Goal: Information Seeking & Learning: Check status

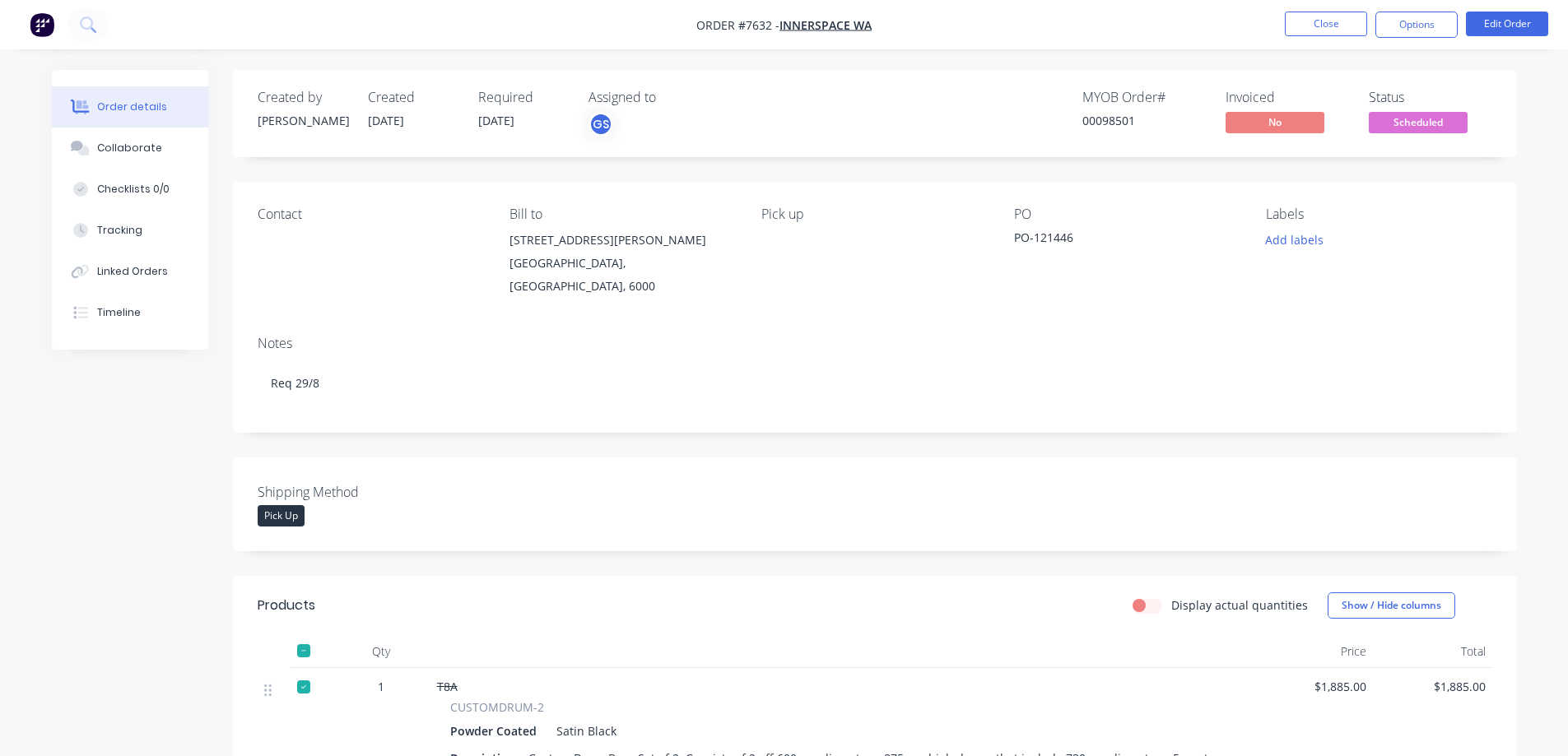
scroll to position [412, 0]
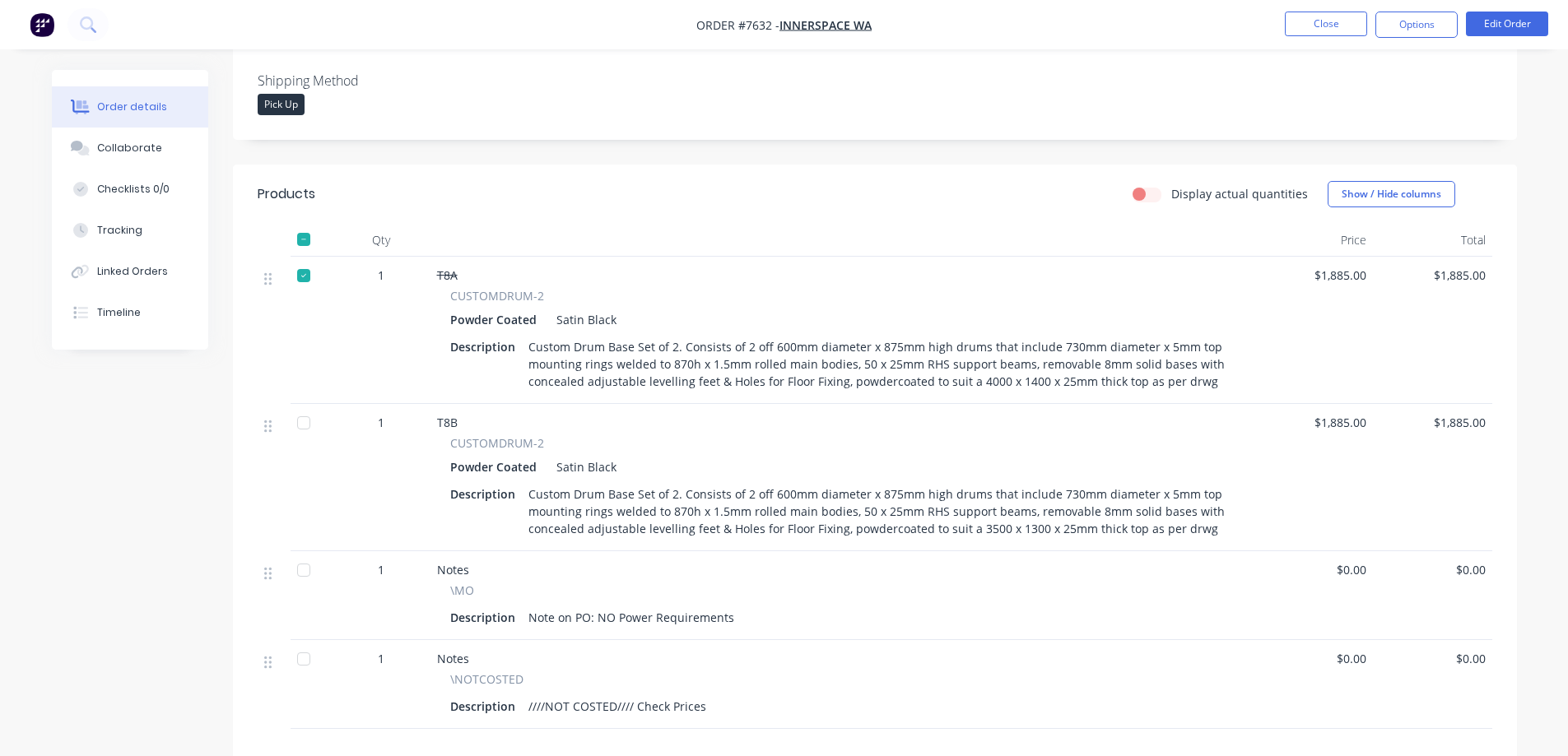
click at [302, 261] on div at bounding box center [304, 276] width 33 height 33
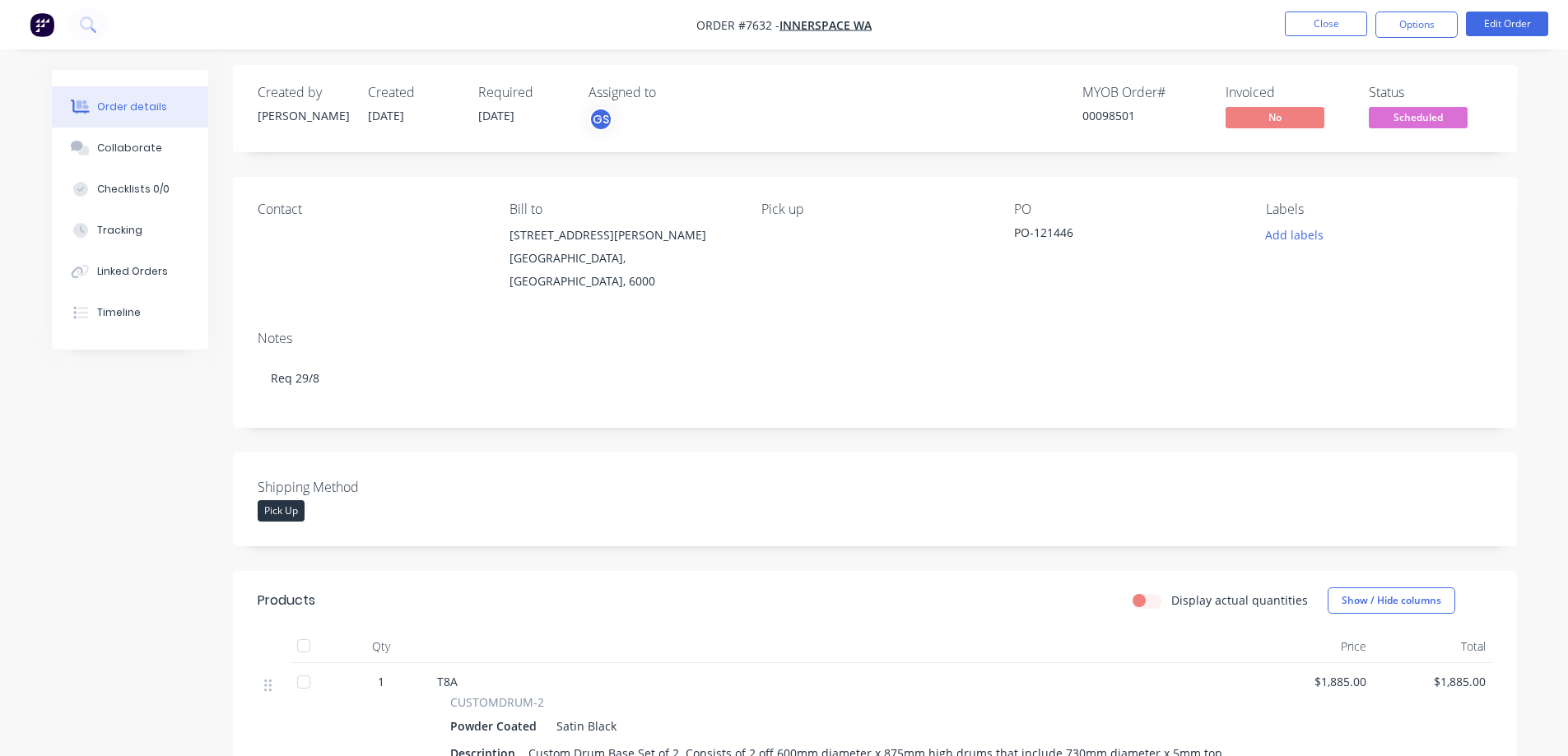
scroll to position [0, 0]
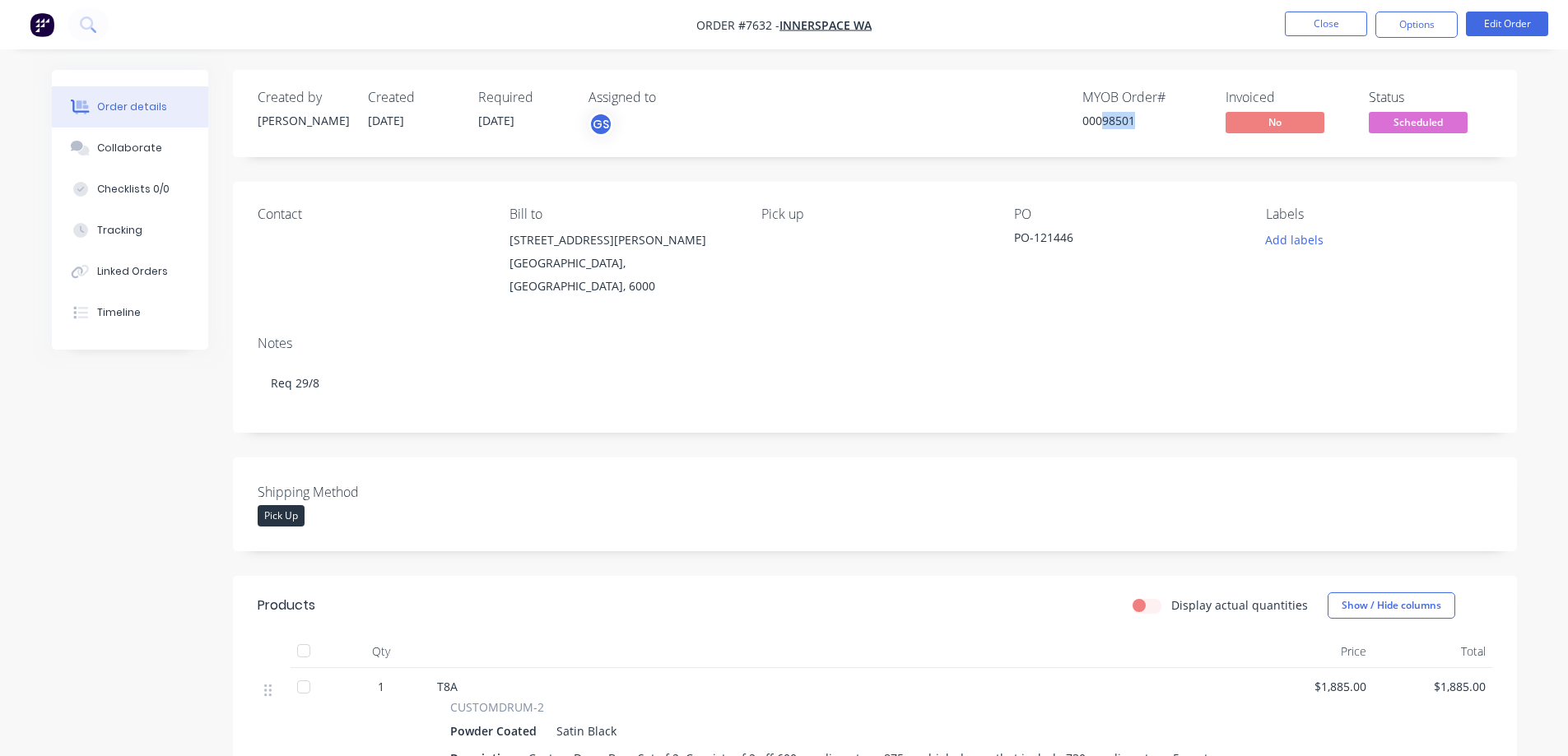
drag, startPoint x: 1103, startPoint y: 117, endPoint x: 1133, endPoint y: 140, distance: 37.8
click at [1133, 140] on div "Created by Allisa Created 11/08/25 Required 25/08/25 Assigned to GS MYOB Order …" at bounding box center [875, 113] width 1285 height 88
copy div "98501"
drag, startPoint x: 777, startPoint y: 25, endPoint x: 864, endPoint y: 52, distance: 91.1
click at [829, 26] on span "Order #7632 - Innerspace WA" at bounding box center [784, 25] width 175 height 17
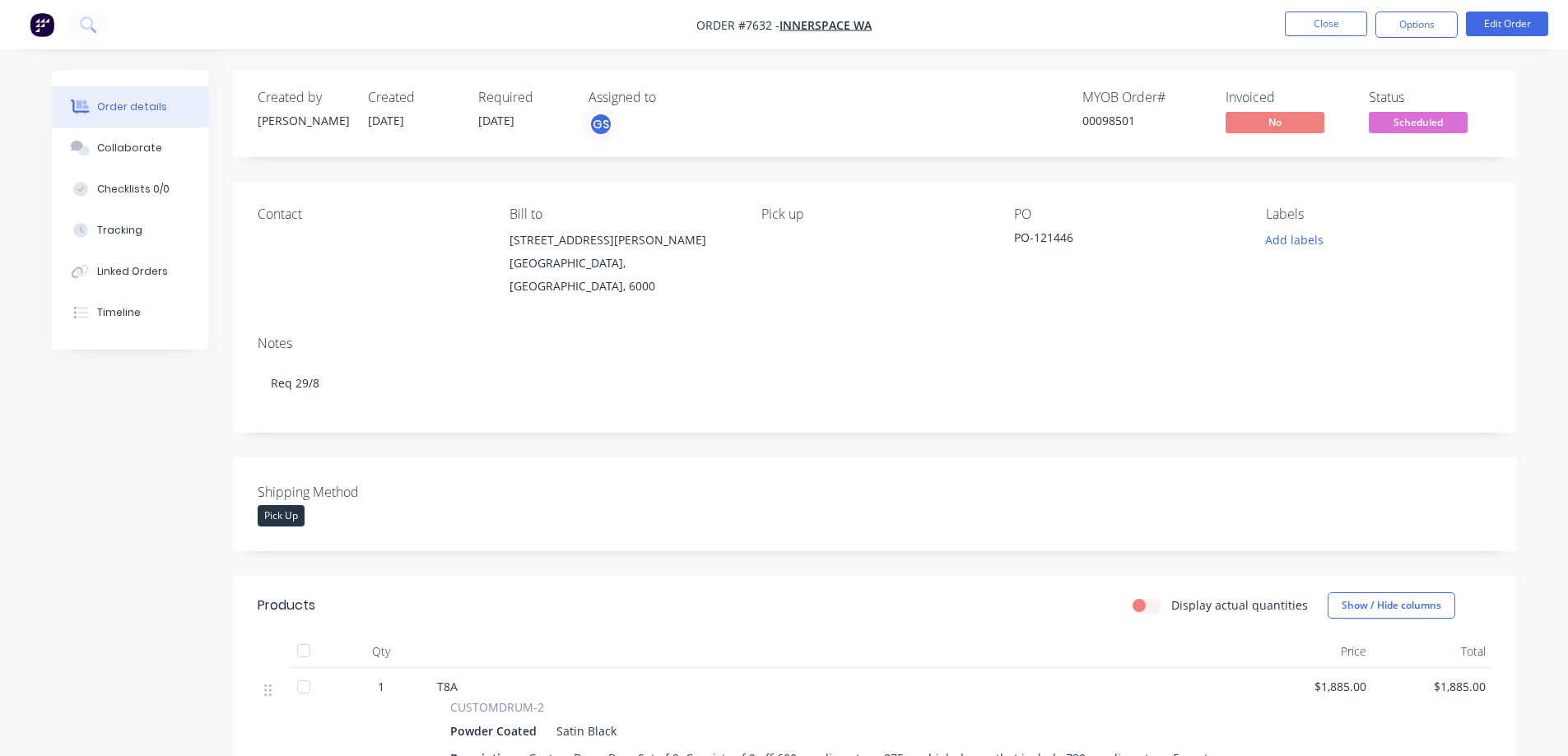
click at [913, 38] on nav "Order #7632 - Innerspace WA Close Options Edit Order" at bounding box center [784, 25] width 1568 height 49
drag, startPoint x: 892, startPoint y: 26, endPoint x: 825, endPoint y: 29, distance: 67.1
click at [828, 29] on nav "Order #7632 - Innerspace WA Close Options Edit Order" at bounding box center [784, 25] width 1568 height 49
drag, startPoint x: 779, startPoint y: 21, endPoint x: 816, endPoint y: 20, distance: 37.0
click at [816, 20] on span "Order #7632 - Innerspace WA" at bounding box center [784, 25] width 175 height 17
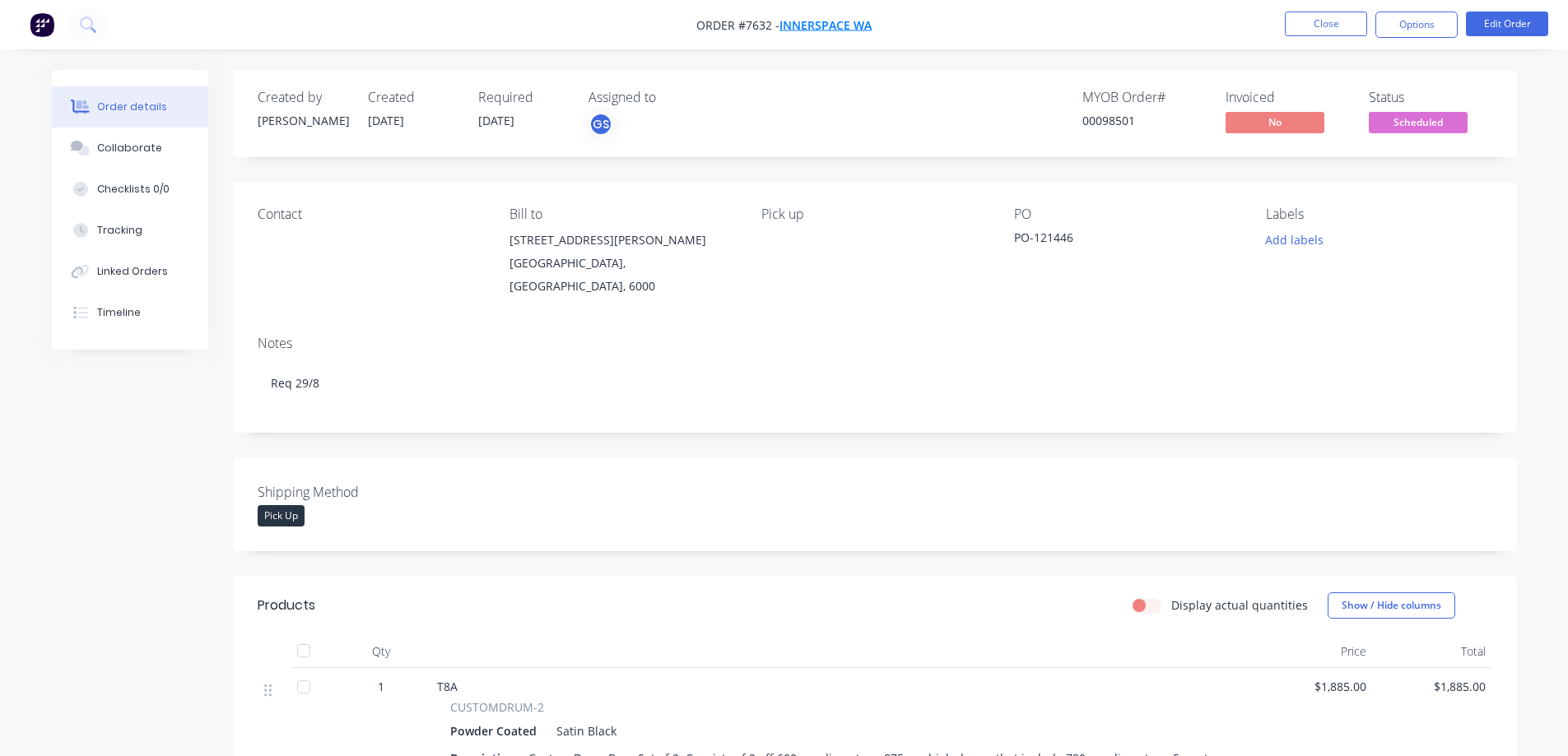
copy span
drag, startPoint x: 1102, startPoint y: 118, endPoint x: 1123, endPoint y: 122, distance: 21.4
click at [1123, 122] on div "00098501" at bounding box center [1143, 121] width 123 height 17
drag, startPoint x: 481, startPoint y: 118, endPoint x: 523, endPoint y: 128, distance: 43.2
click at [515, 128] on span "25/08/25" at bounding box center [496, 121] width 37 height 15
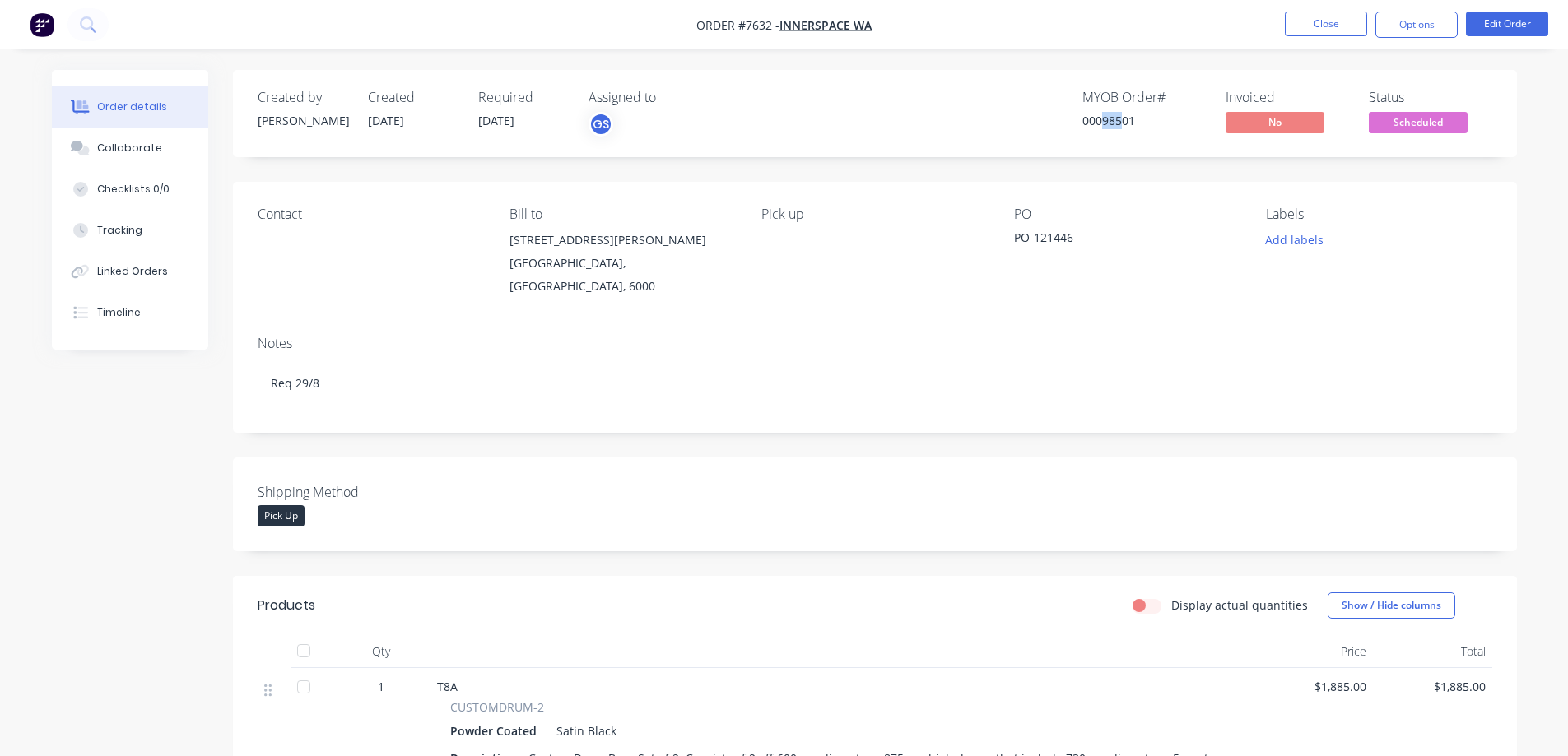
copy span "25/08/25"
click at [1435, 118] on span "Scheduled" at bounding box center [1418, 122] width 99 height 20
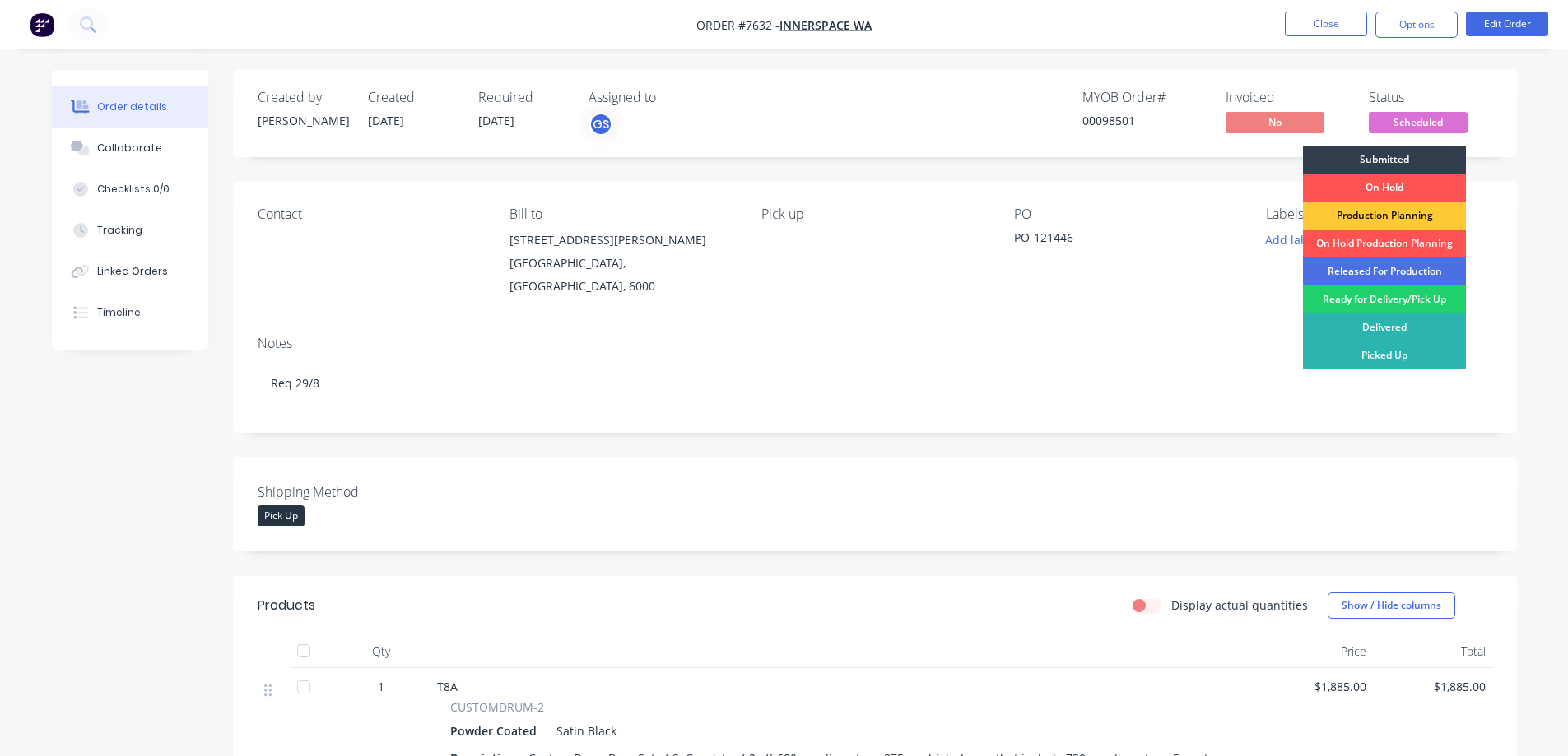
click at [1412, 265] on div "Released For Production" at bounding box center [1385, 271] width 163 height 28
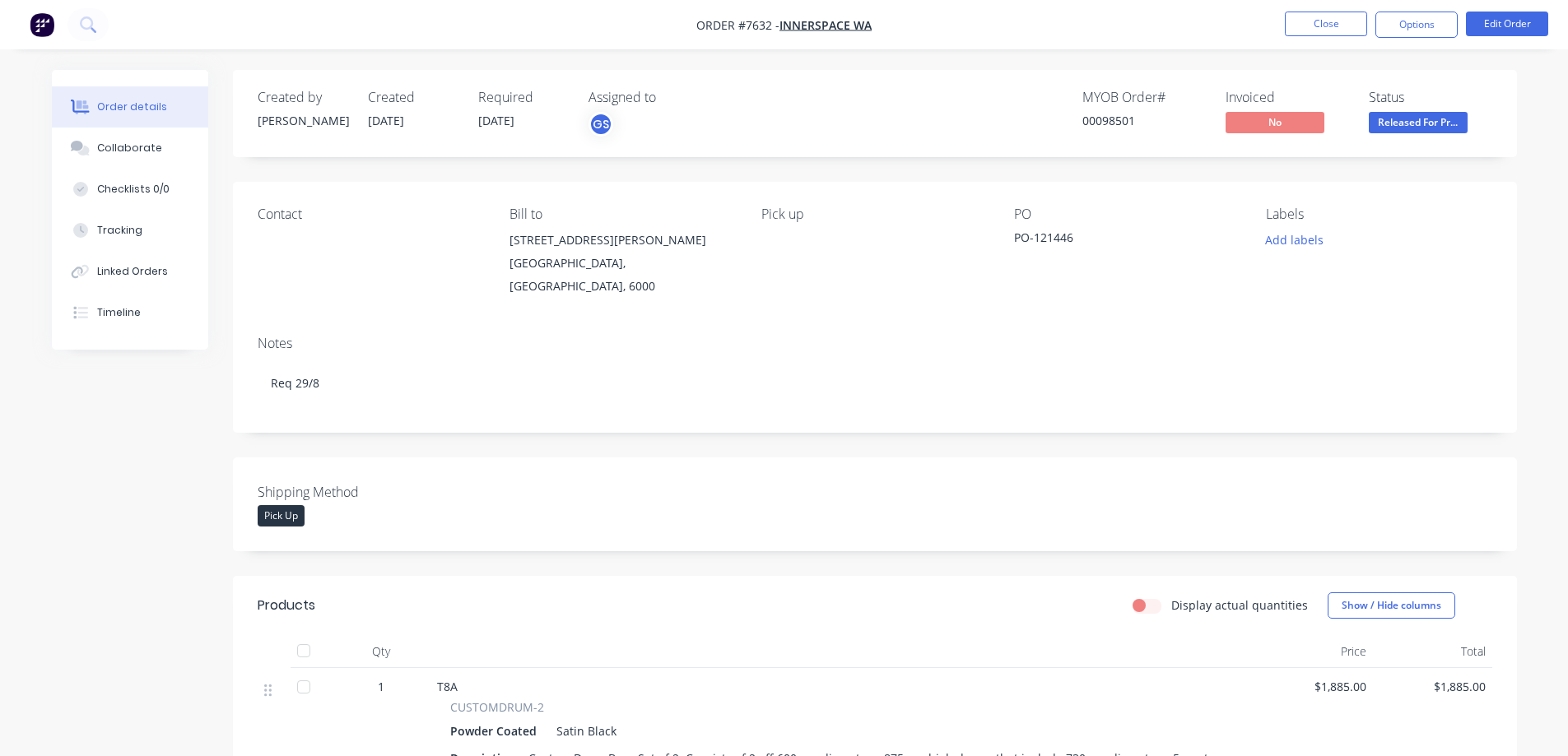
click at [1137, 335] on div "Notes Req 29/8" at bounding box center [875, 378] width 1285 height 111
click at [1315, 20] on button "Close" at bounding box center [1326, 24] width 83 height 25
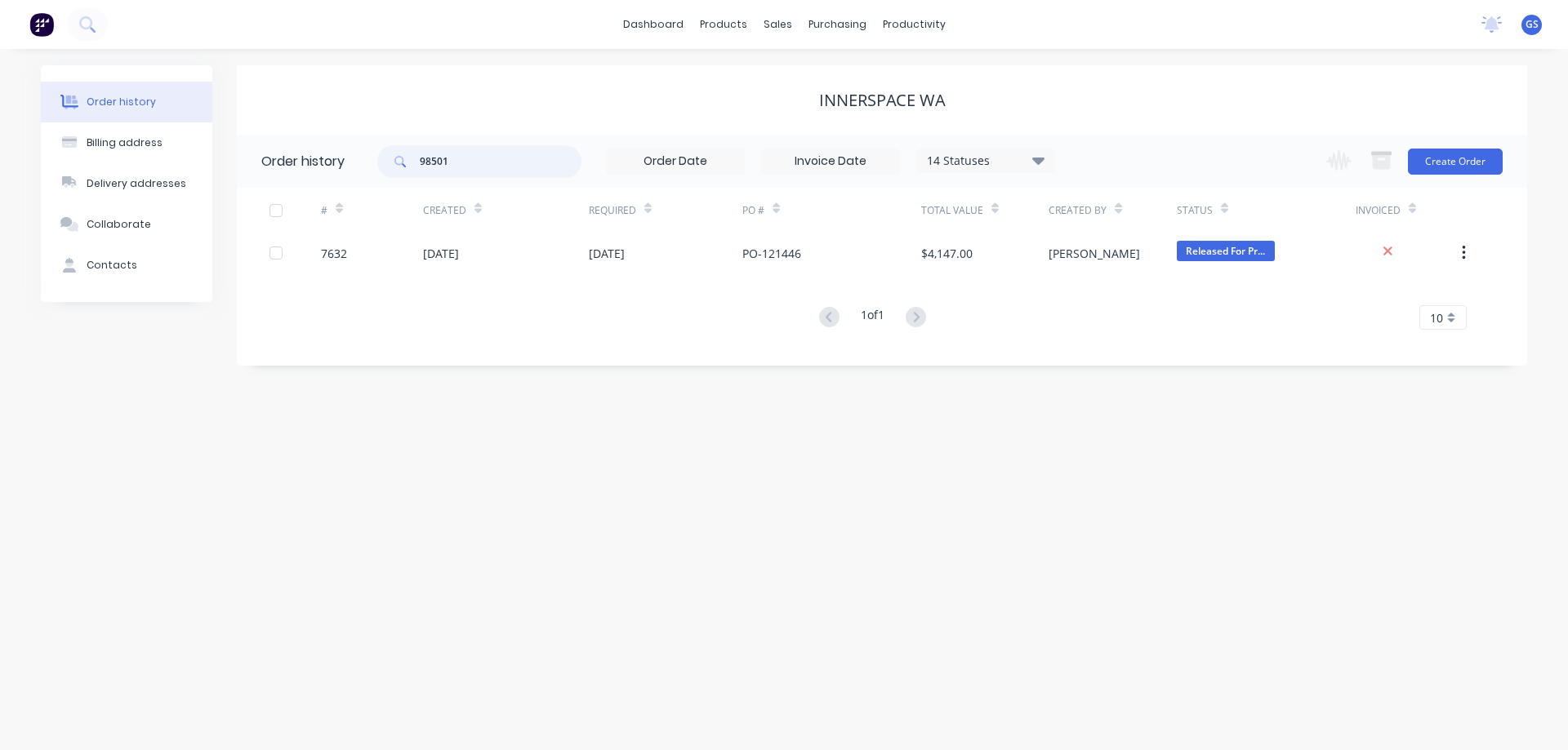
drag, startPoint x: 470, startPoint y: 165, endPoint x: 408, endPoint y: 171, distance: 62.3
click at [408, 170] on div "98501" at bounding box center [479, 161] width 204 height 33
type input "98"
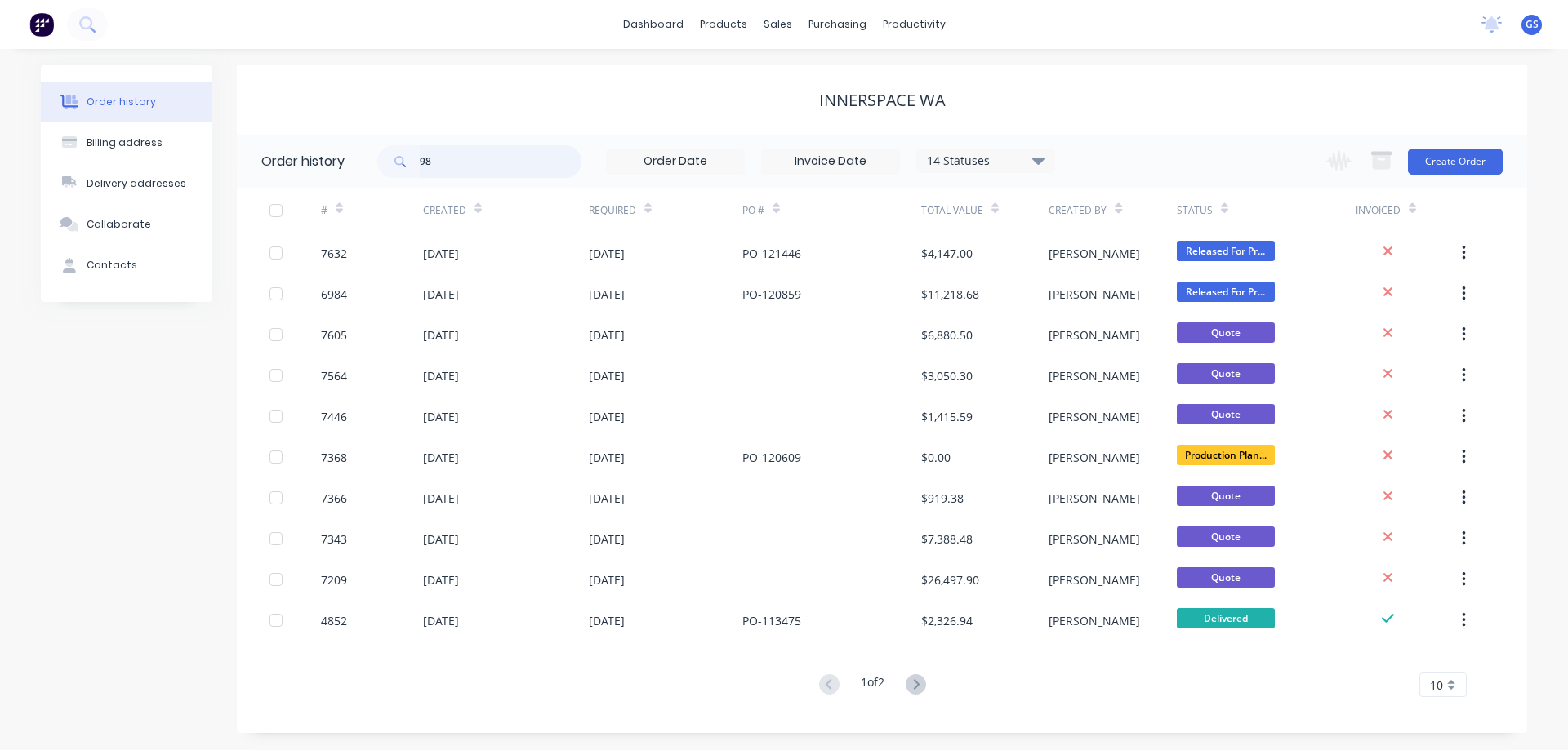
click at [441, 170] on input "98" at bounding box center [500, 161] width 162 height 33
type input "98483"
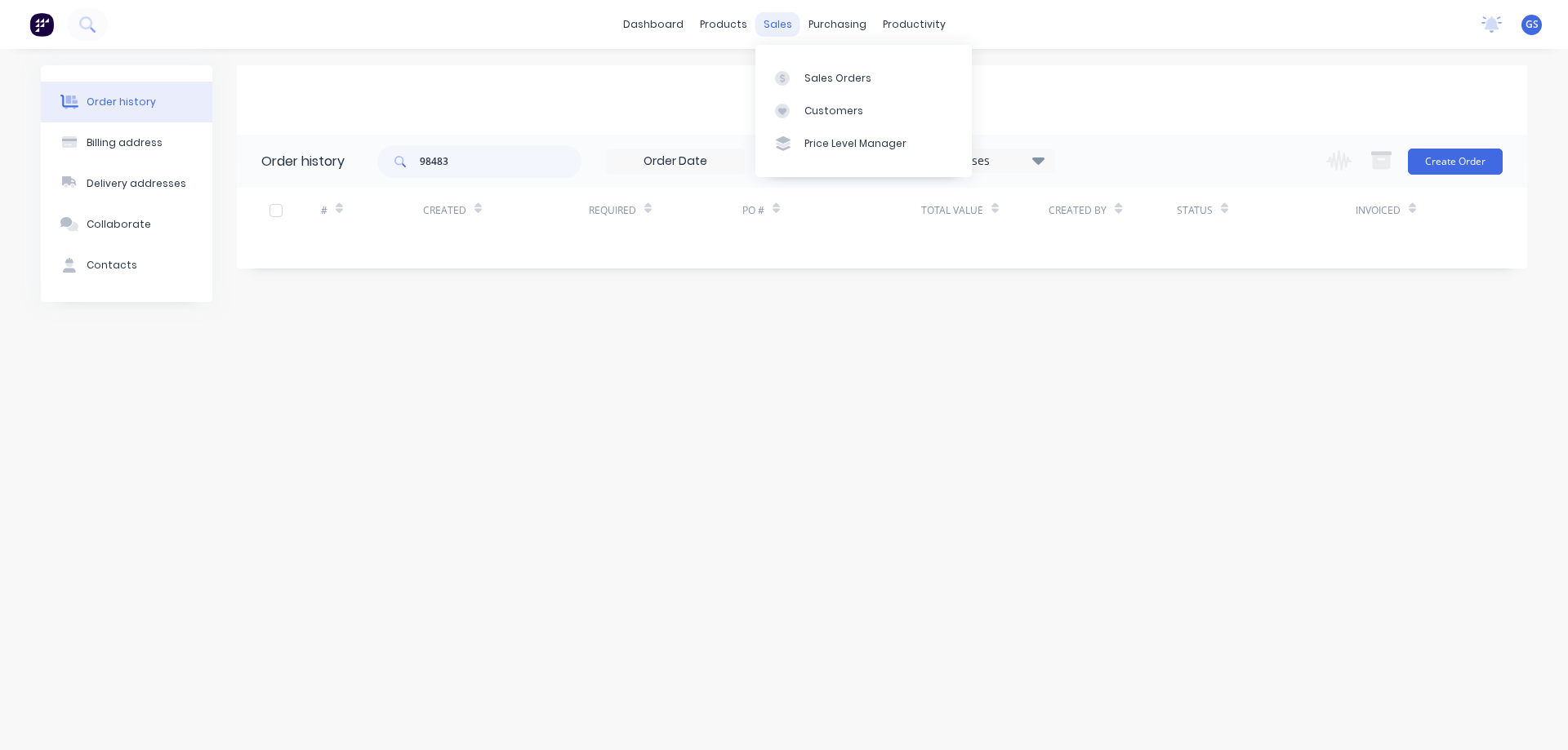
click at [773, 25] on div "sales" at bounding box center [777, 24] width 45 height 24
click at [770, 20] on div "sales" at bounding box center [777, 24] width 45 height 24
click at [819, 75] on div "Sales Orders" at bounding box center [837, 78] width 67 height 14
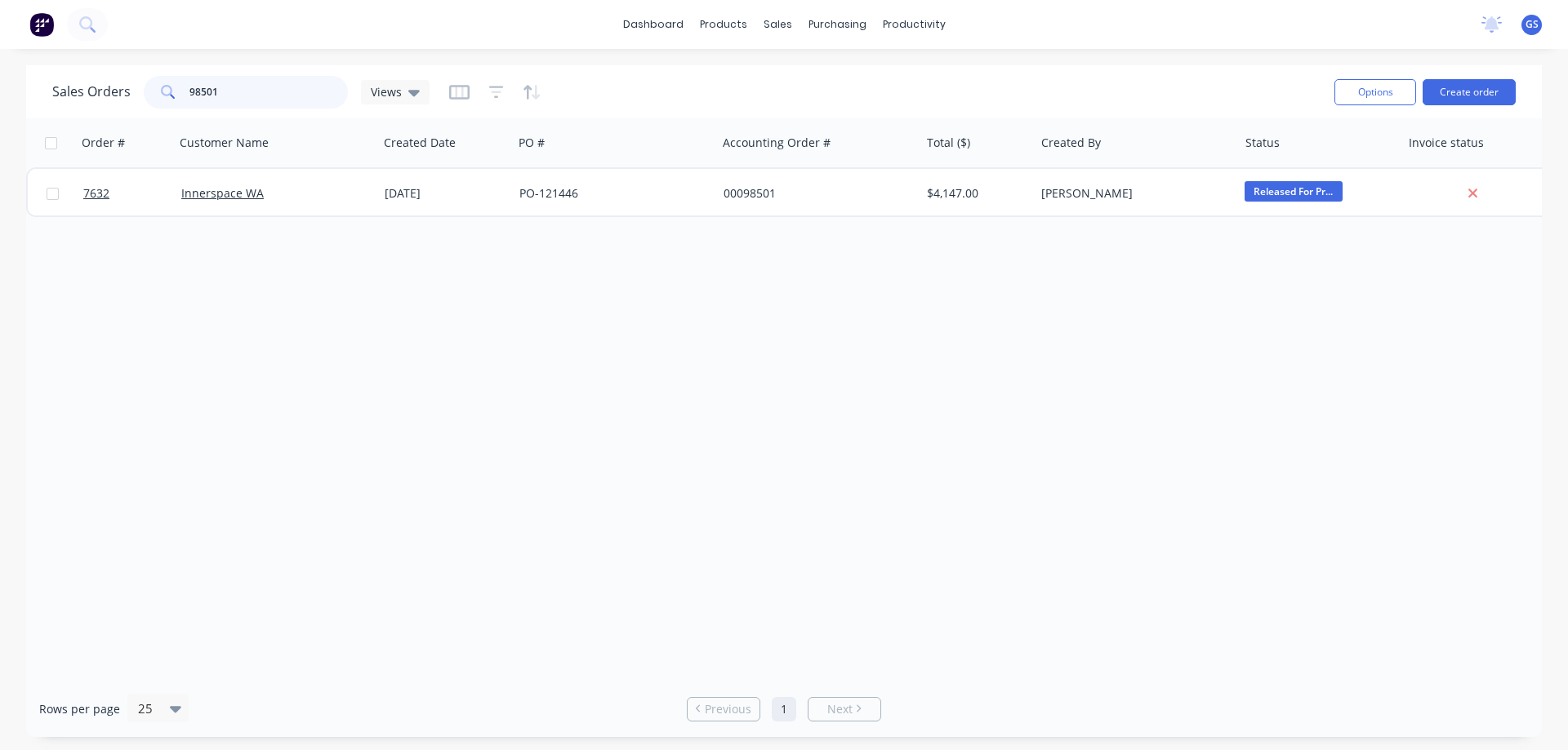
drag, startPoint x: 251, startPoint y: 96, endPoint x: 176, endPoint y: 107, distance: 75.8
click at [179, 101] on div "98501" at bounding box center [246, 92] width 204 height 33
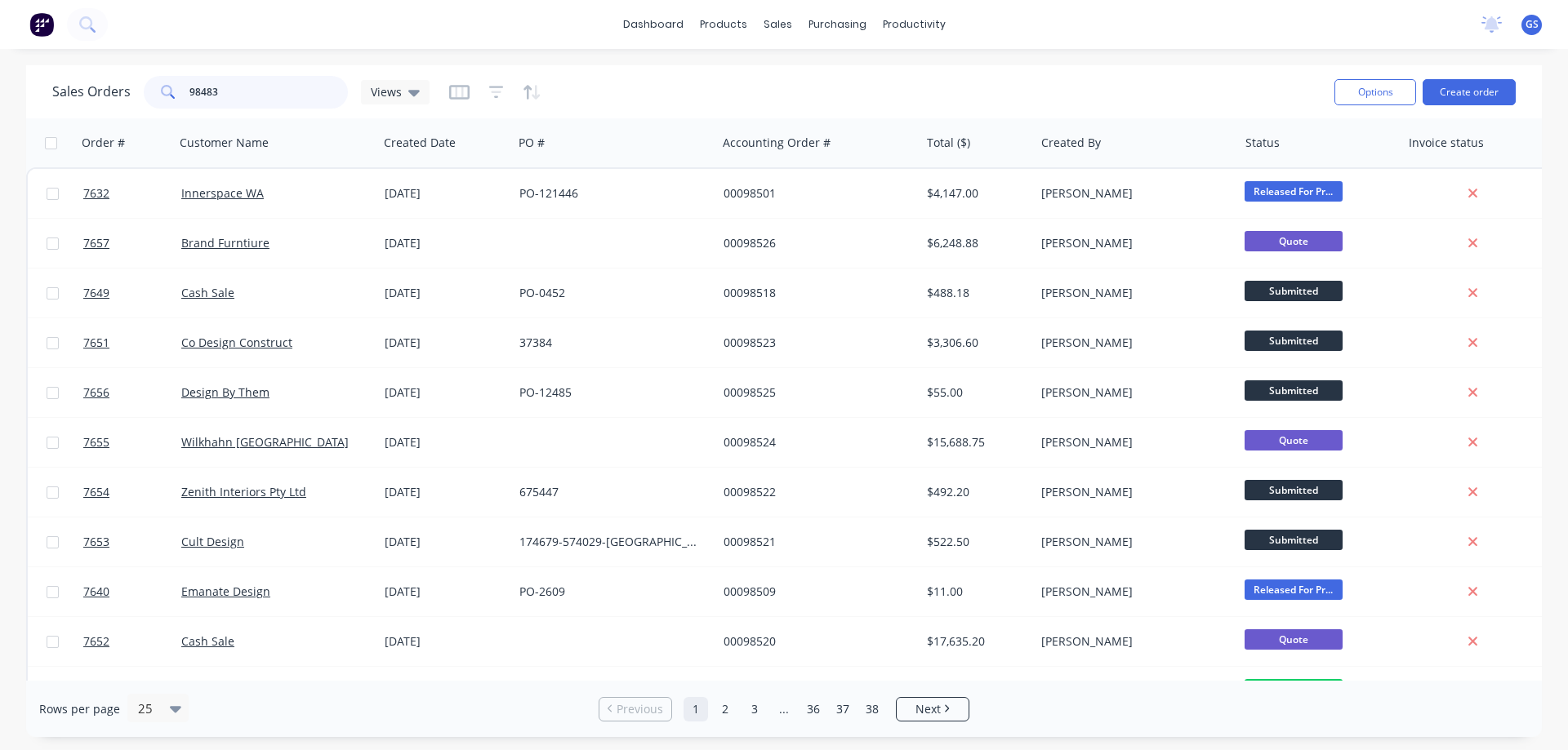
type input "98483"
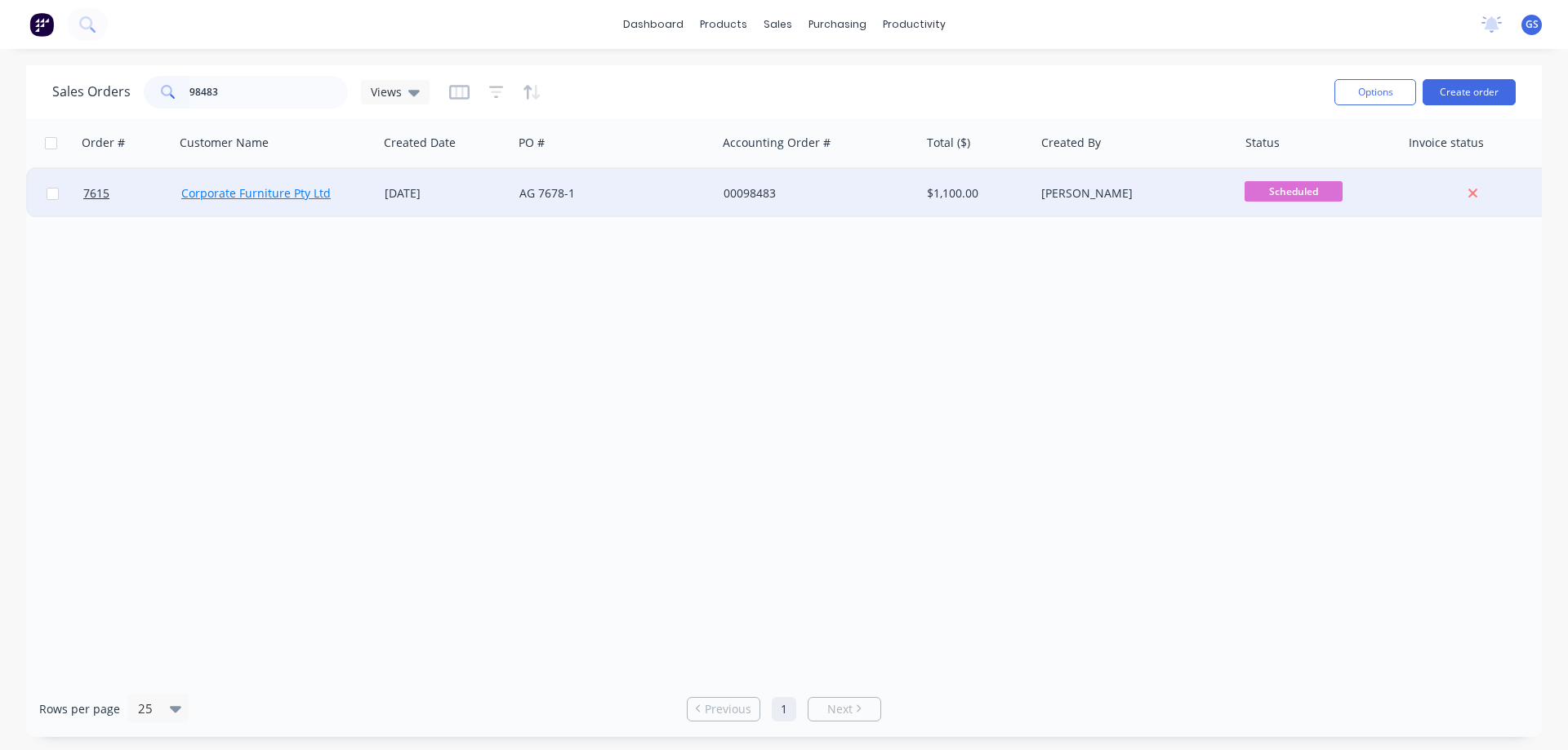
click at [268, 194] on link "Corporate Furniture Pty Ltd" at bounding box center [256, 193] width 149 height 15
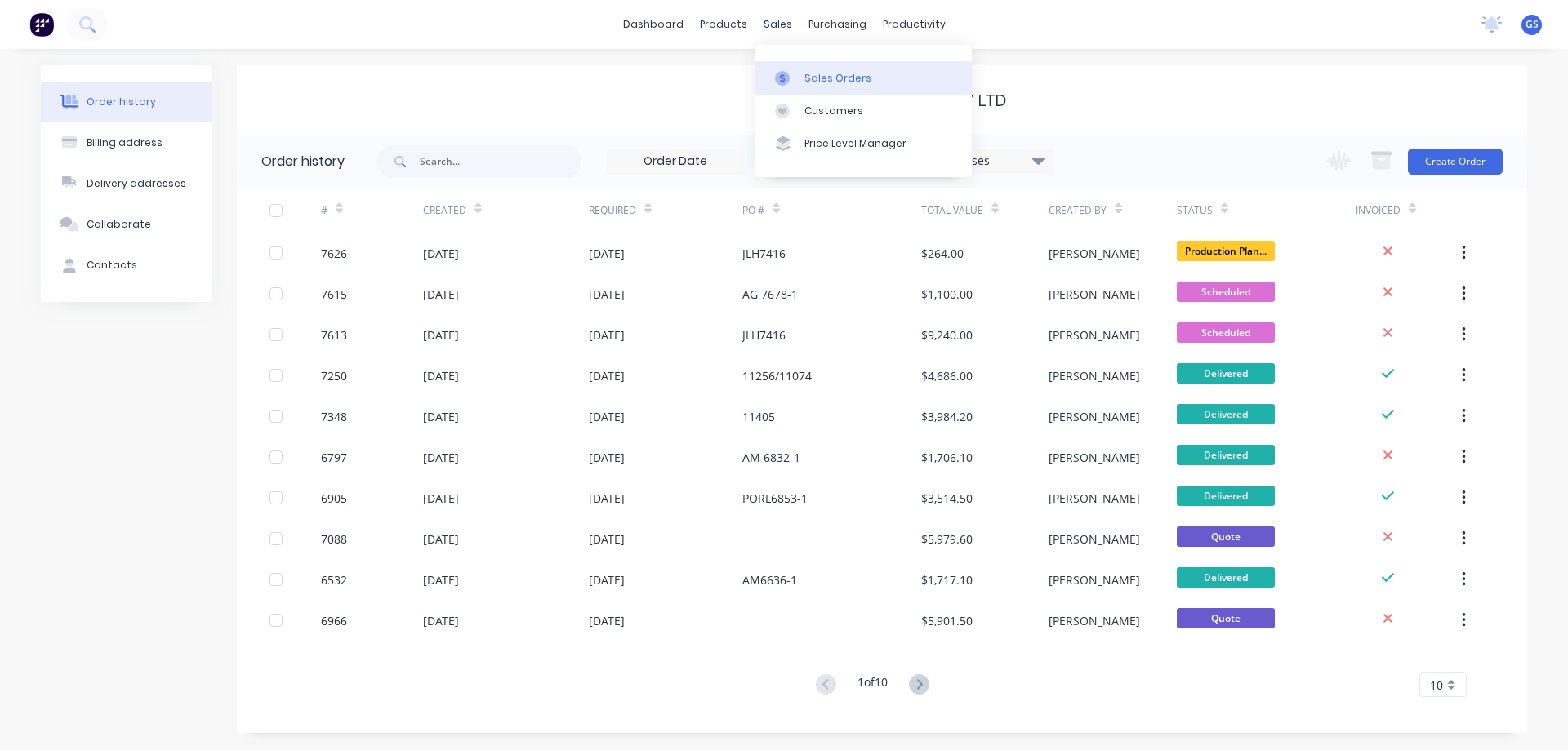
click at [822, 74] on div "Sales Orders" at bounding box center [837, 78] width 67 height 14
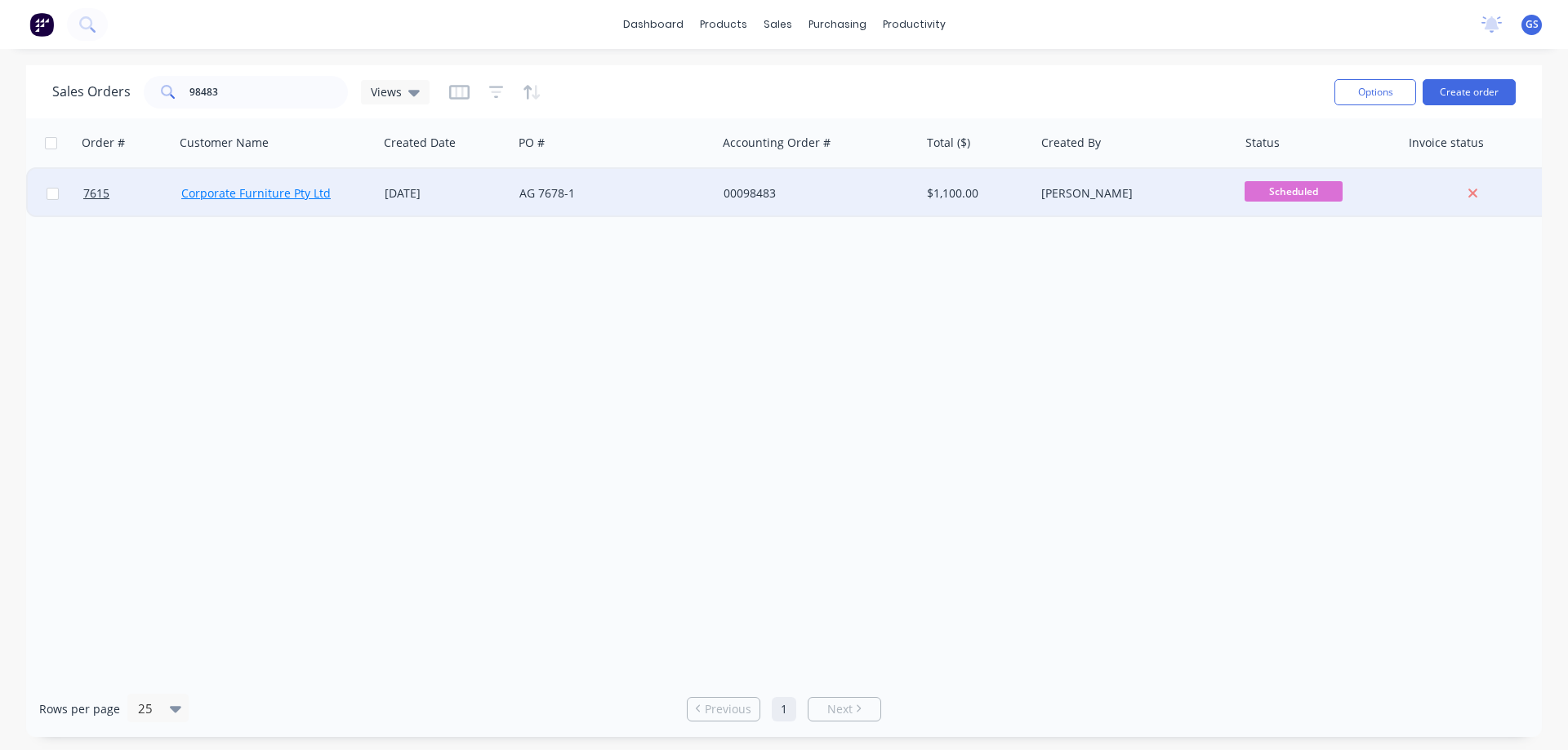
click at [287, 197] on link "Corporate Furniture Pty Ltd" at bounding box center [256, 193] width 149 height 15
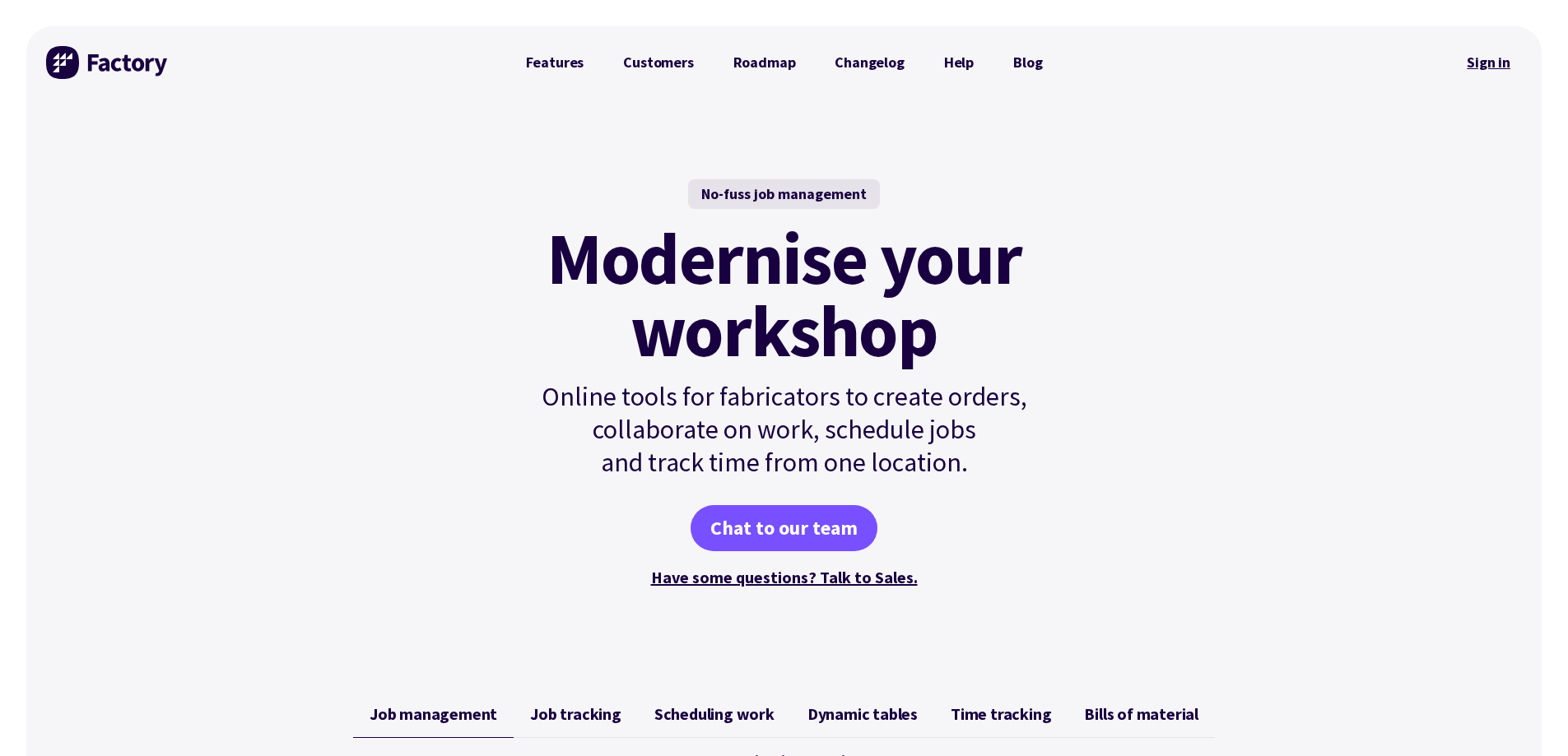
click at [1487, 63] on link "Sign in" at bounding box center [1489, 62] width 66 height 38
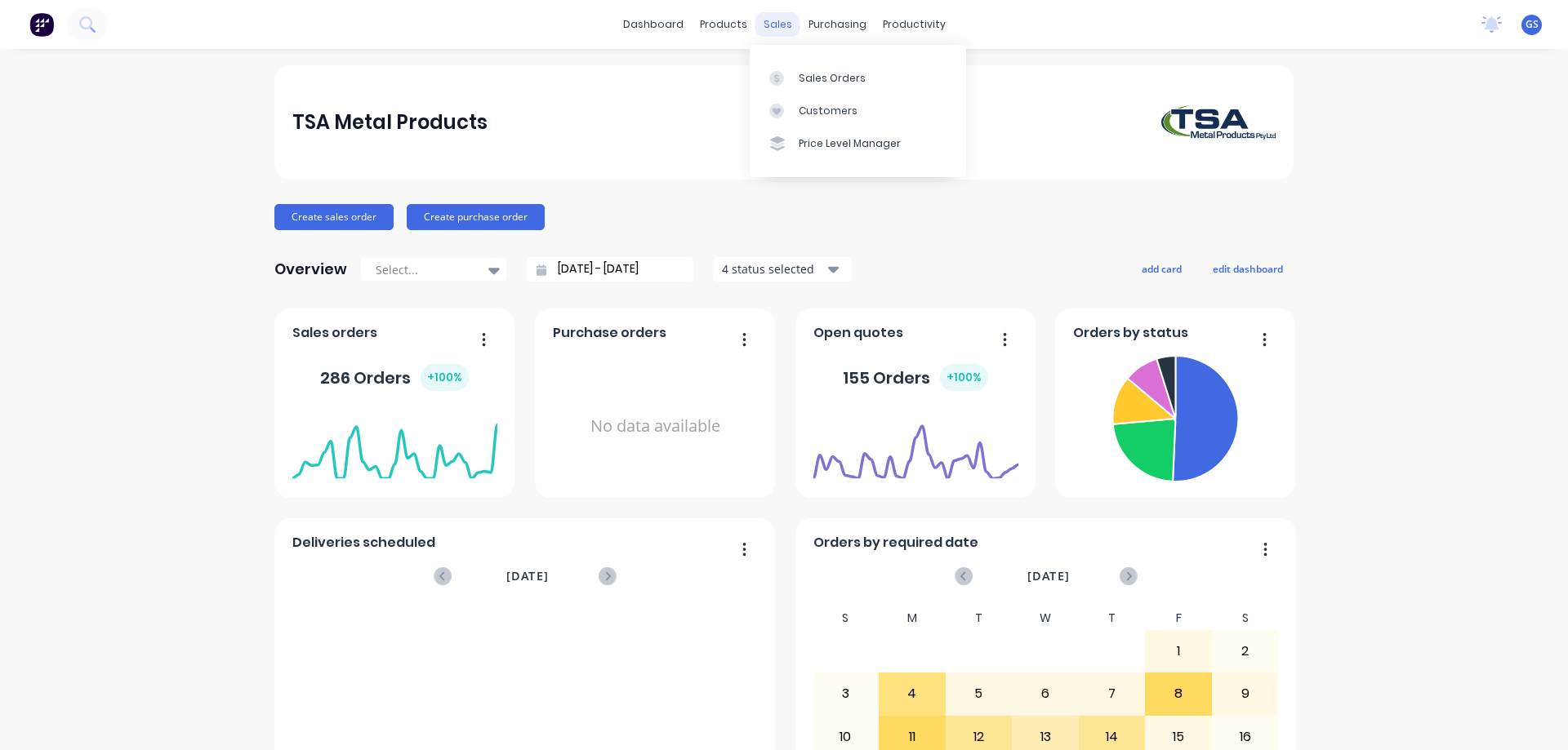
click at [770, 30] on div "sales" at bounding box center [777, 24] width 45 height 24
click at [800, 75] on div "Sales Orders" at bounding box center [831, 78] width 67 height 14
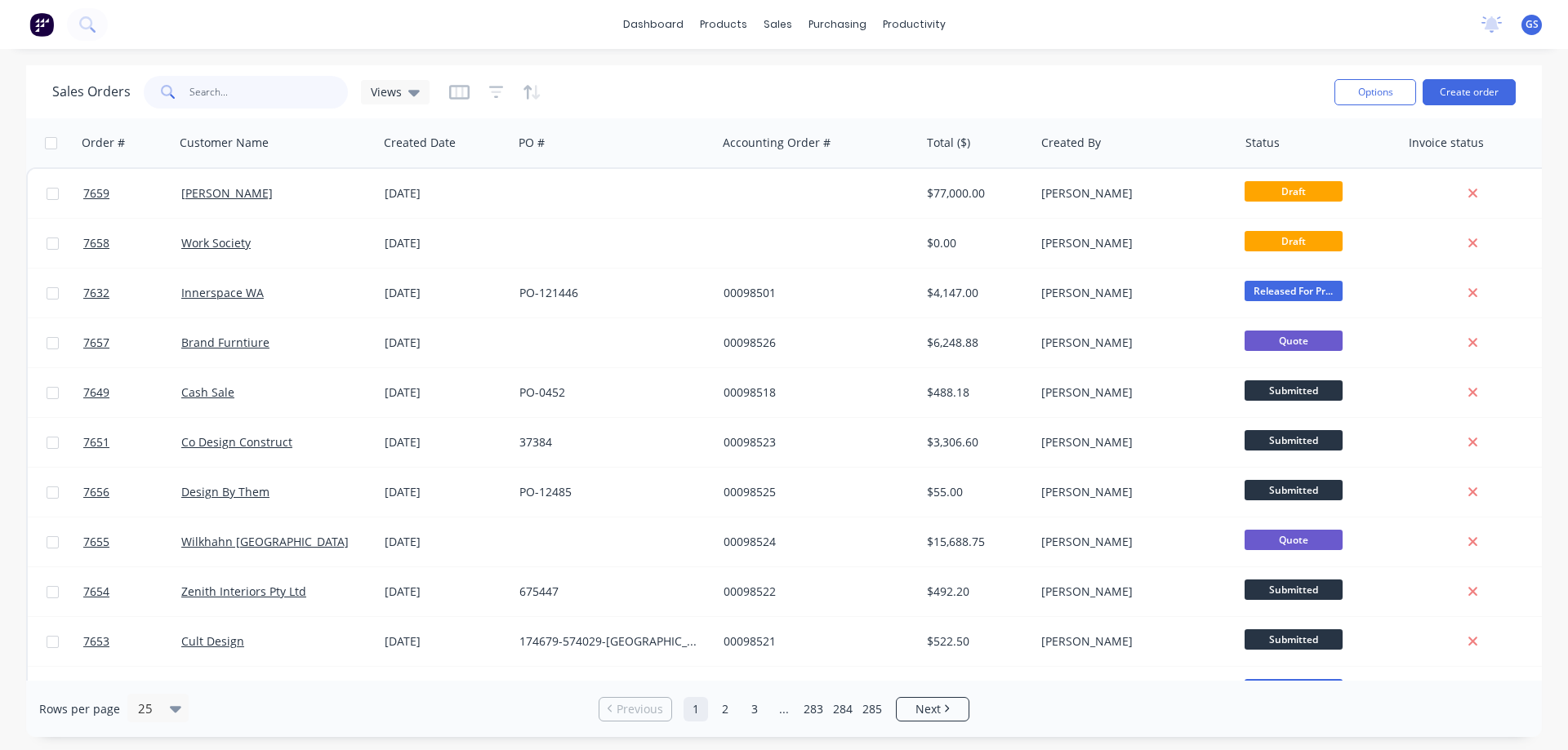
click at [220, 95] on input "text" at bounding box center [268, 92] width 160 height 33
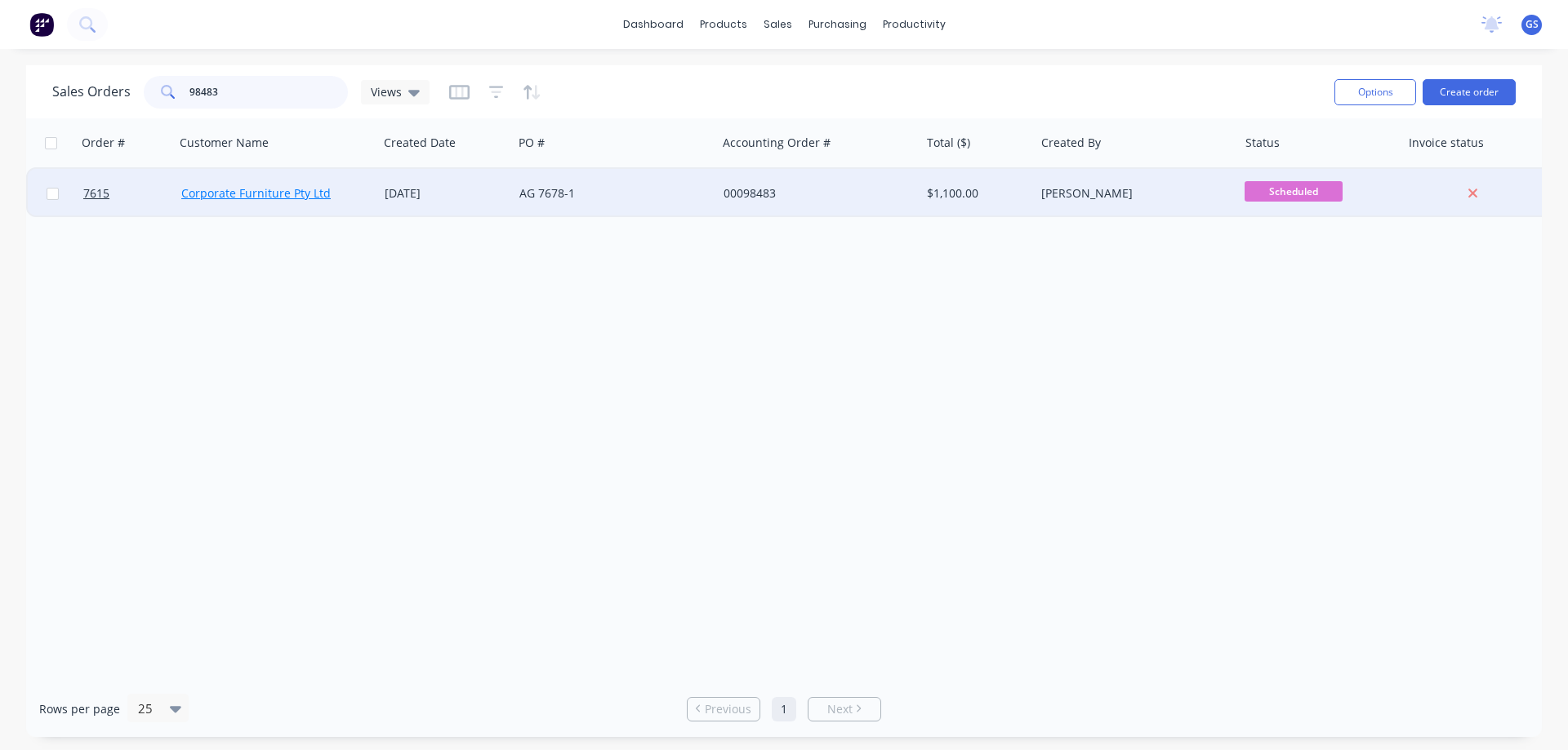
type input "98483"
click at [223, 192] on link "Corporate Furniture Pty Ltd" at bounding box center [256, 193] width 149 height 15
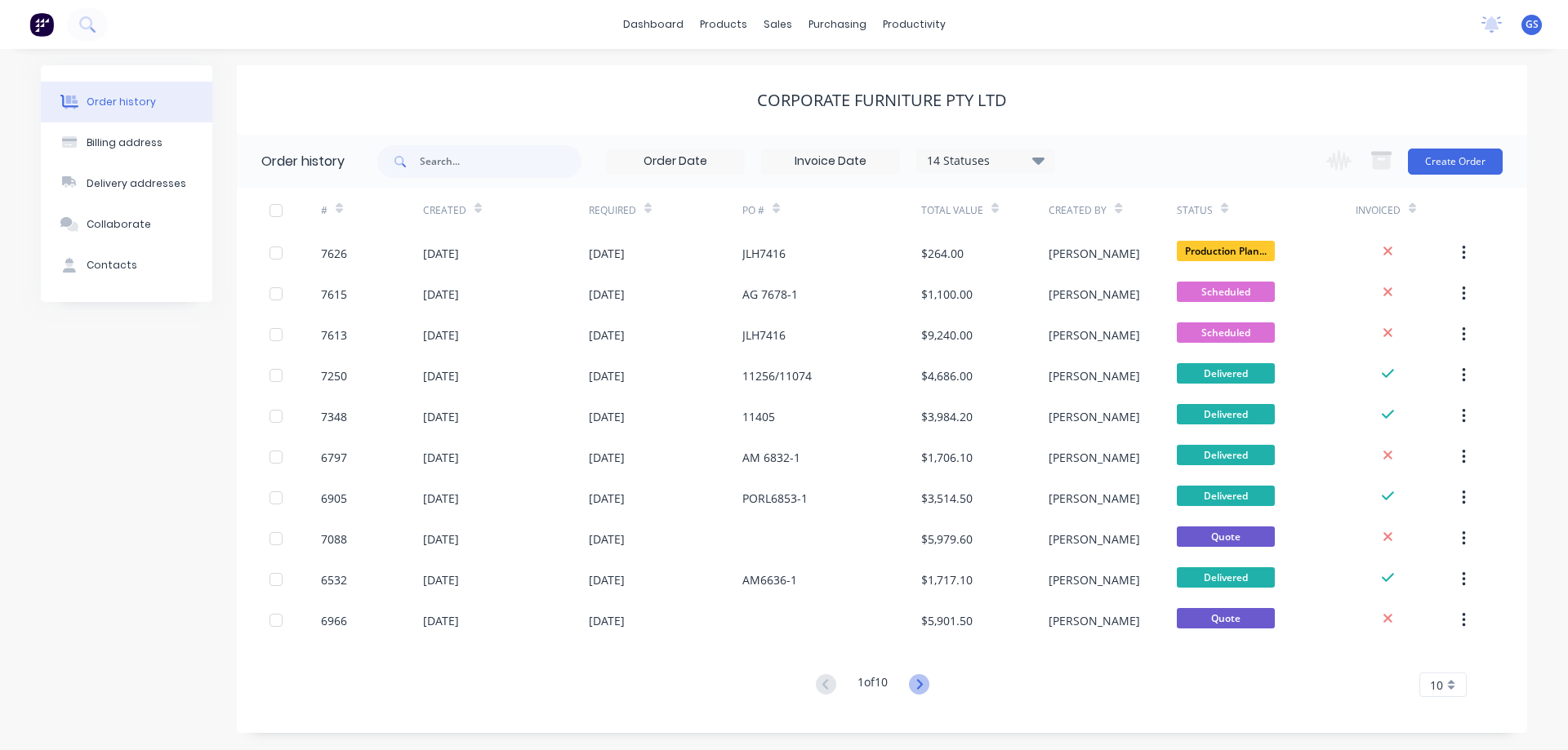
click at [922, 686] on icon at bounding box center [919, 684] width 20 height 20
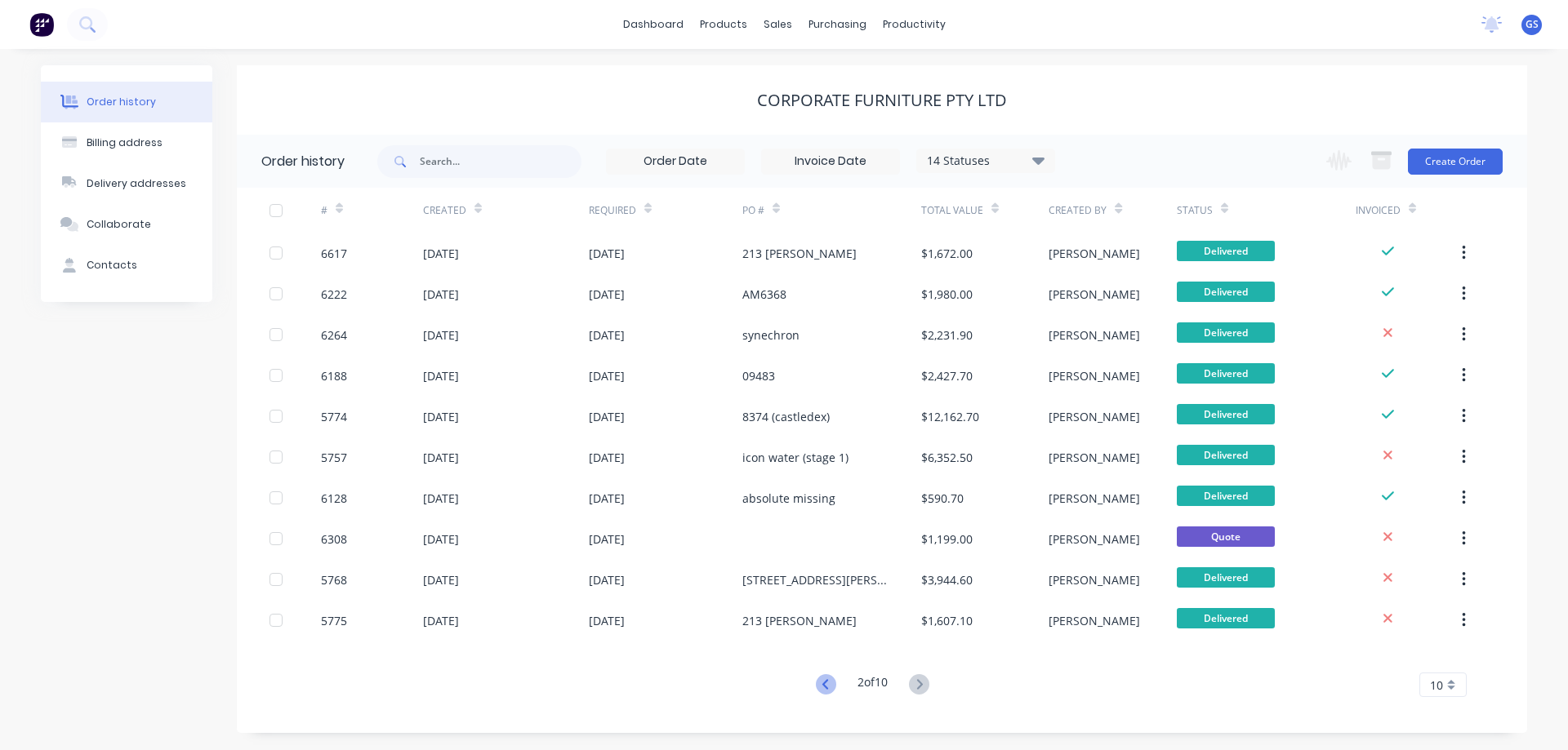
click at [819, 686] on icon at bounding box center [826, 684] width 20 height 20
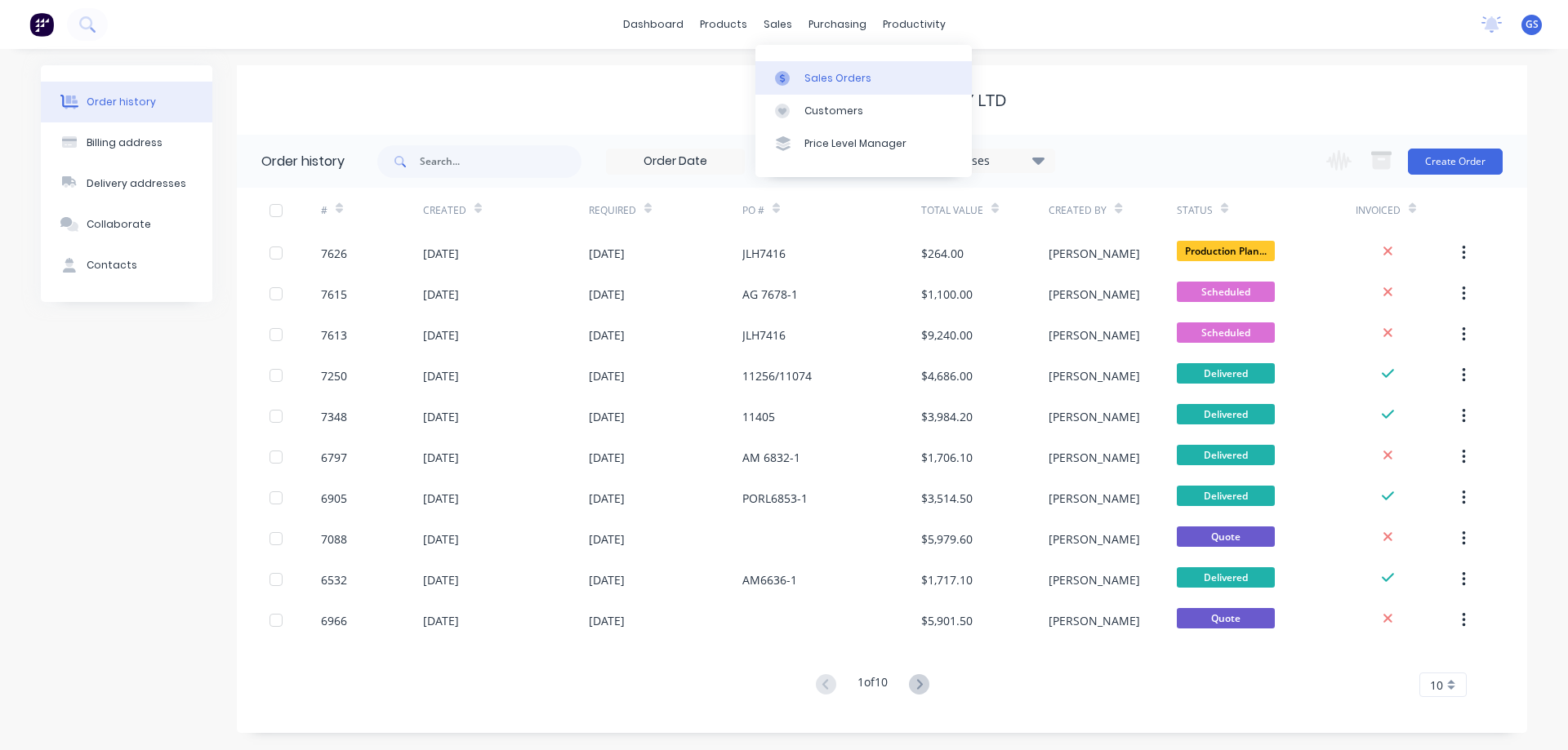
click at [803, 75] on link "Sales Orders" at bounding box center [863, 78] width 216 height 33
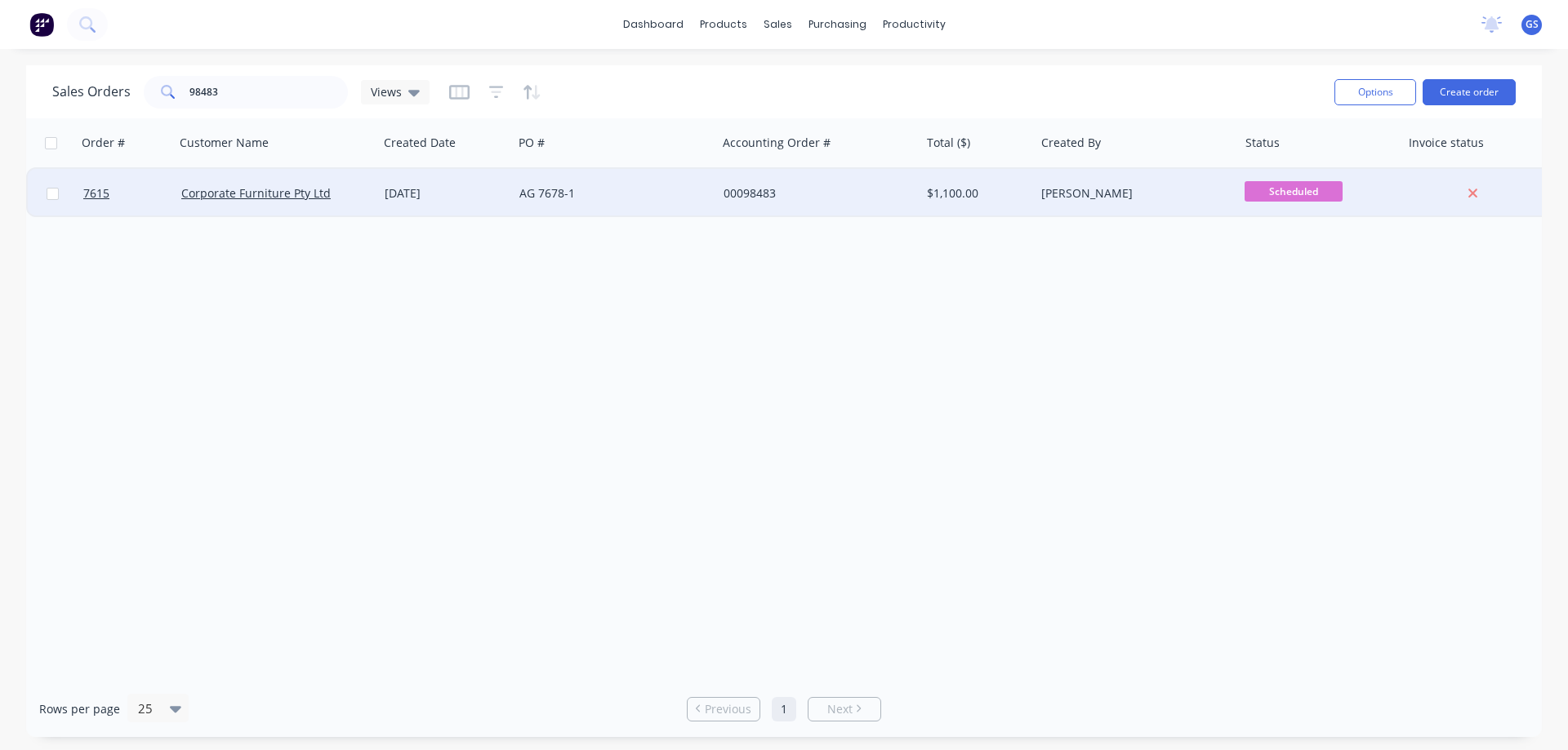
click at [416, 202] on div "[DATE]" at bounding box center [446, 193] width 135 height 49
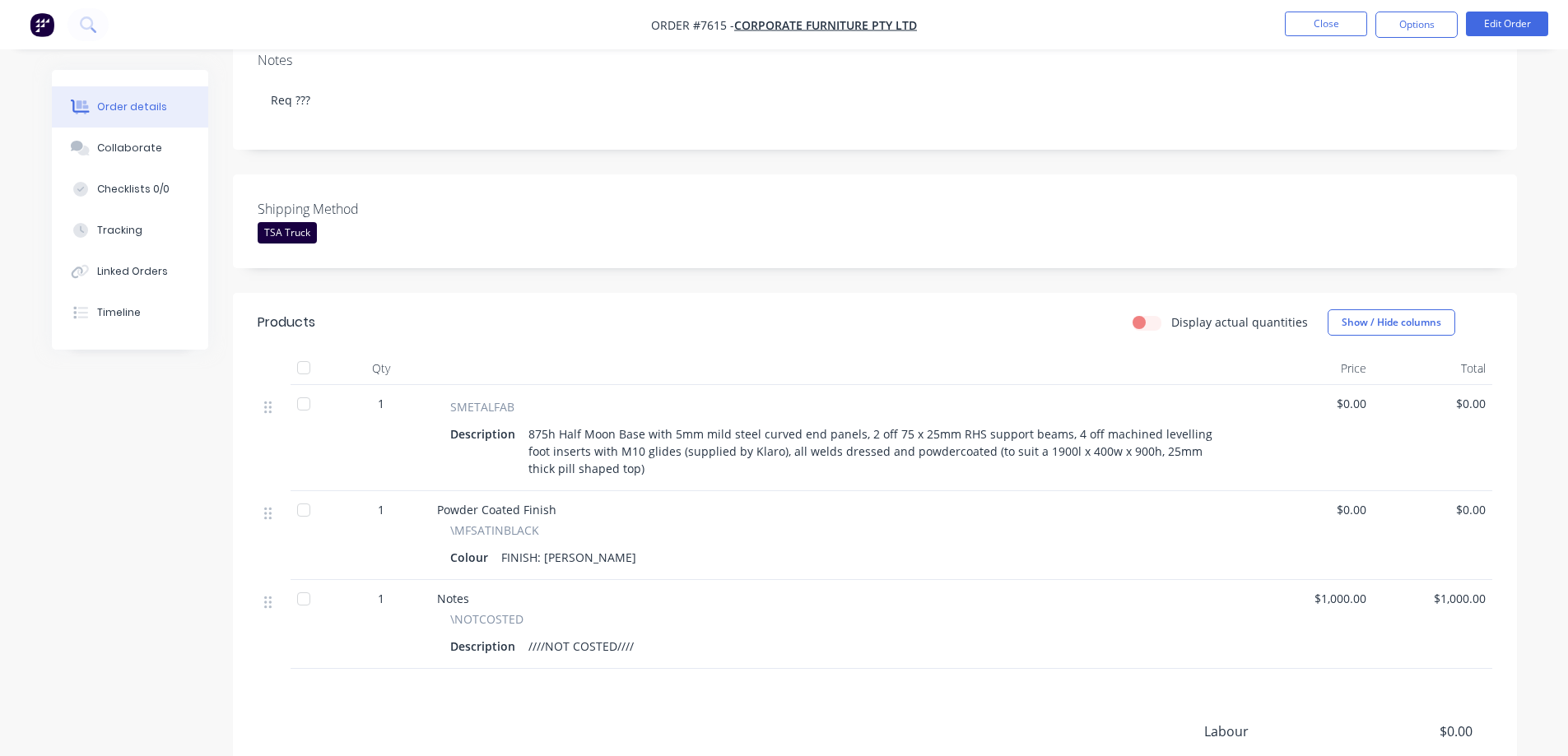
scroll to position [412, 0]
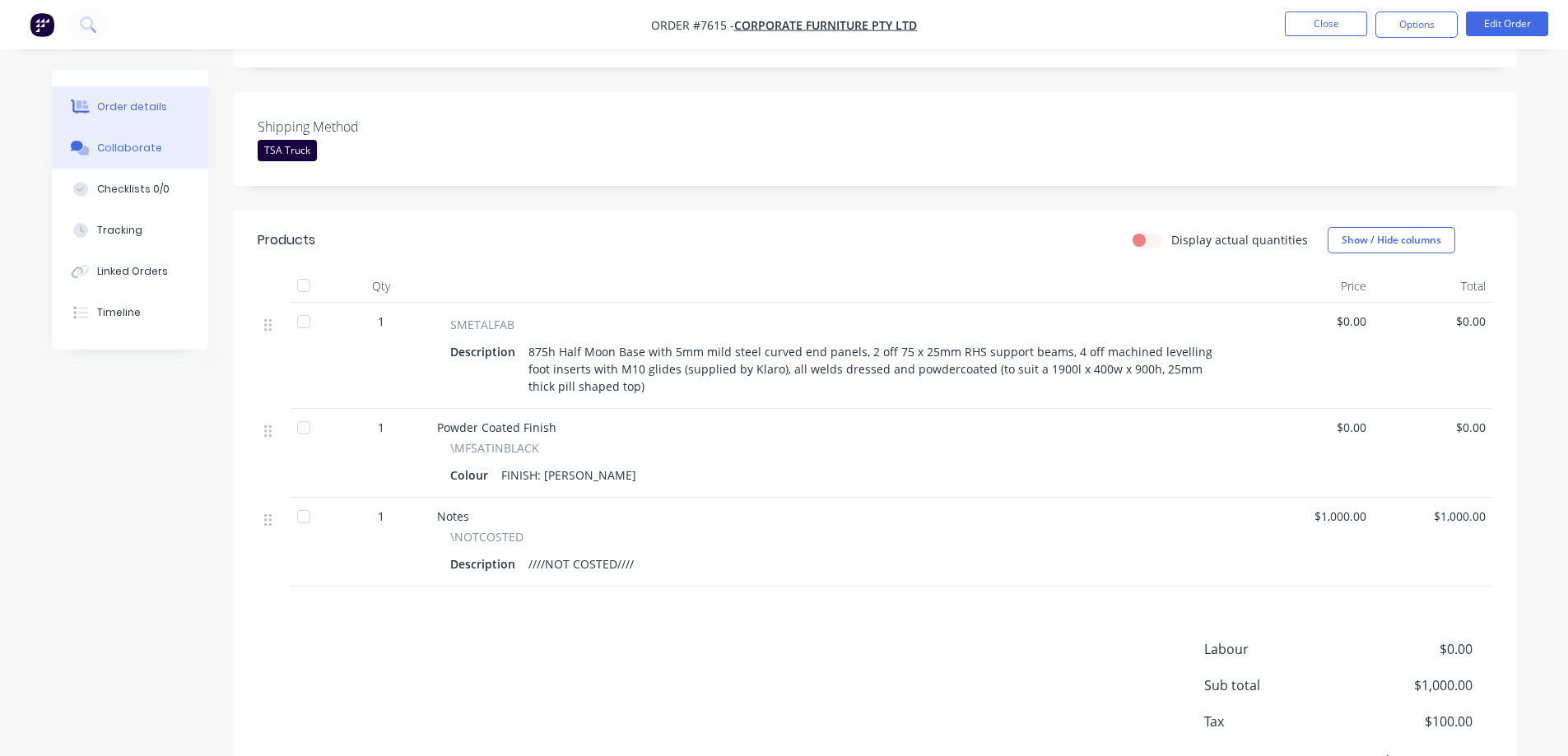
click at [119, 140] on button "Collaborate" at bounding box center [130, 148] width 157 height 41
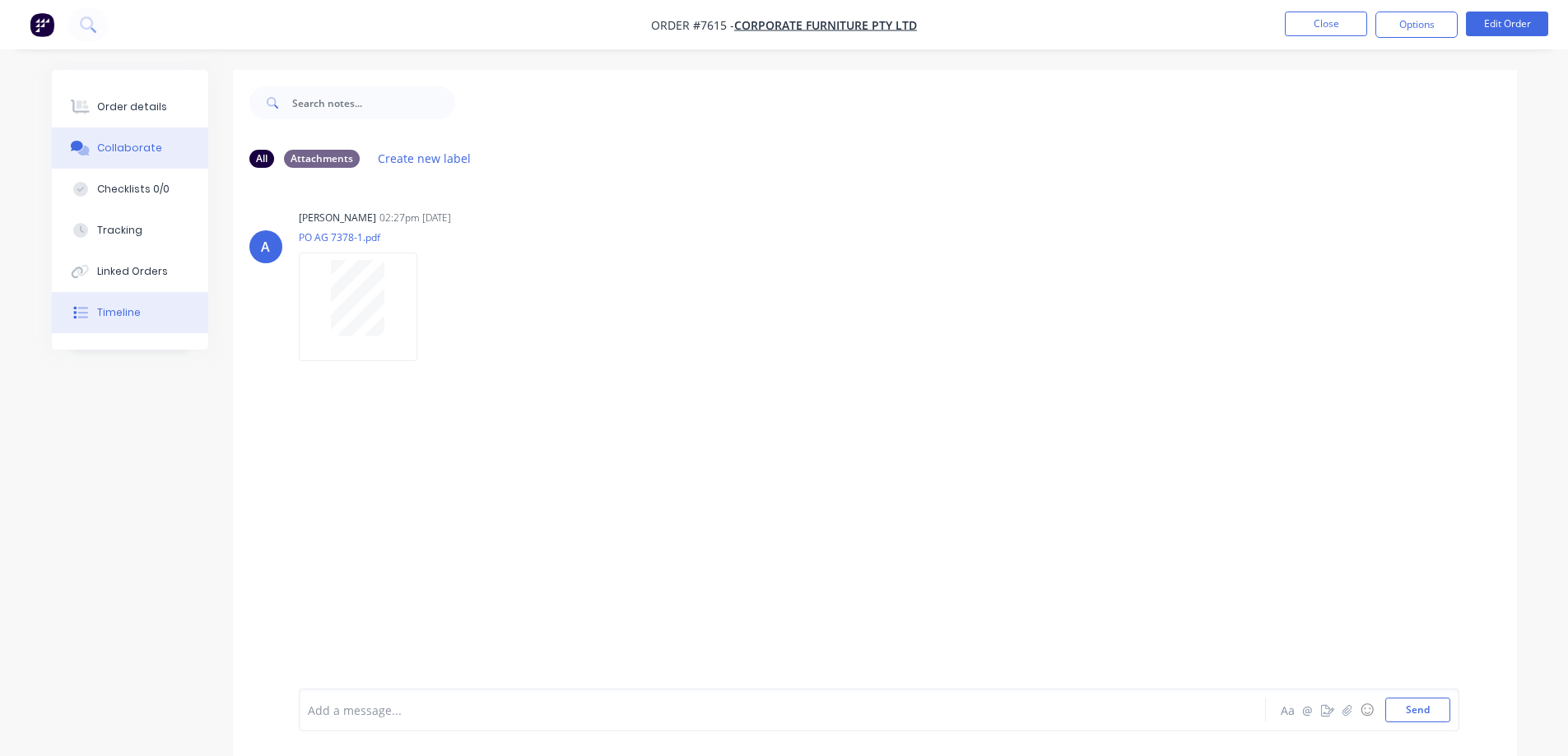
drag, startPoint x: 110, startPoint y: 109, endPoint x: 60, endPoint y: 312, distance: 209.1
click at [110, 109] on div "Order details" at bounding box center [132, 106] width 70 height 14
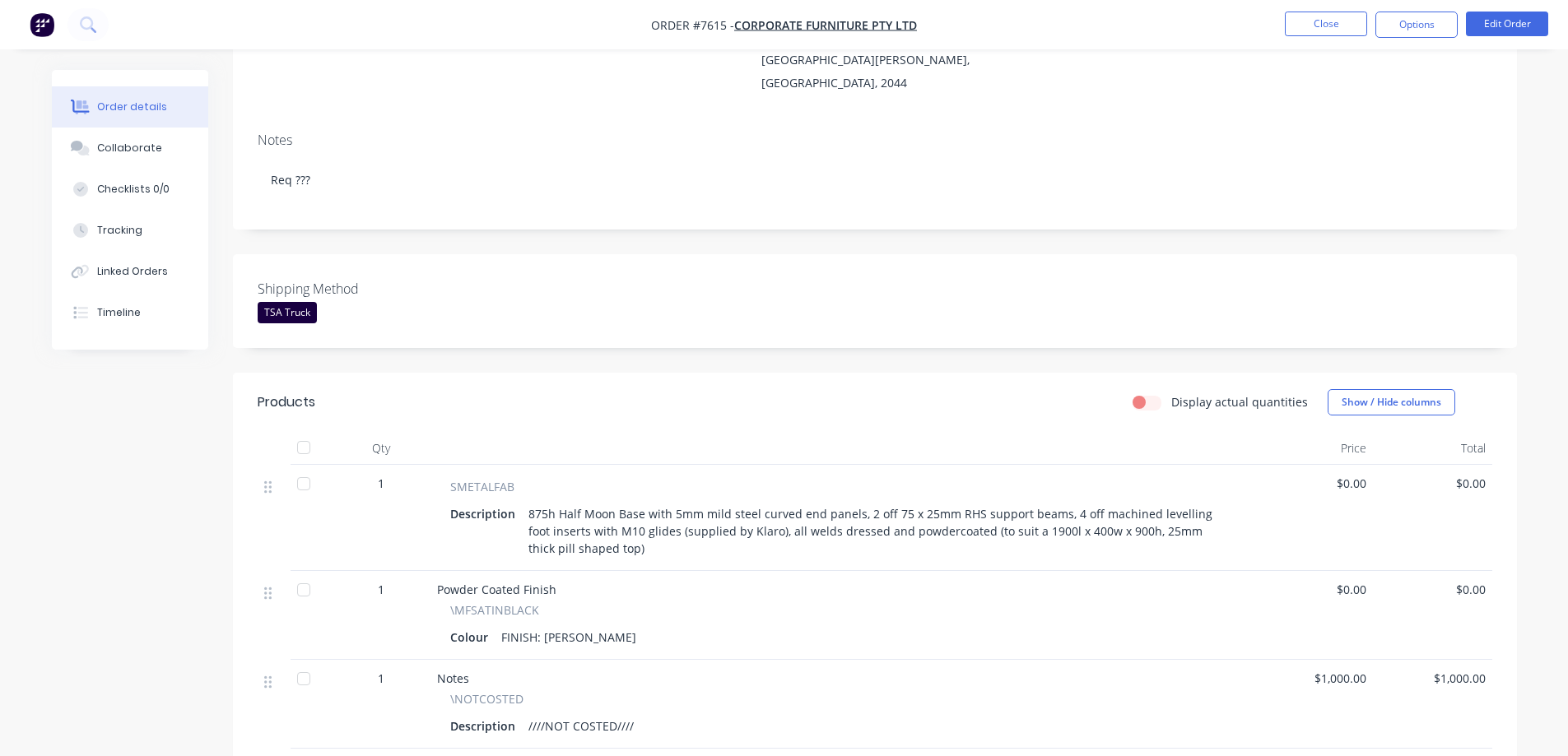
scroll to position [329, 0]
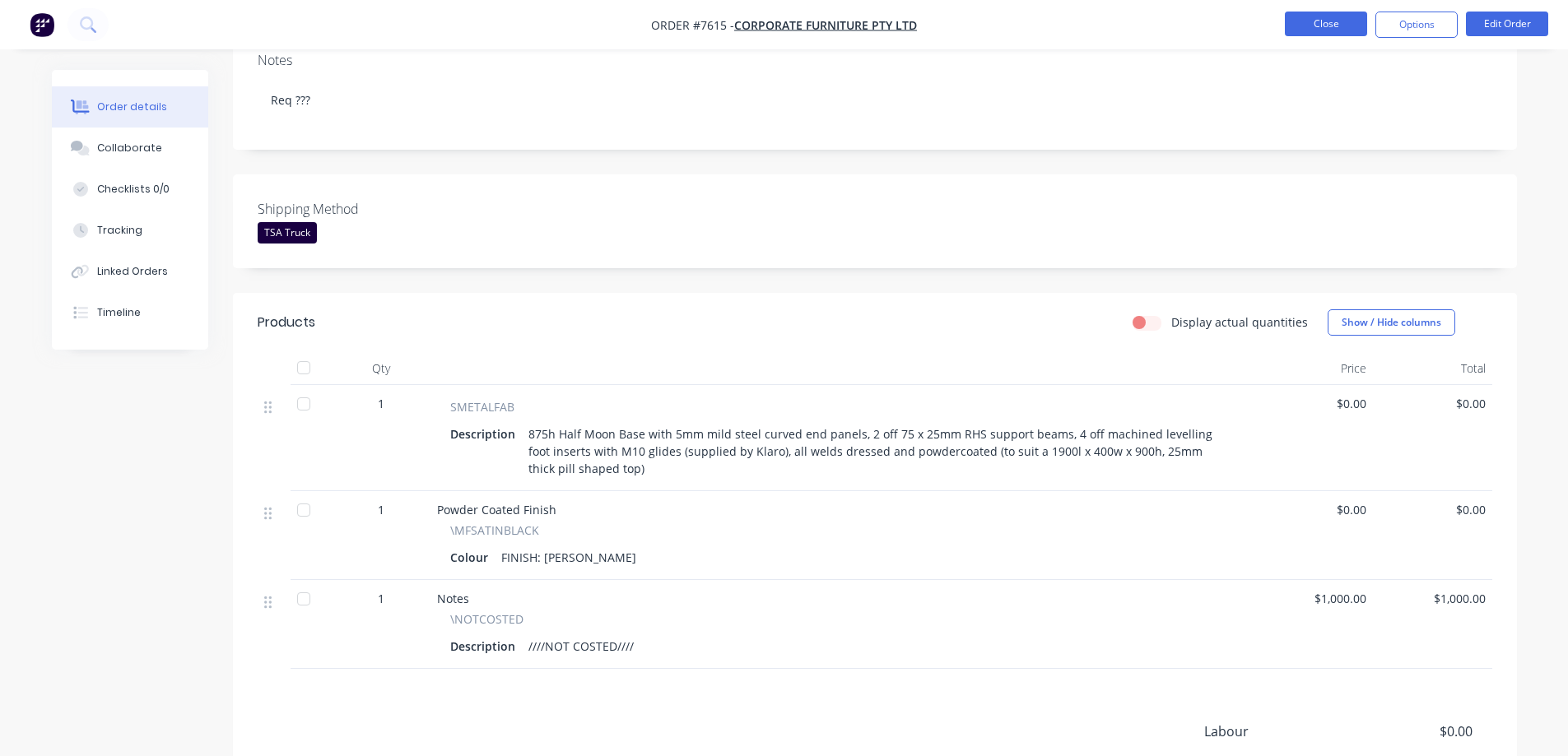
click at [1316, 24] on button "Close" at bounding box center [1326, 24] width 83 height 25
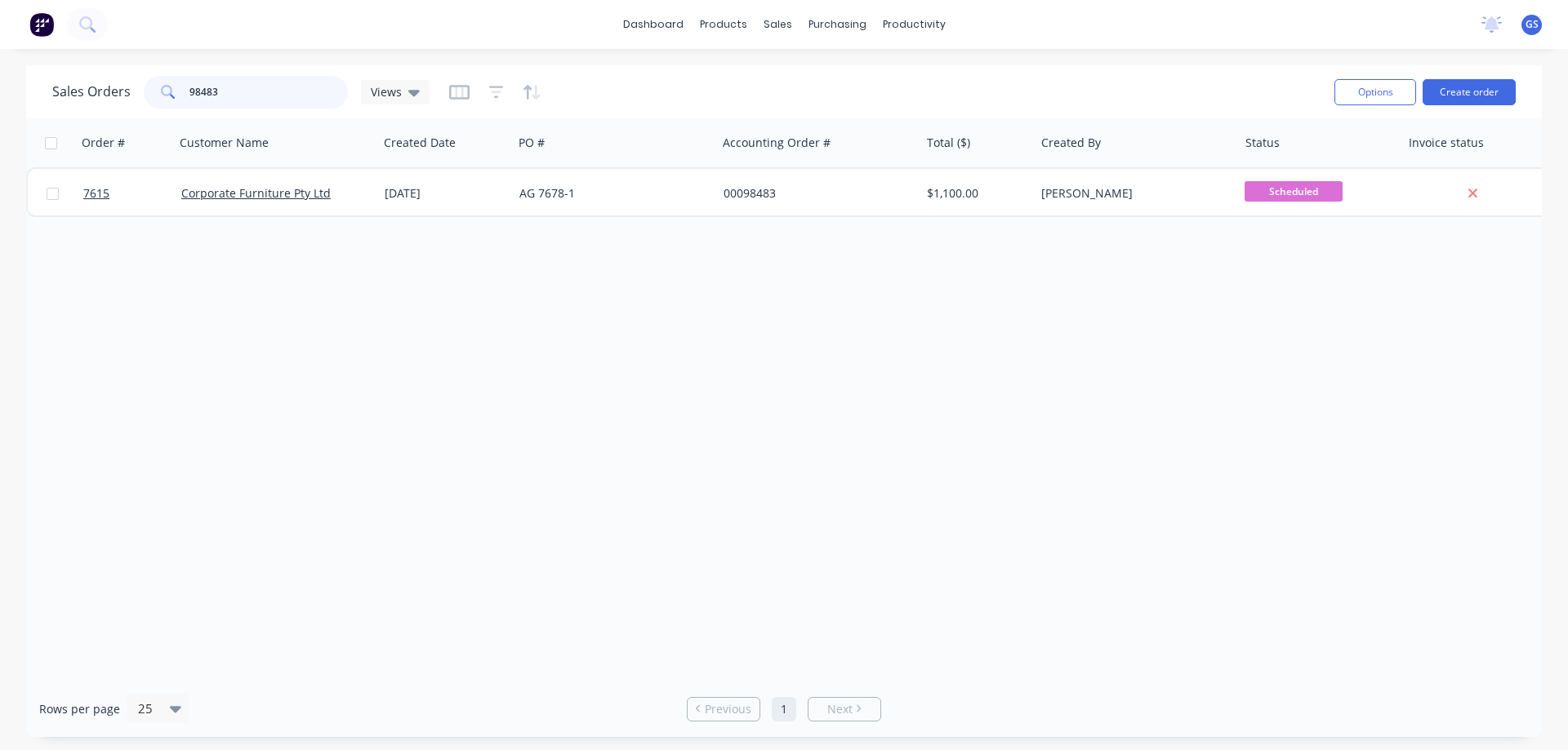
drag, startPoint x: 249, startPoint y: 89, endPoint x: 179, endPoint y: 89, distance: 70.0
click at [179, 89] on div "98483" at bounding box center [246, 92] width 204 height 33
type input "98199"
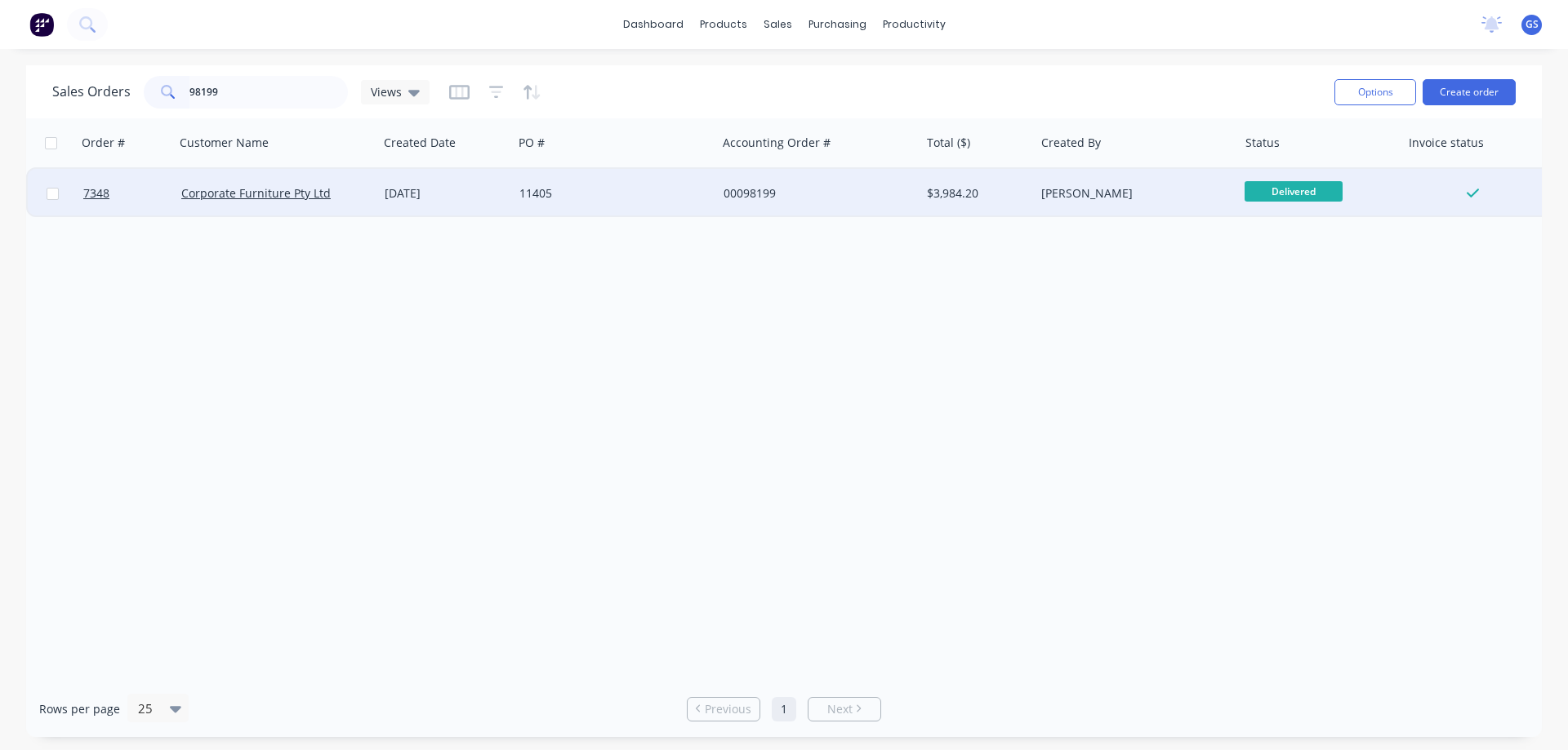
click at [504, 193] on div "[DATE]" at bounding box center [446, 193] width 122 height 16
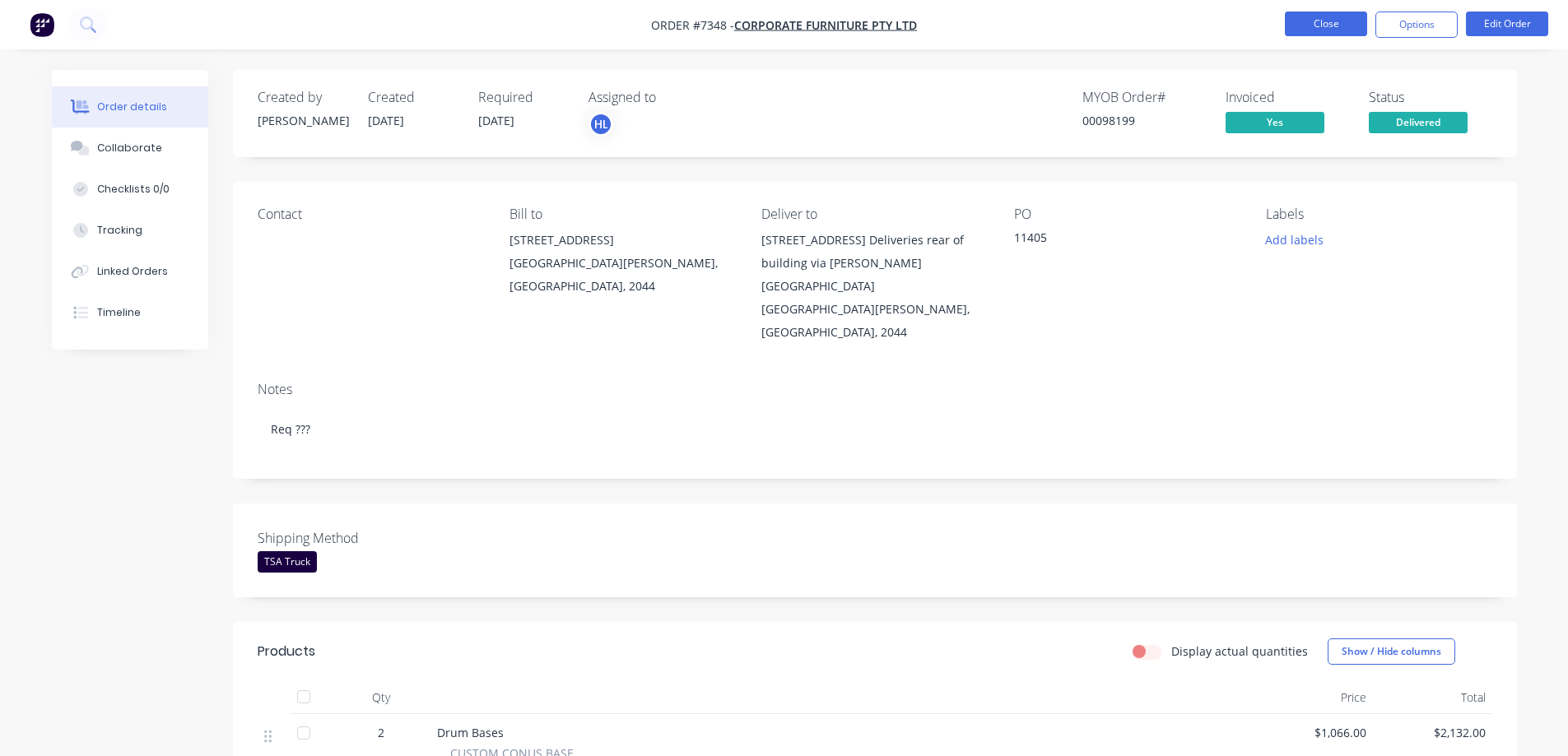
click at [1293, 26] on button "Close" at bounding box center [1326, 24] width 83 height 25
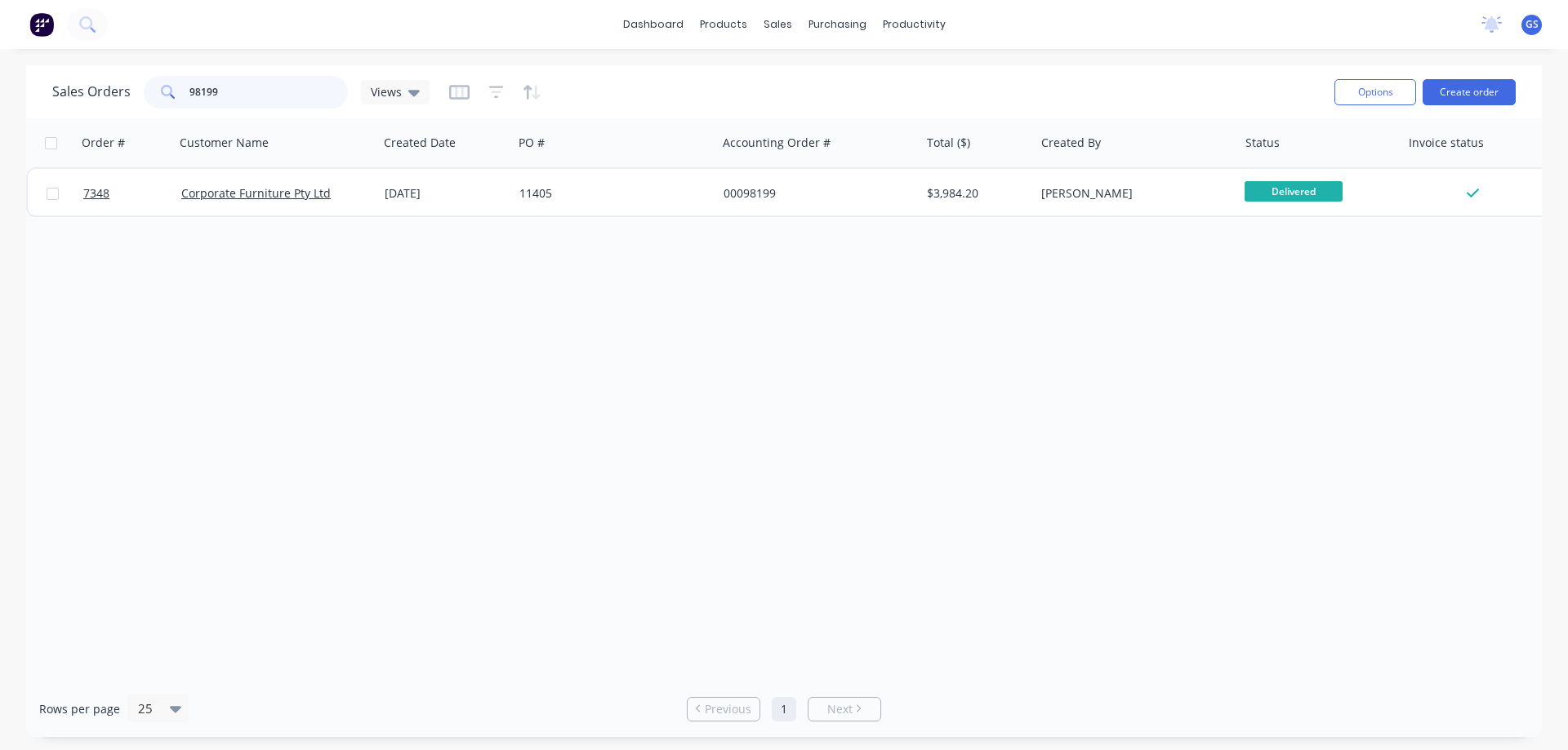
drag, startPoint x: 239, startPoint y: 92, endPoint x: 197, endPoint y: 115, distance: 47.9
click at [197, 115] on div "Sales Orders 98199 Views Options Create order" at bounding box center [784, 91] width 1516 height 53
type input "98483"
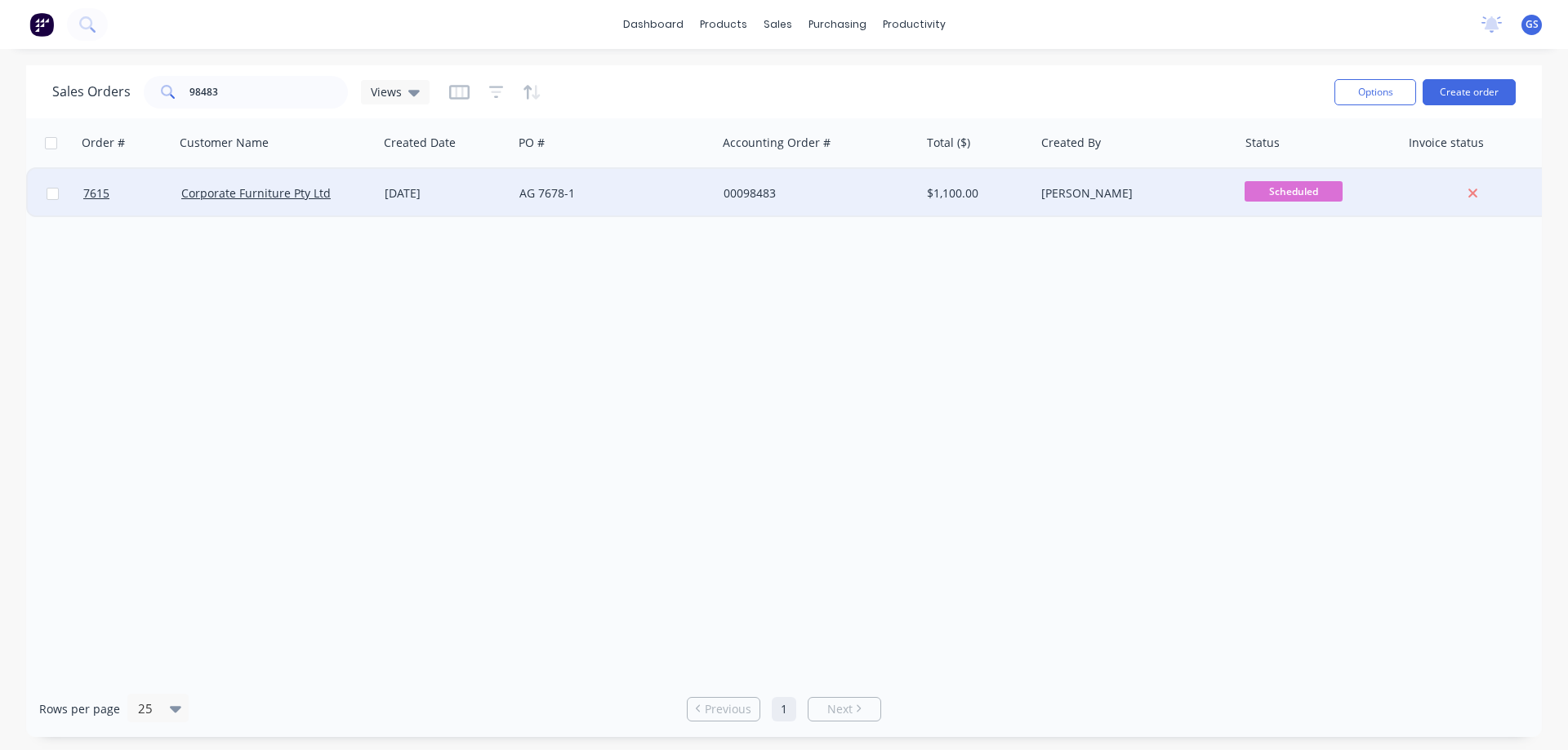
click at [465, 203] on div "[DATE]" at bounding box center [446, 193] width 135 height 49
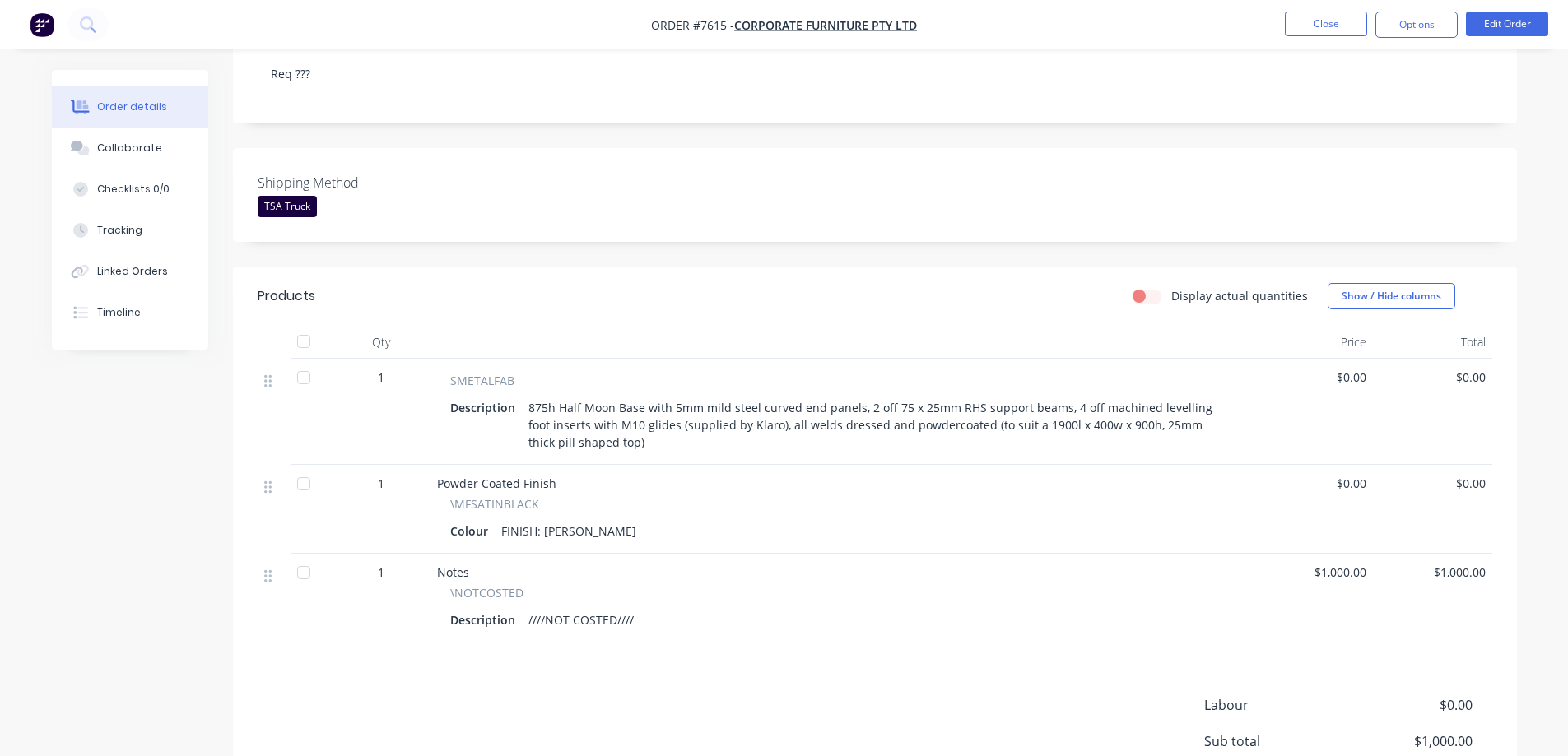
scroll to position [329, 0]
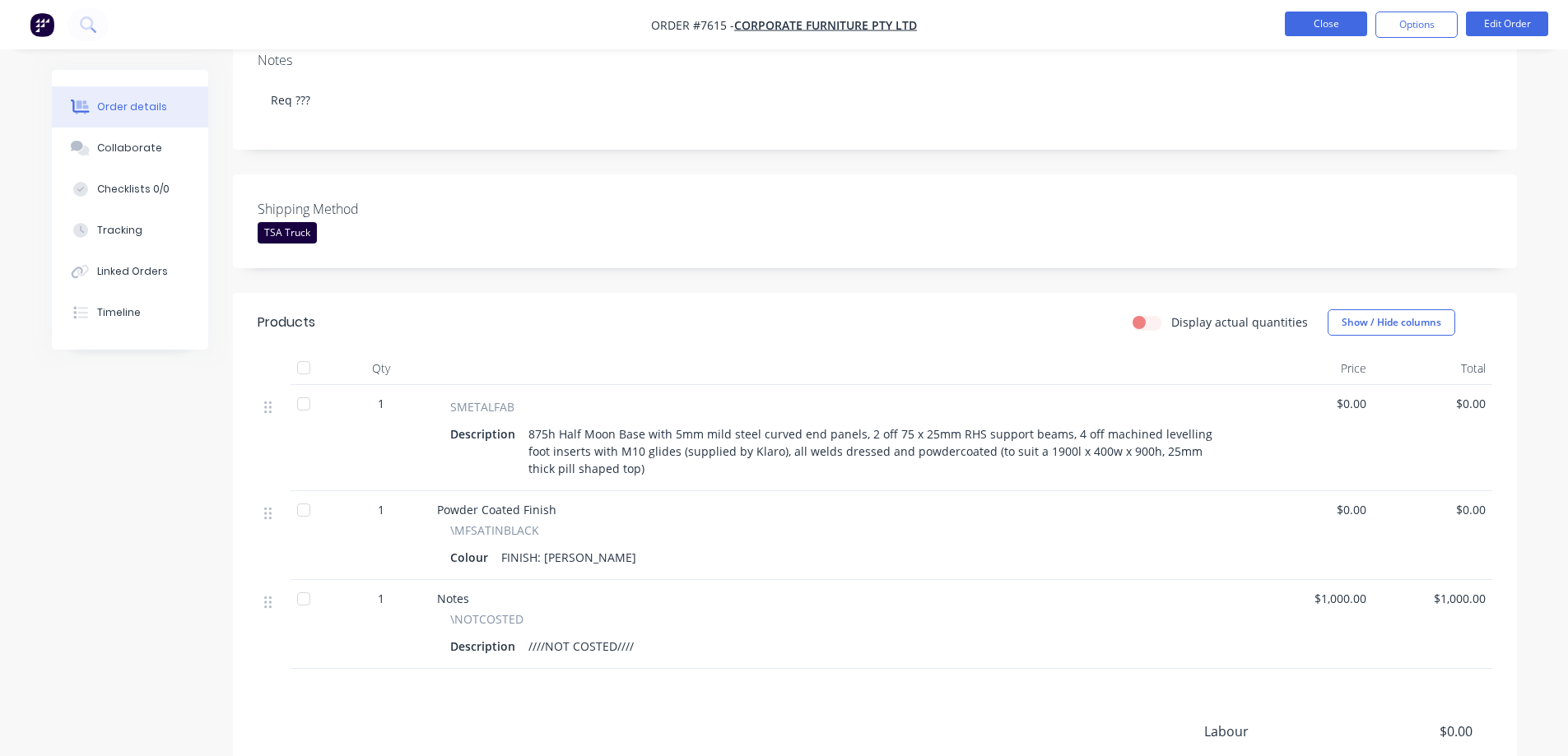
click at [1346, 27] on button "Close" at bounding box center [1326, 24] width 83 height 25
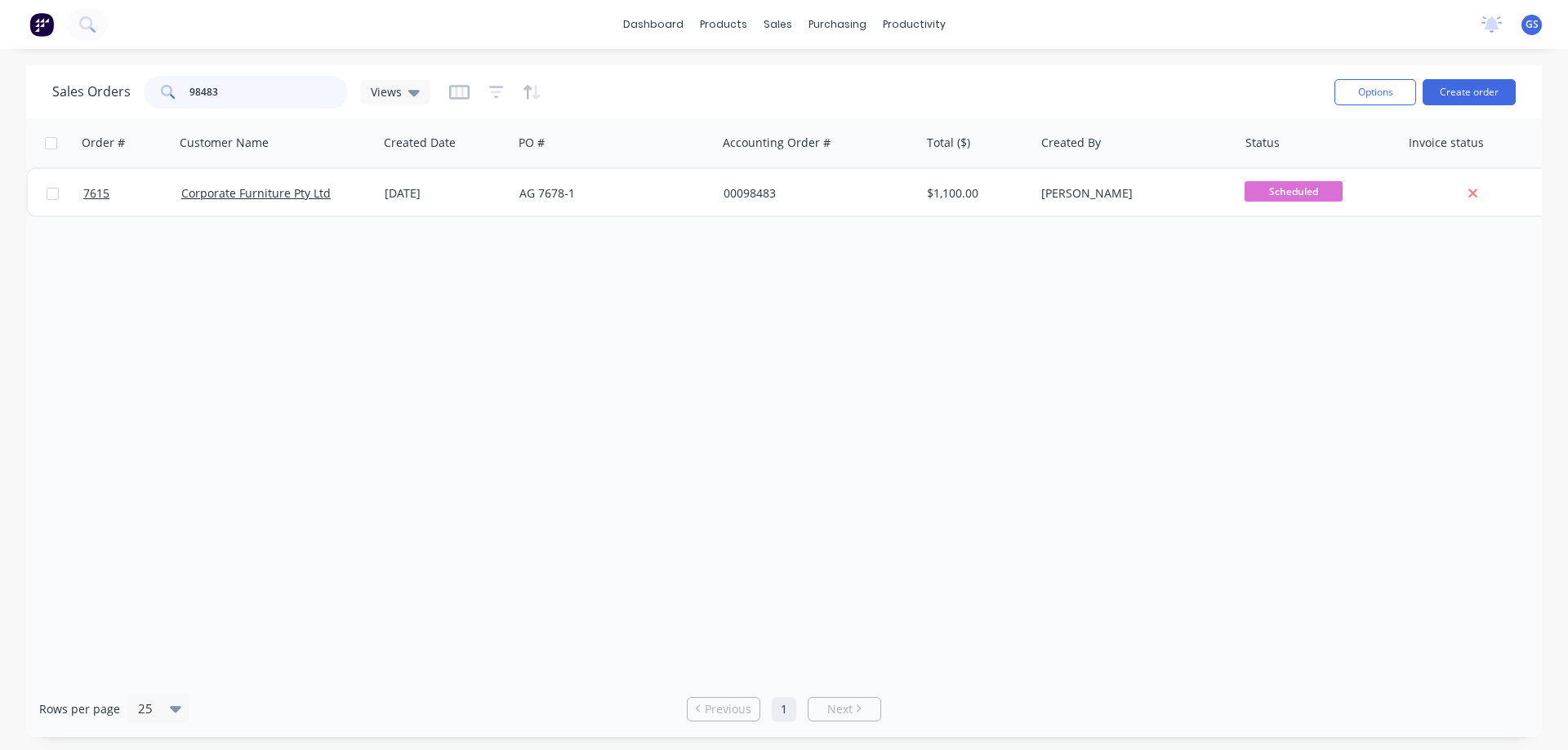
drag, startPoint x: 241, startPoint y: 94, endPoint x: 176, endPoint y: 98, distance: 65.1
click at [174, 100] on div "98483" at bounding box center [246, 92] width 204 height 33
type input "95688"
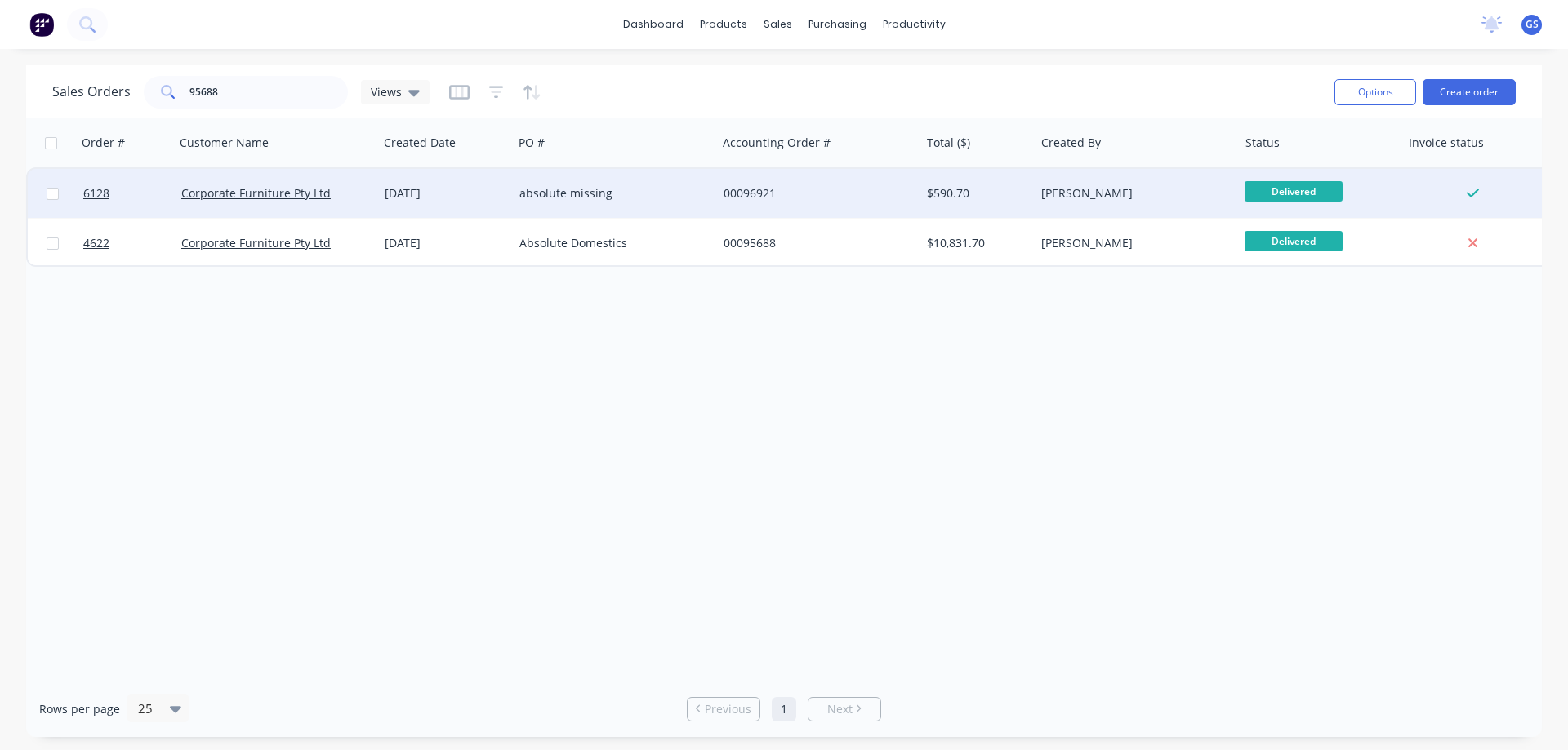
click at [655, 195] on div "absolute missing" at bounding box center [609, 193] width 181 height 16
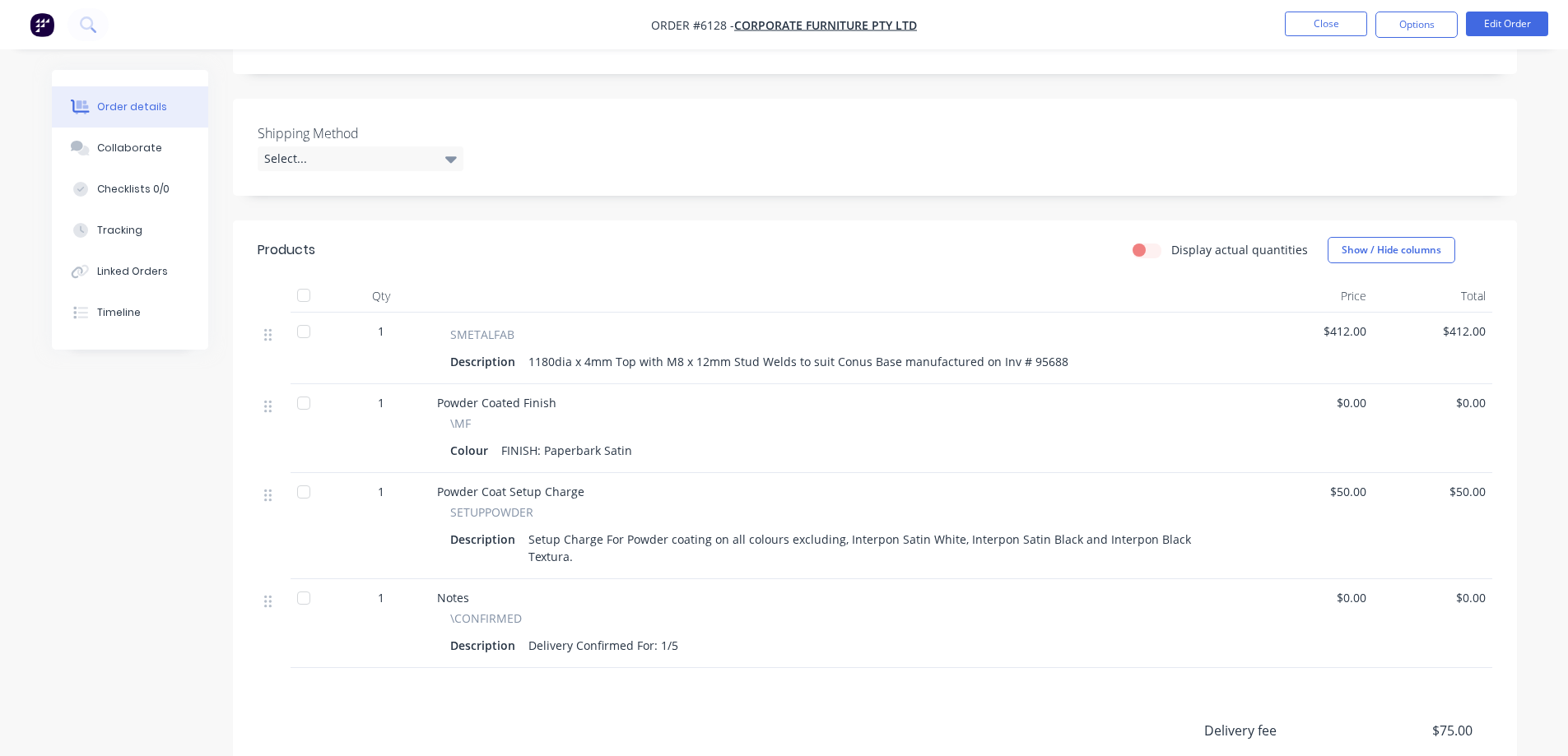
scroll to position [412, 0]
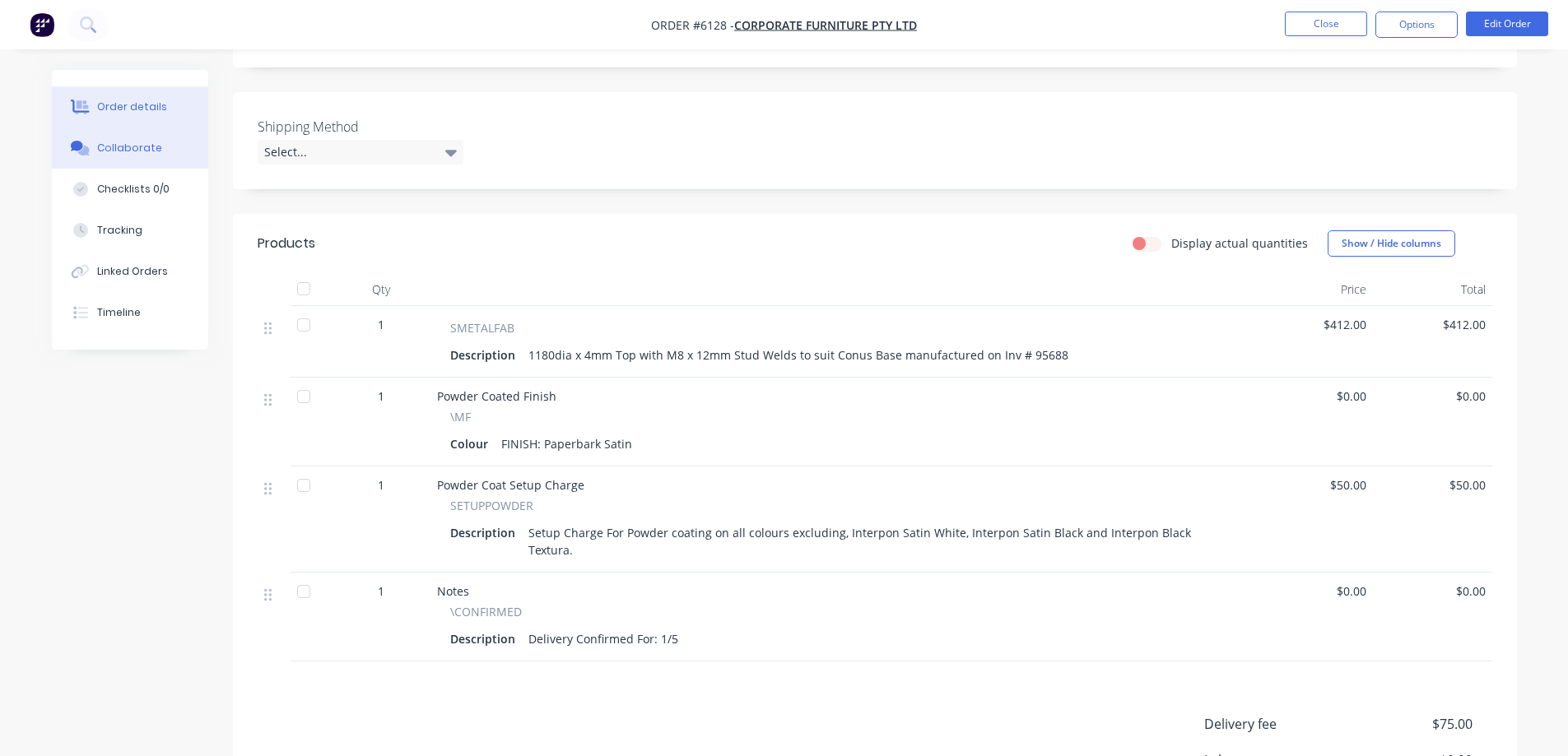
click at [125, 148] on div "Collaborate" at bounding box center [129, 147] width 65 height 14
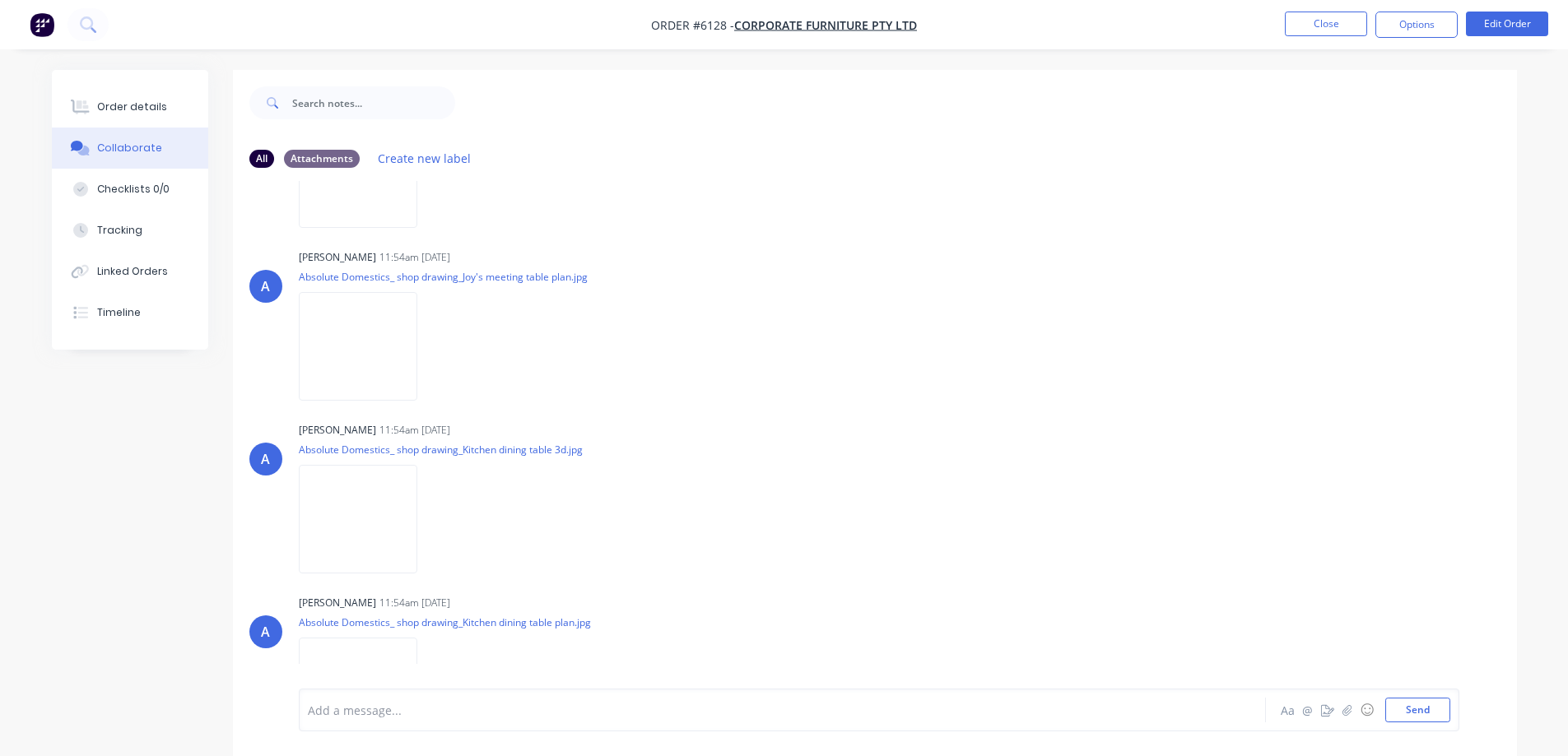
scroll to position [165, 0]
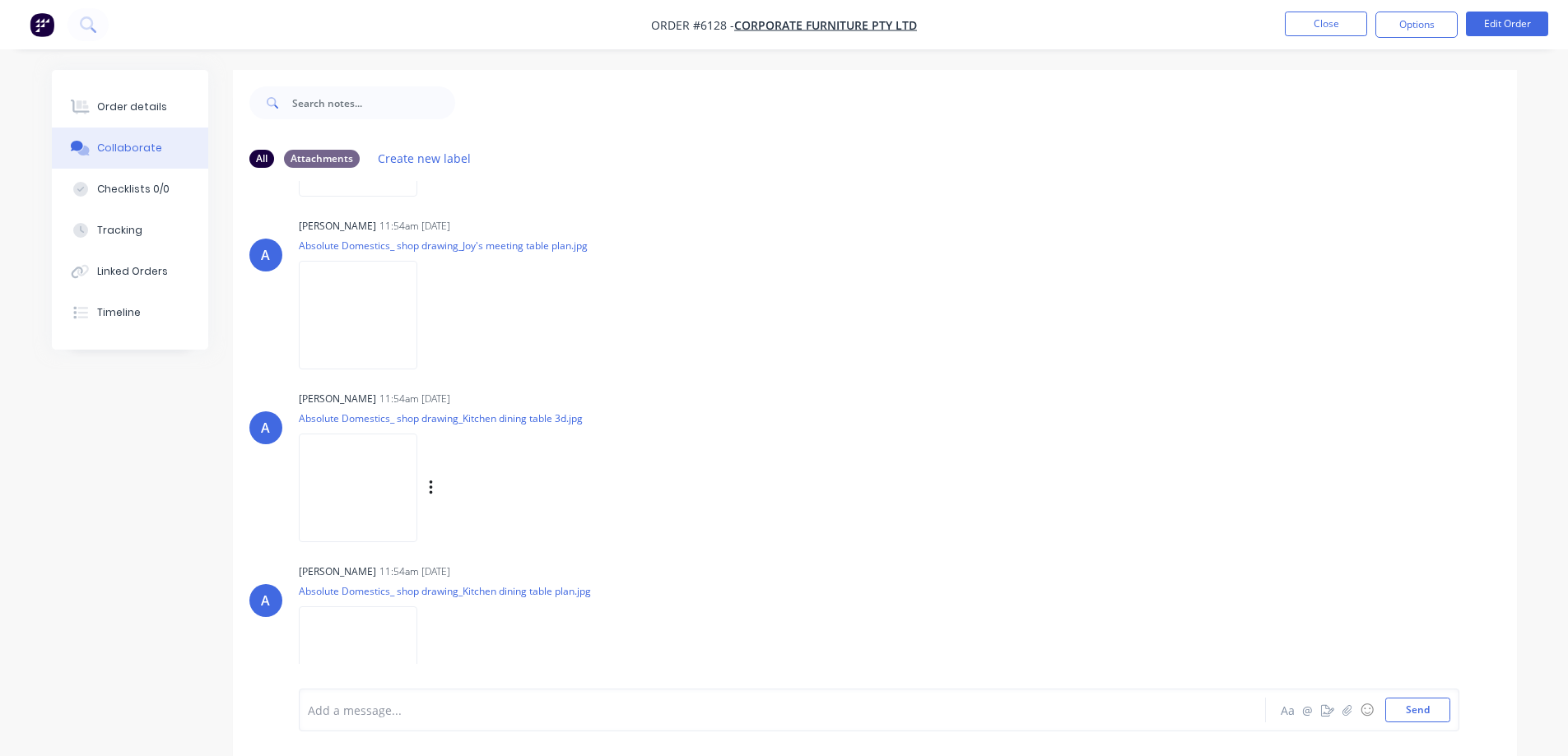
click at [418, 468] on img at bounding box center [357, 487] width 118 height 108
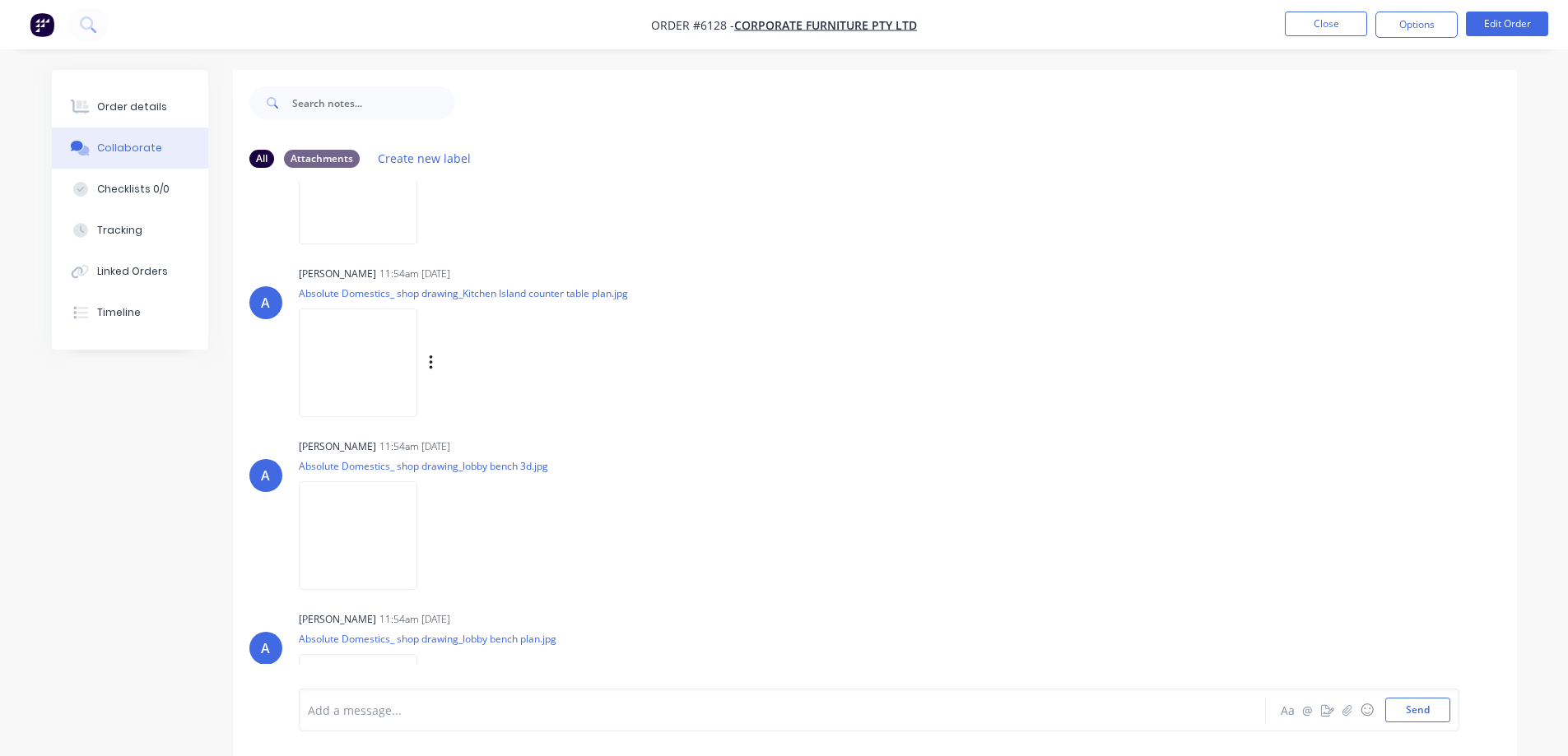
scroll to position [741, 0]
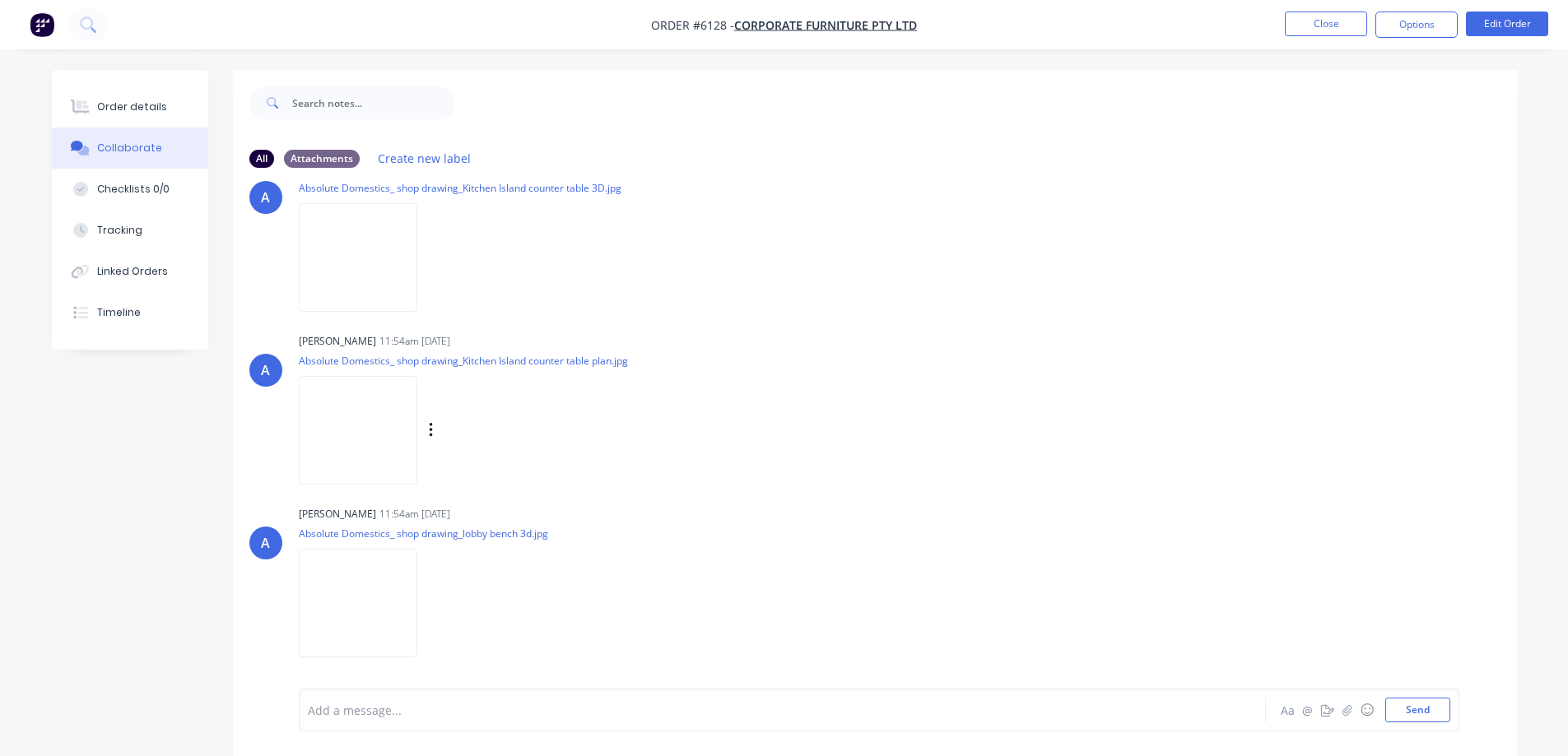
click at [406, 429] on img at bounding box center [357, 429] width 118 height 108
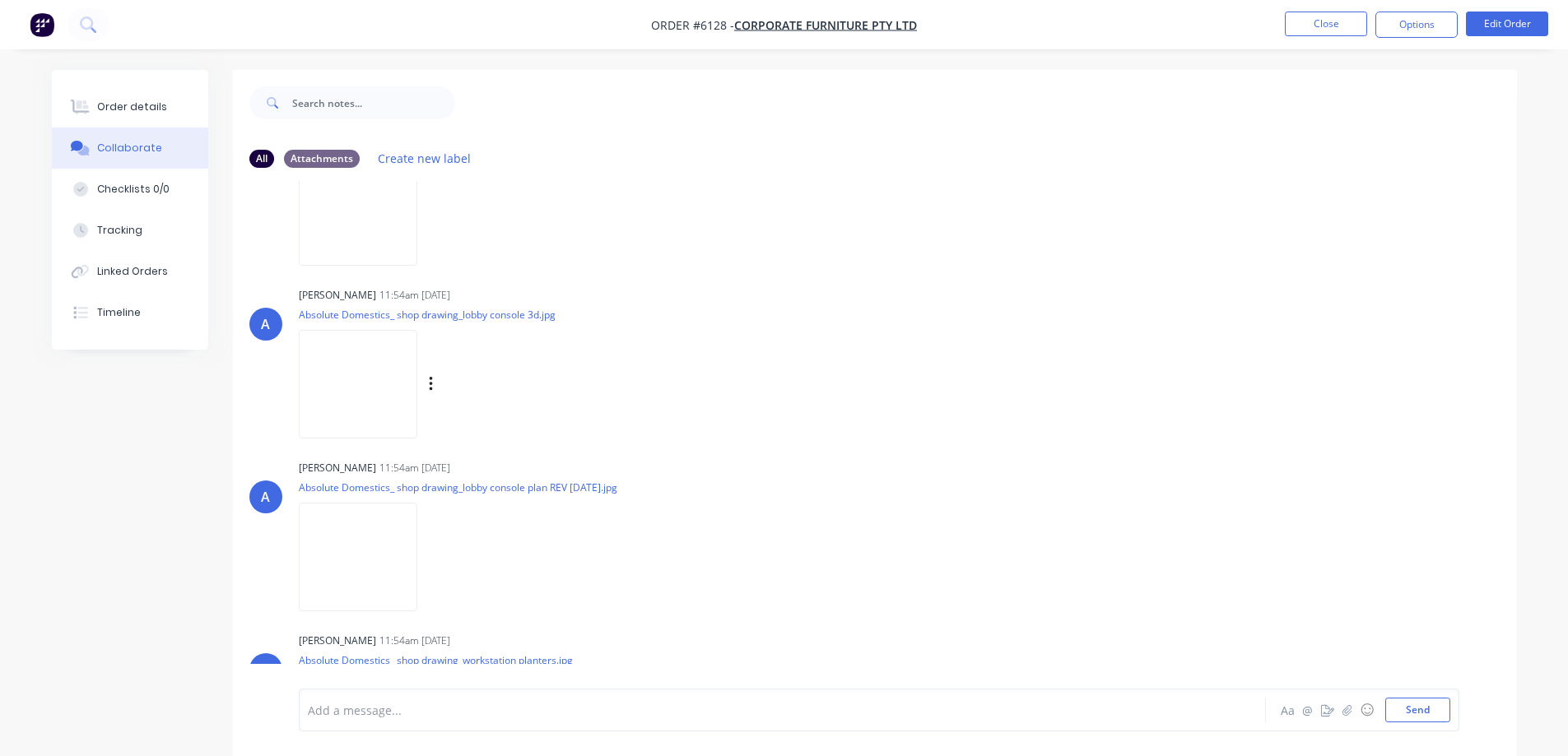
scroll to position [1316, 0]
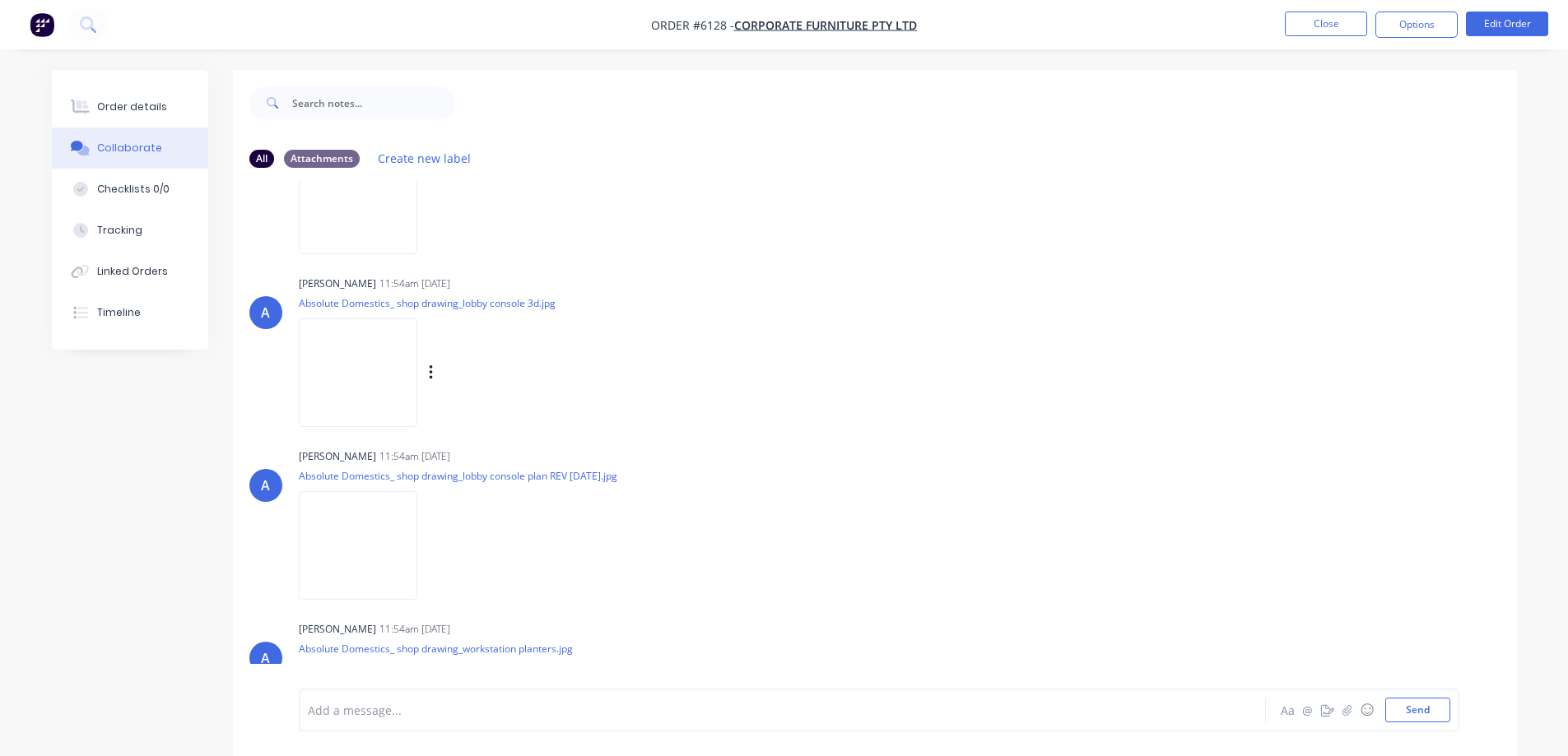
click at [418, 344] on img at bounding box center [357, 372] width 118 height 108
click at [418, 514] on img at bounding box center [357, 545] width 118 height 108
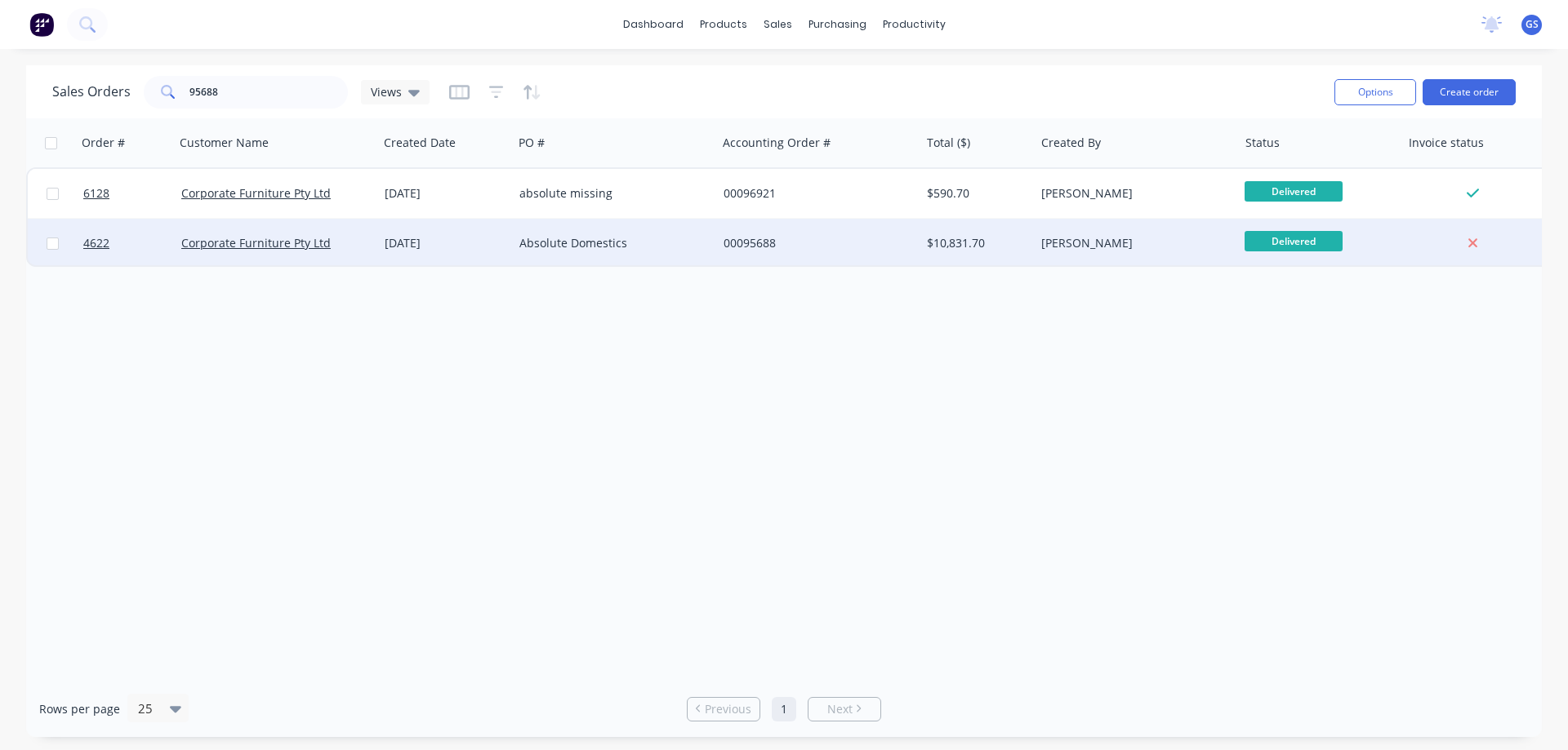
click at [439, 256] on div "[DATE]" at bounding box center [446, 243] width 135 height 49
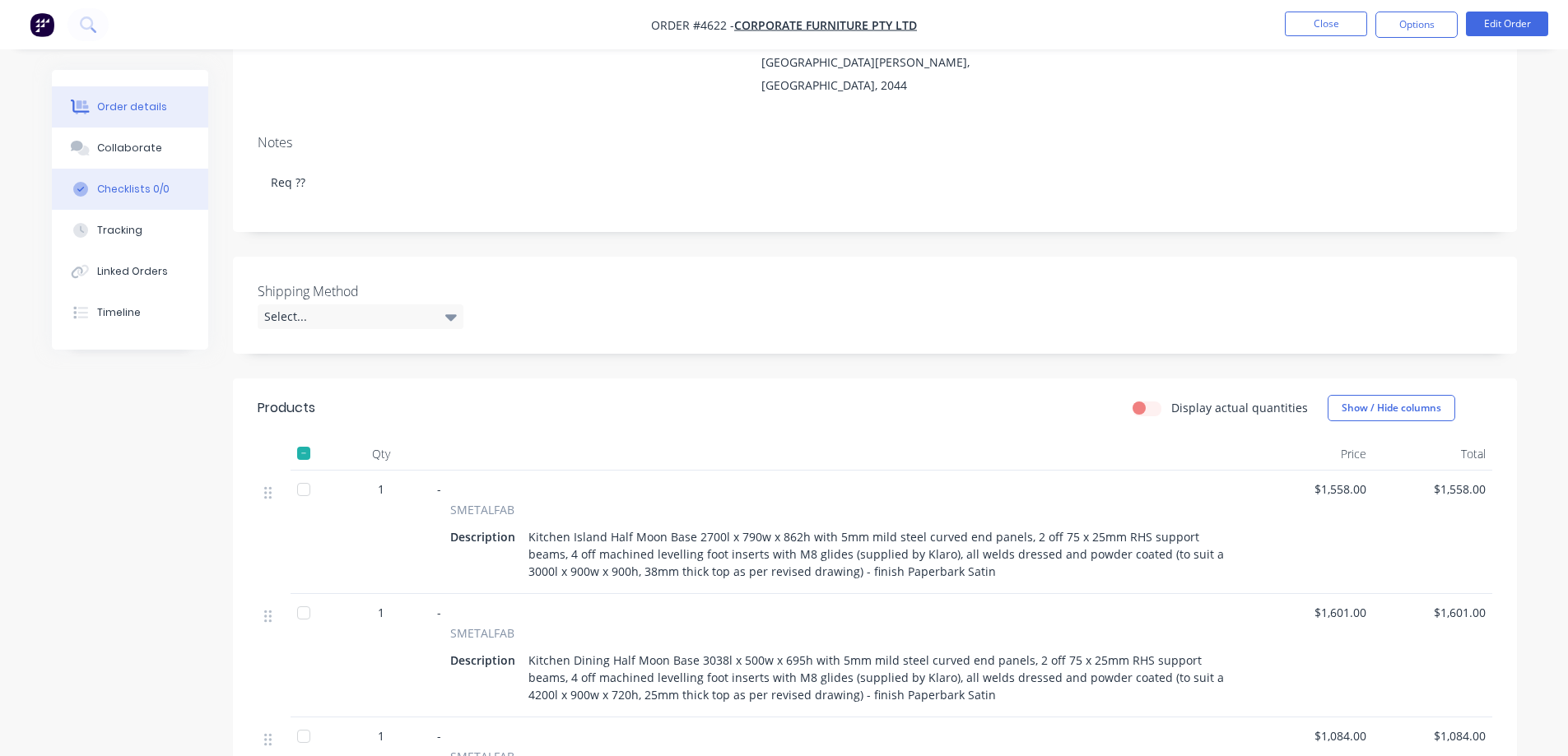
scroll to position [82, 0]
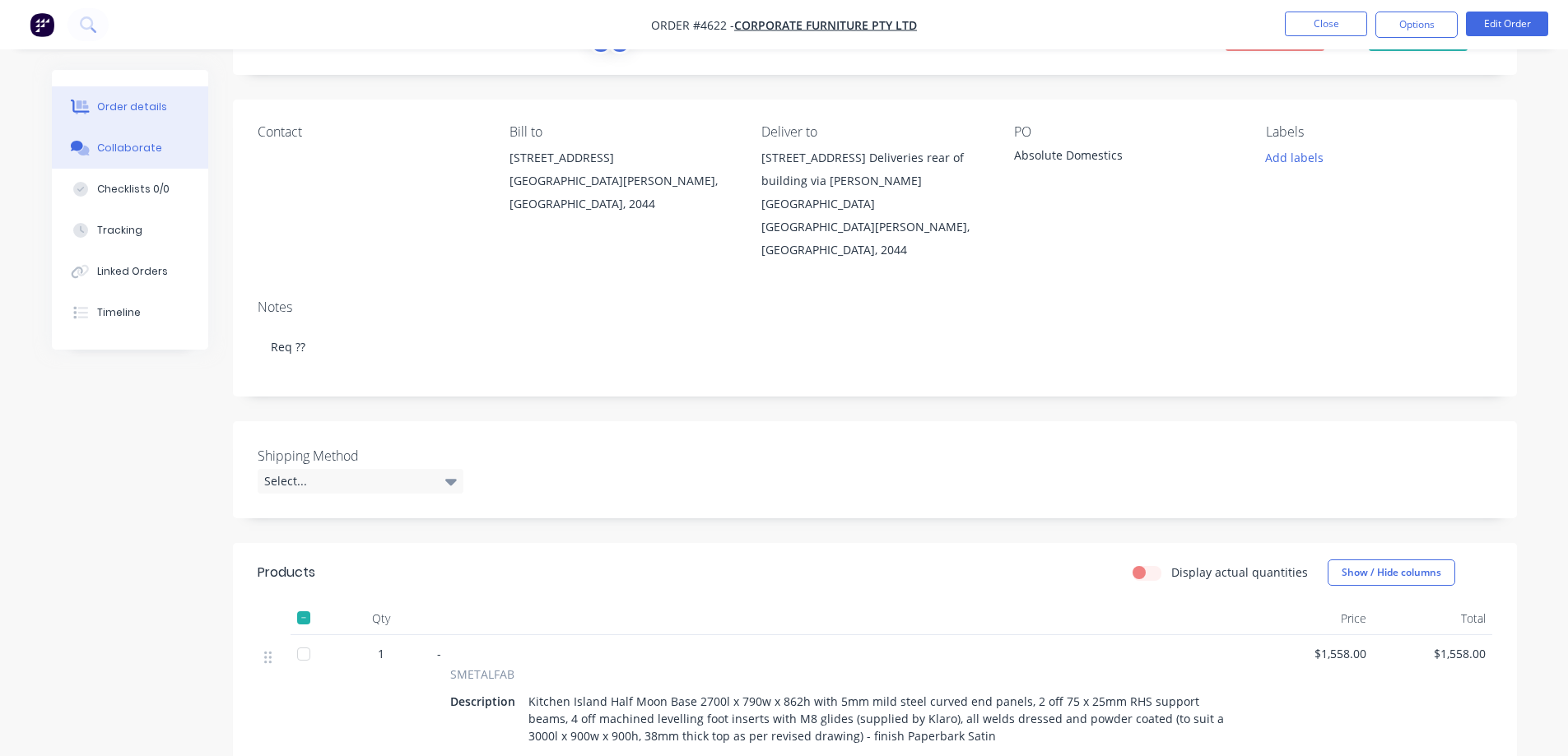
click at [118, 151] on div "Collaborate" at bounding box center [129, 147] width 65 height 14
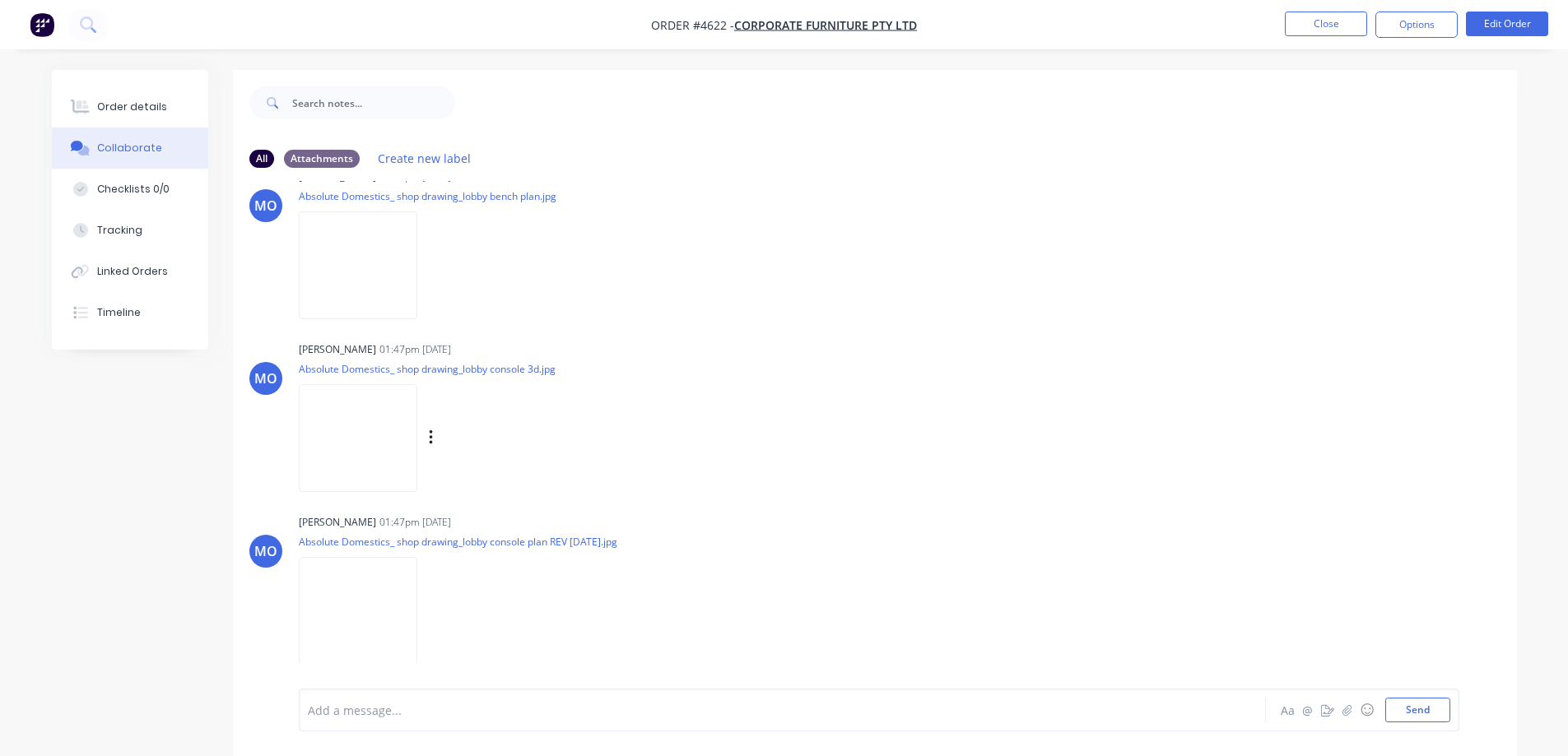
scroll to position [1590, 0]
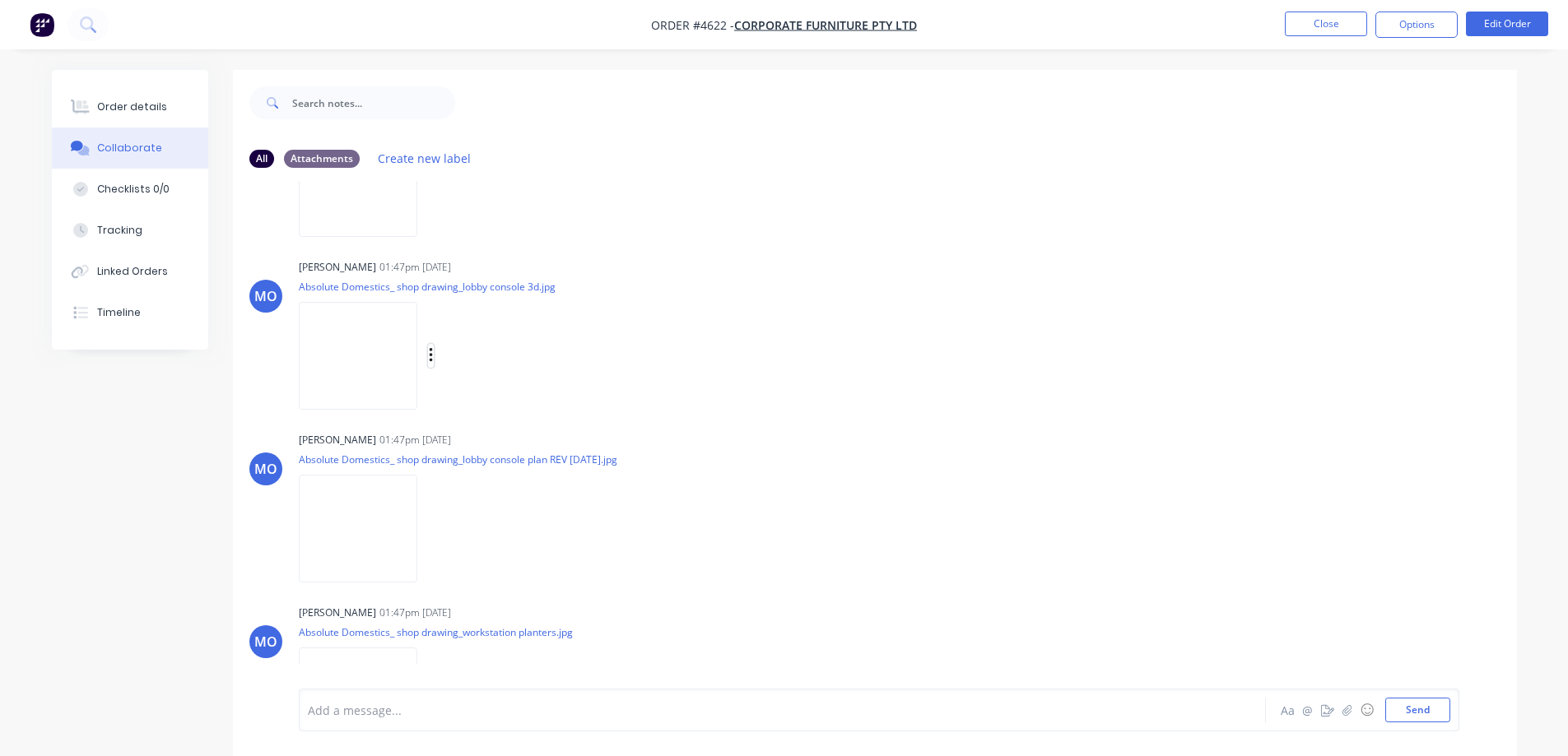
click at [434, 354] on icon "button" at bounding box center [431, 355] width 5 height 19
click at [582, 401] on button "Download" at bounding box center [539, 400] width 185 height 37
click at [434, 531] on icon "button" at bounding box center [431, 529] width 5 height 19
drag, startPoint x: 588, startPoint y: 571, endPoint x: 741, endPoint y: 504, distance: 167.0
click at [589, 571] on button "Download" at bounding box center [539, 572] width 185 height 37
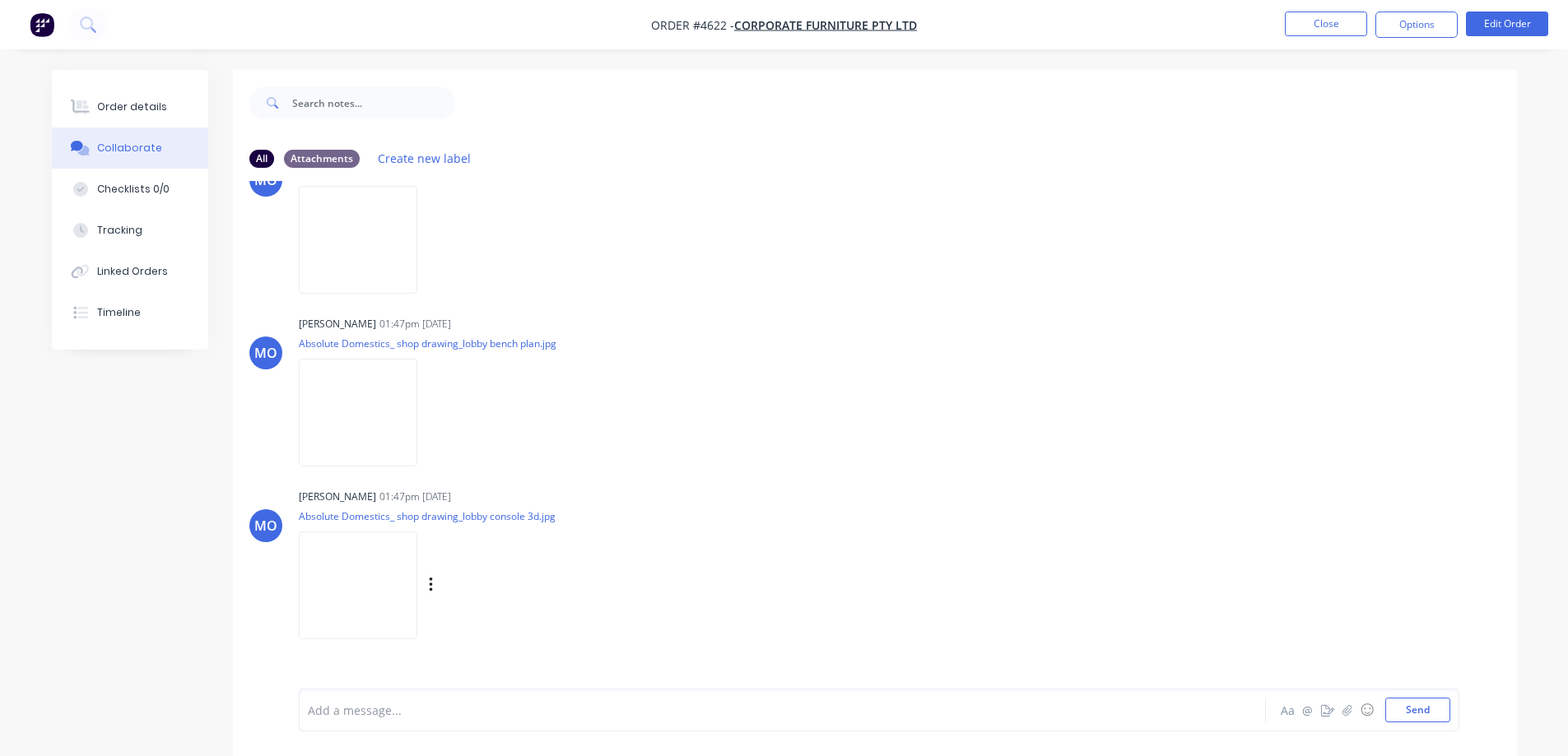
scroll to position [1344, 0]
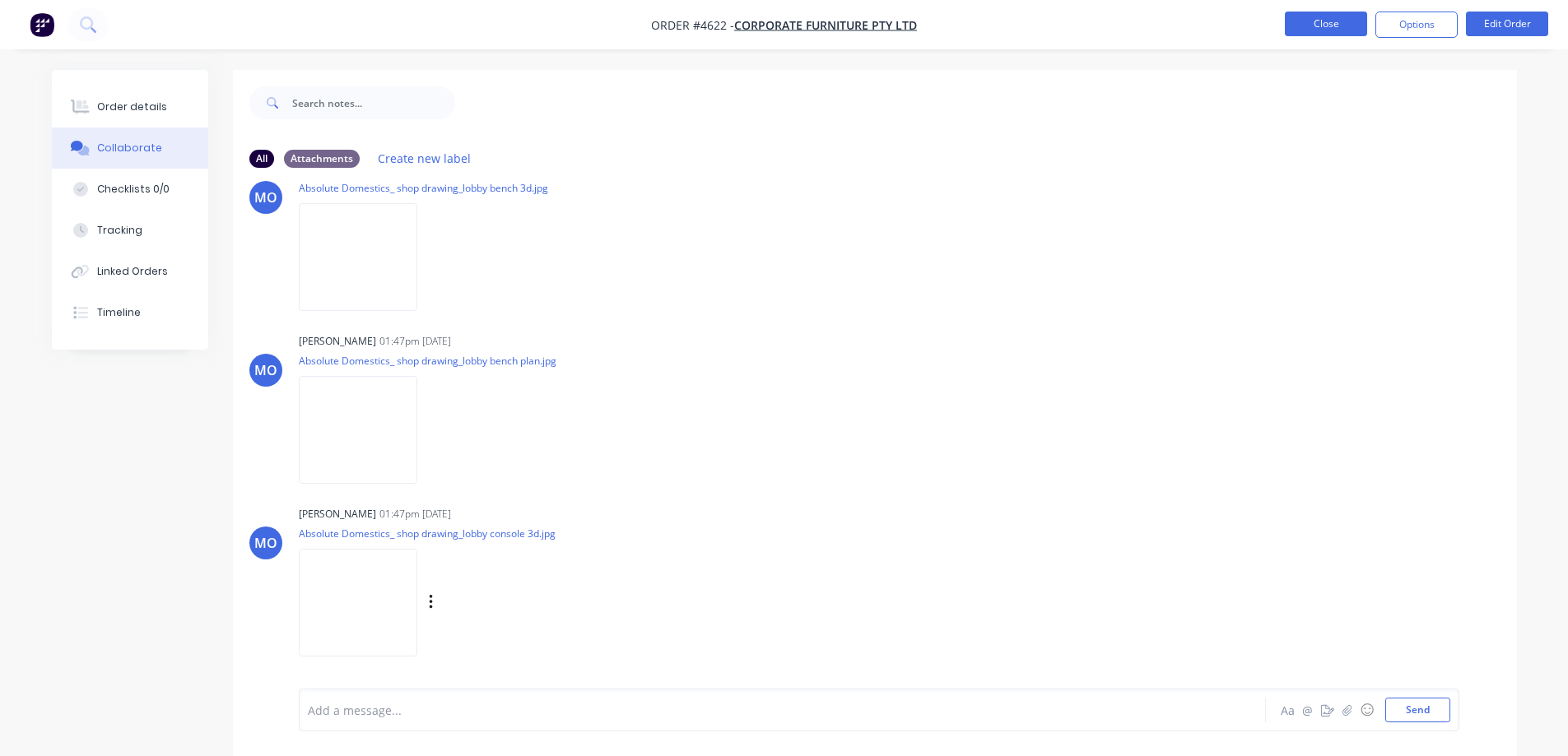
click at [1315, 22] on button "Close" at bounding box center [1326, 24] width 83 height 25
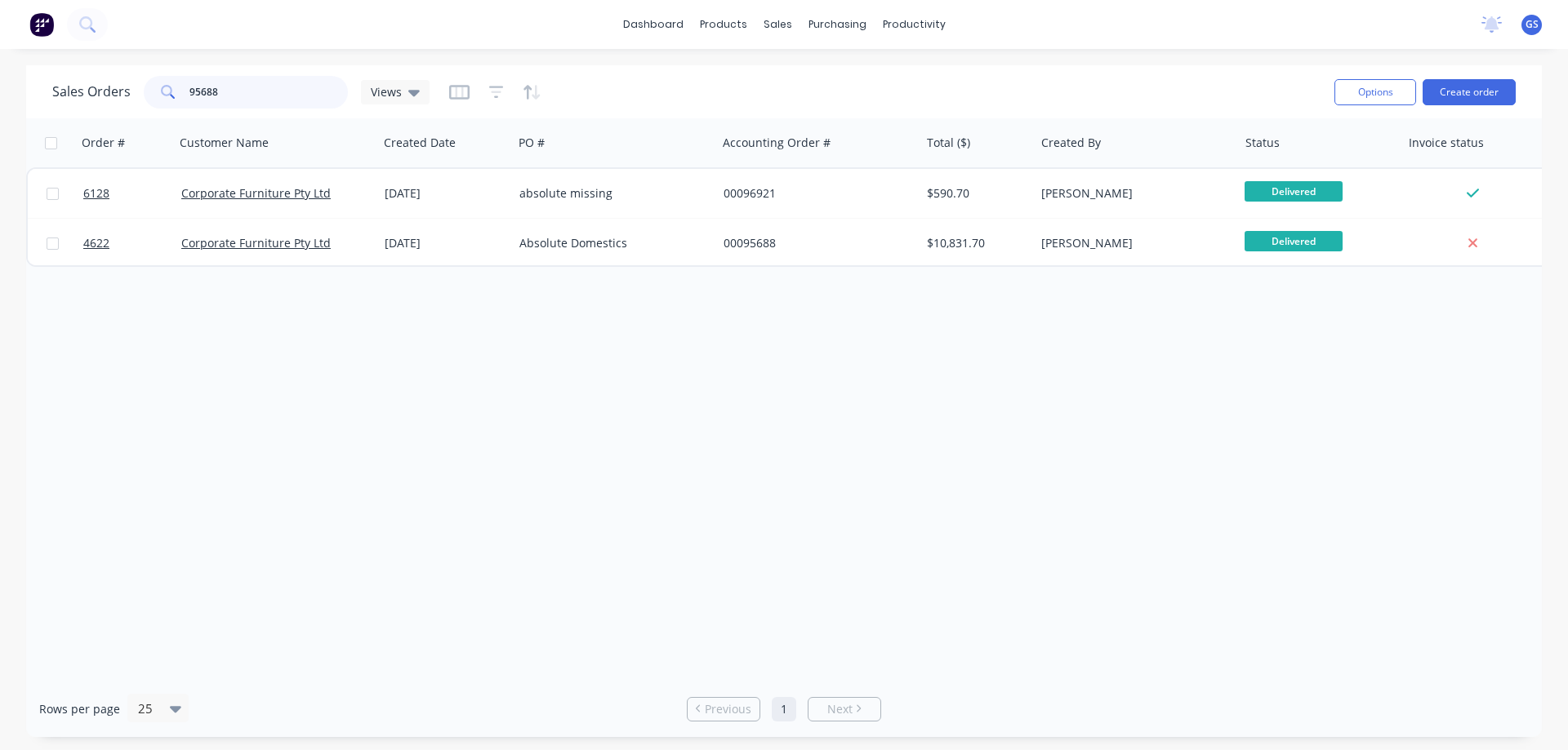
drag, startPoint x: 225, startPoint y: 90, endPoint x: 170, endPoint y: 105, distance: 57.0
click at [170, 105] on div "95688" at bounding box center [246, 92] width 204 height 33
type input "98483"
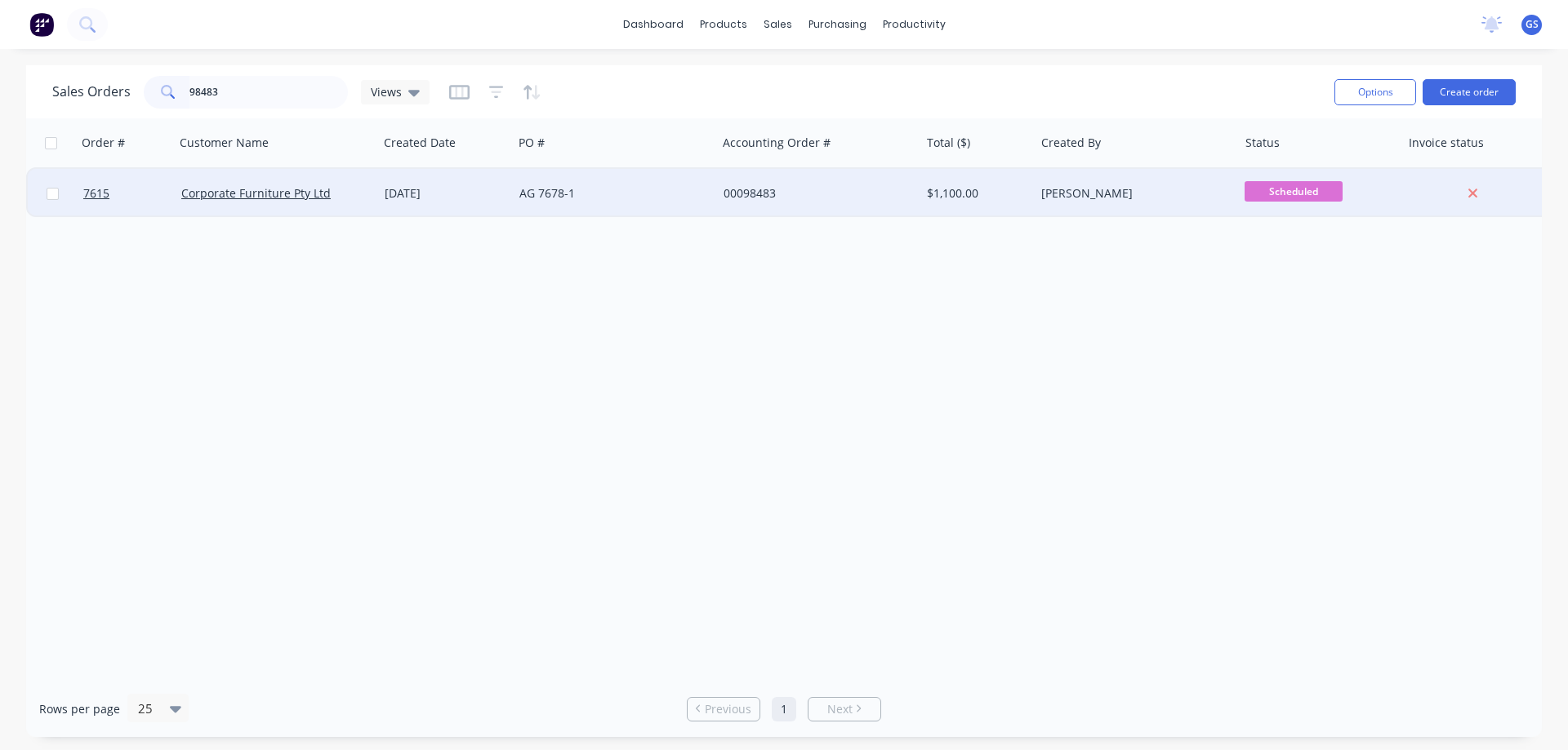
click at [494, 205] on div "[DATE]" at bounding box center [446, 193] width 135 height 49
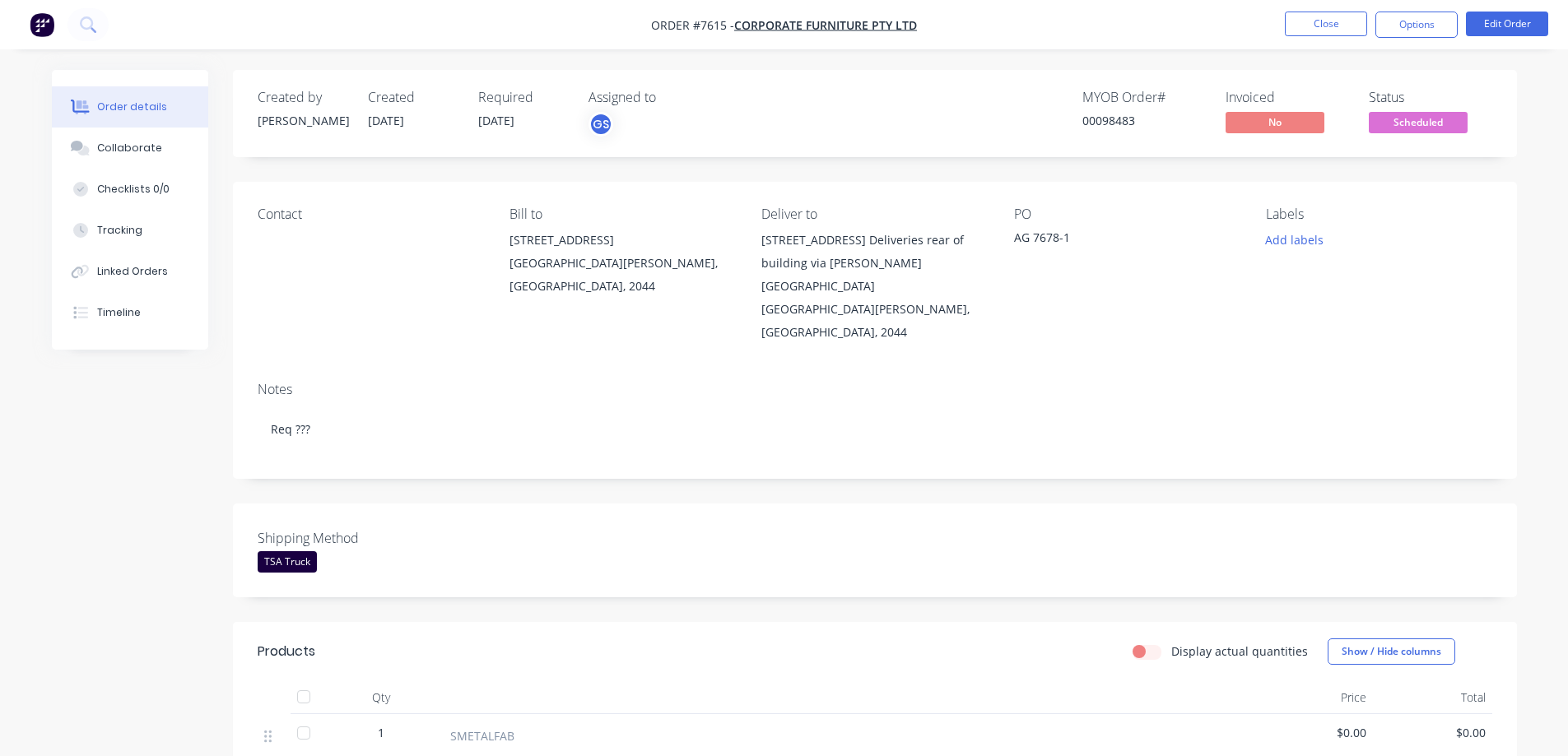
drag, startPoint x: 938, startPoint y: 23, endPoint x: 750, endPoint y: 54, distance: 190.5
click at [742, 42] on nav "Order #7615 - Corporate Furniture Pty Ltd Close Options Edit Order" at bounding box center [784, 25] width 1568 height 49
click at [135, 146] on div "Collaborate" at bounding box center [129, 147] width 65 height 14
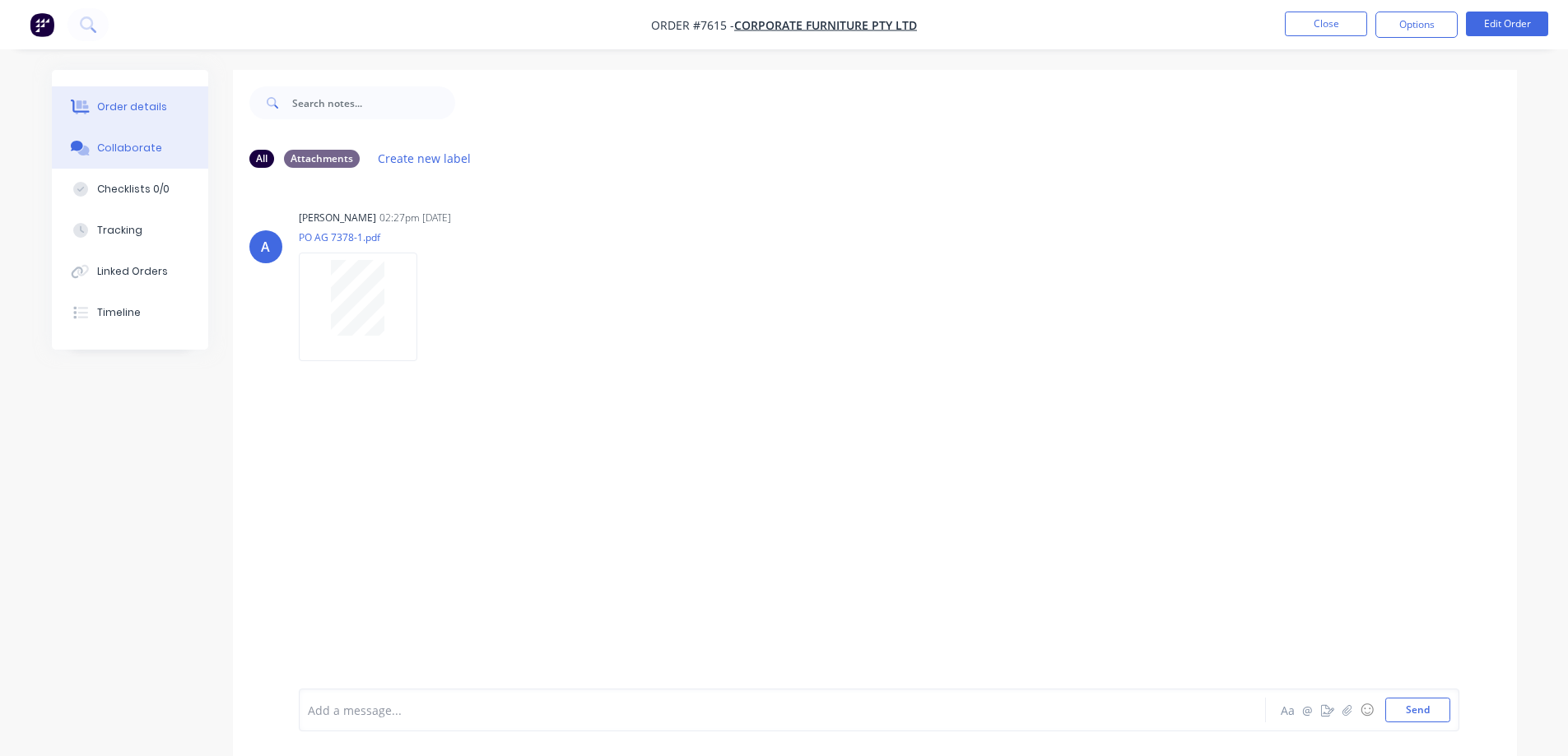
click at [102, 101] on div "Order details" at bounding box center [132, 106] width 70 height 14
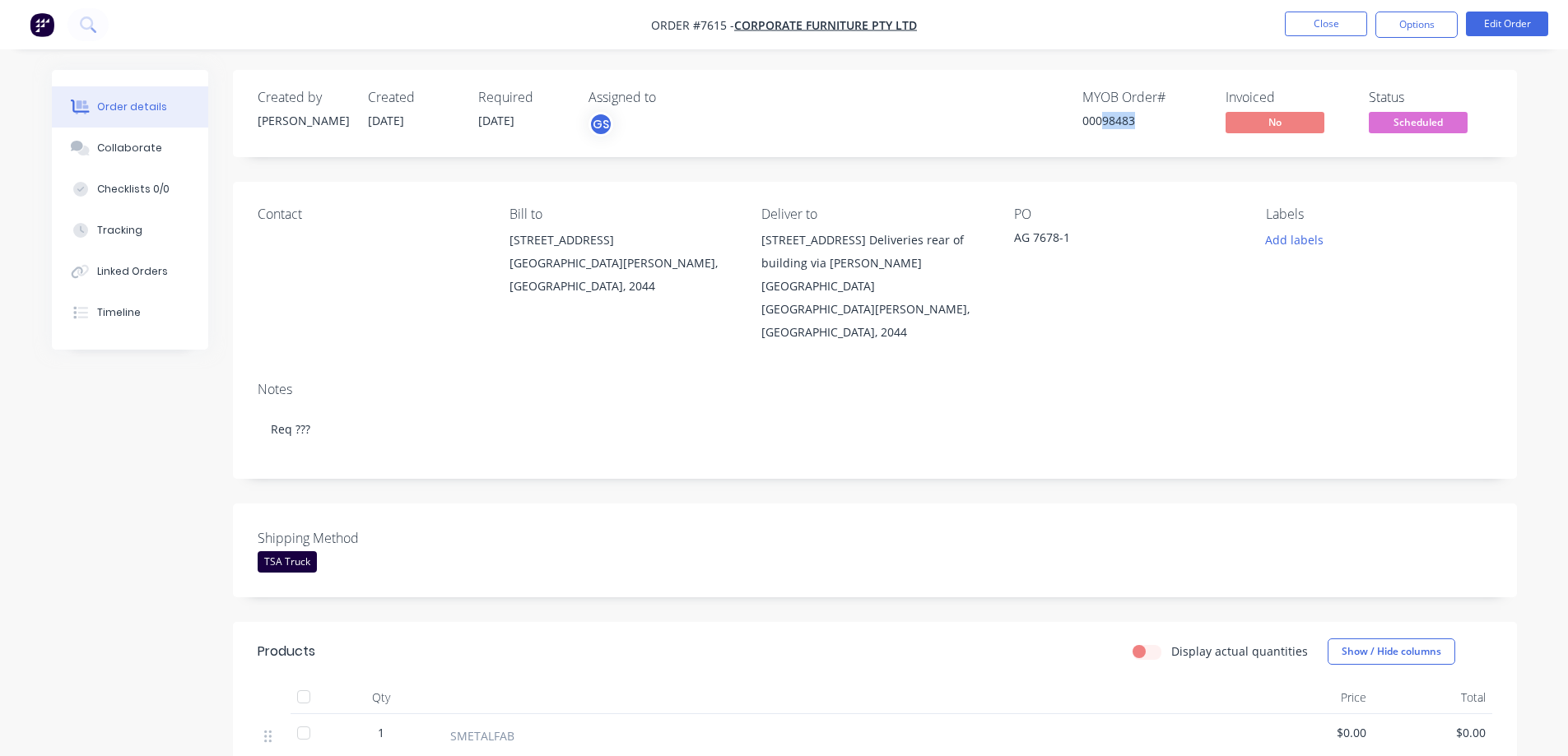
drag, startPoint x: 1103, startPoint y: 120, endPoint x: 1136, endPoint y: 132, distance: 35.1
click at [1136, 132] on div "MYOB Order # 00098483" at bounding box center [1143, 113] width 123 height 48
copy div "98483"
drag, startPoint x: 931, startPoint y: 28, endPoint x: 891, endPoint y: 26, distance: 40.0
click at [898, 26] on nav "Order #7615 - Corporate Furniture Pty Ltd Close Options Edit Order" at bounding box center [784, 25] width 1568 height 49
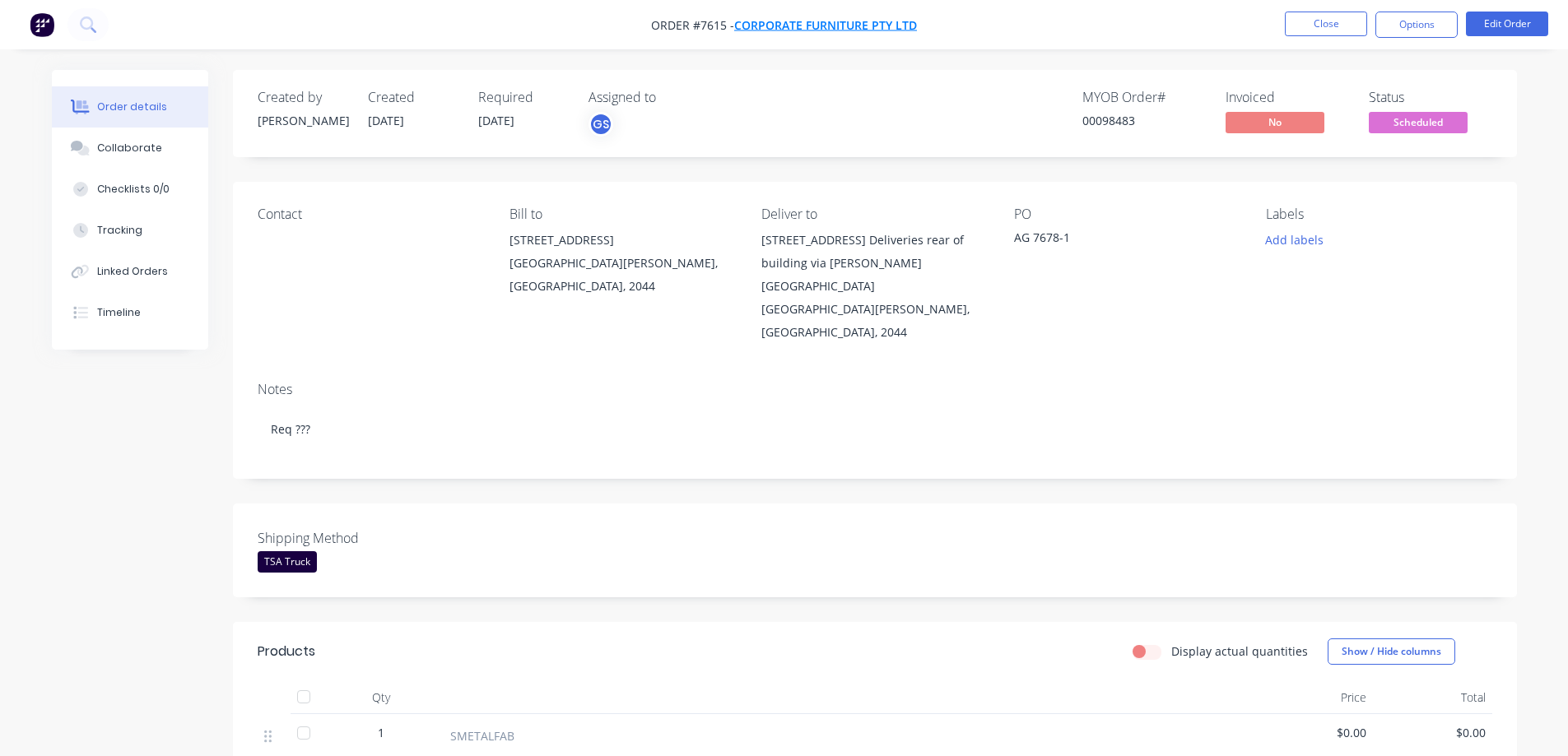
drag, startPoint x: 734, startPoint y: 19, endPoint x: 795, endPoint y: 21, distance: 61.0
click at [795, 17] on span "Order #7615 - Corporate Furniture Pty Ltd" at bounding box center [784, 25] width 266 height 17
drag, startPoint x: 795, startPoint y: 22, endPoint x: 569, endPoint y: 14, distance: 226.1
click at [569, 14] on nav "Order #7615 - Corporate Furniture Pty Ltd Close Options Edit Order" at bounding box center [784, 25] width 1568 height 49
drag, startPoint x: 1017, startPoint y: 239, endPoint x: 1072, endPoint y: 239, distance: 55.0
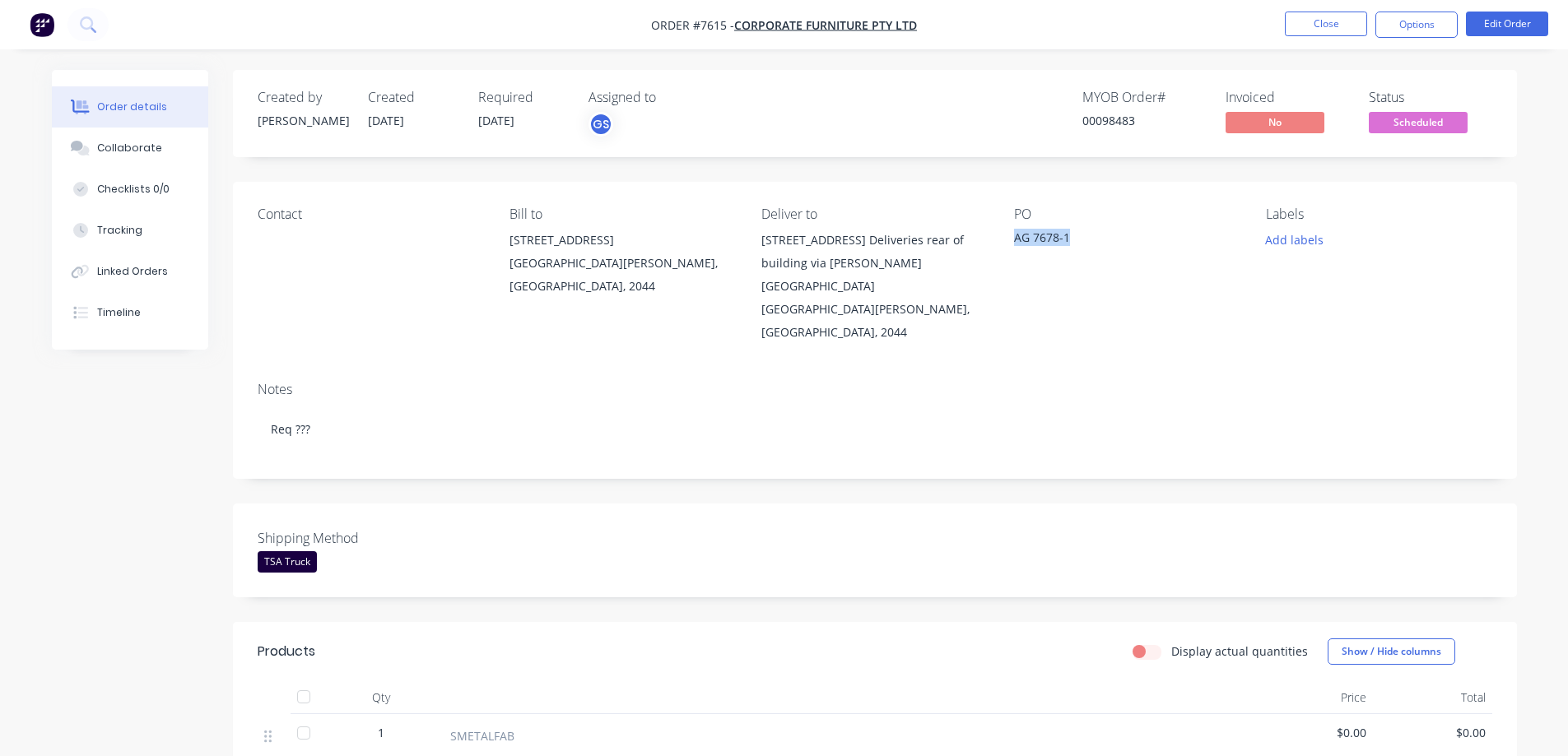
click at [1072, 239] on div "AG 7678-1" at bounding box center [1117, 240] width 206 height 23
copy div "AG 7678-1"
click at [500, 443] on div "Created by [PERSON_NAME] Created [DATE] Required [DATE] Assigned to GS MYOB Ord…" at bounding box center [875, 650] width 1285 height 1160
